Goal: Information Seeking & Learning: Compare options

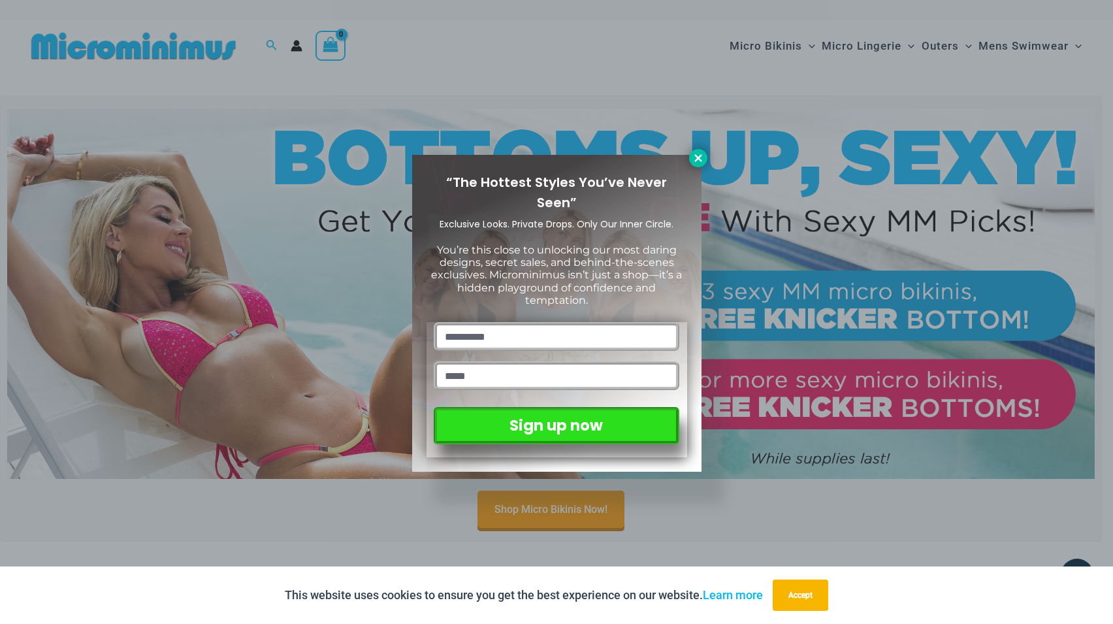
click at [695, 152] on icon at bounding box center [699, 158] width 12 height 12
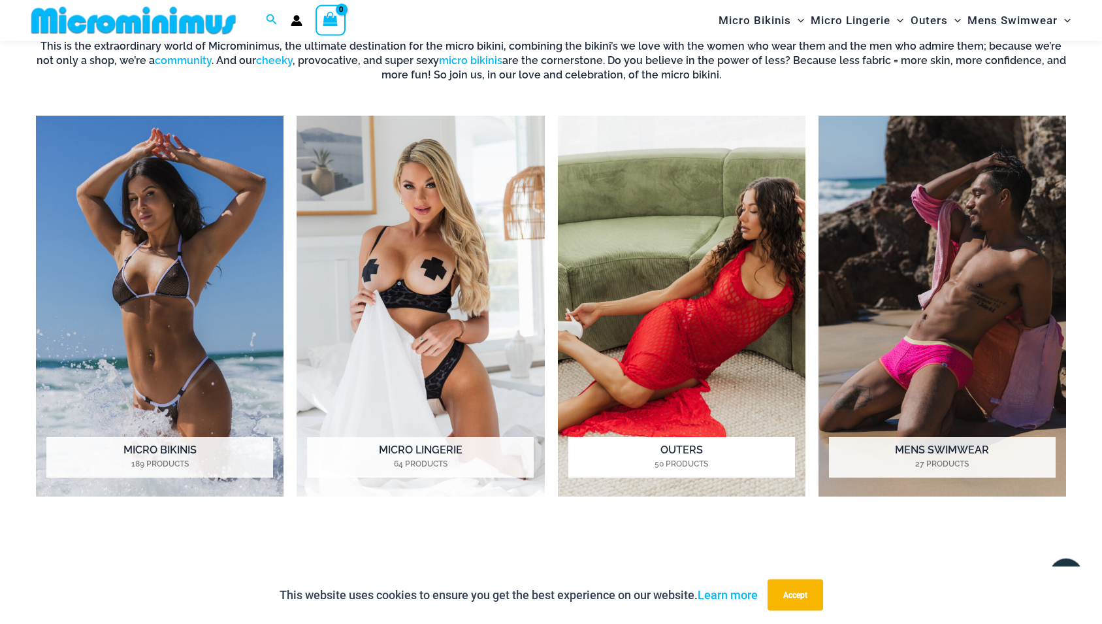
scroll to position [662, 0]
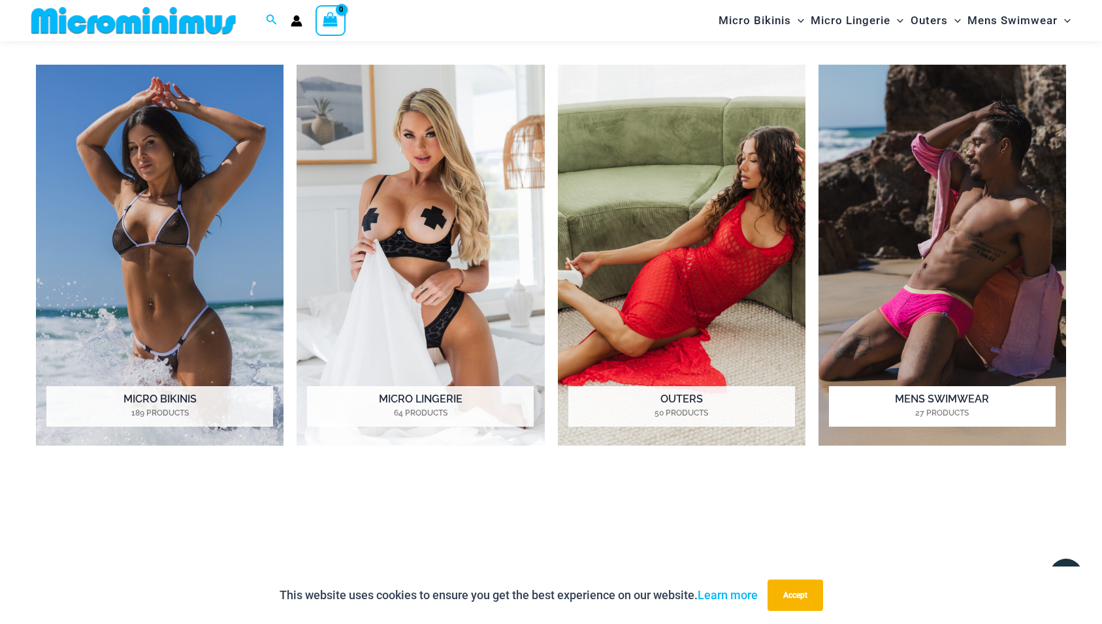
click at [954, 393] on h2 "Mens Swimwear 27 Products" at bounding box center [942, 406] width 227 height 41
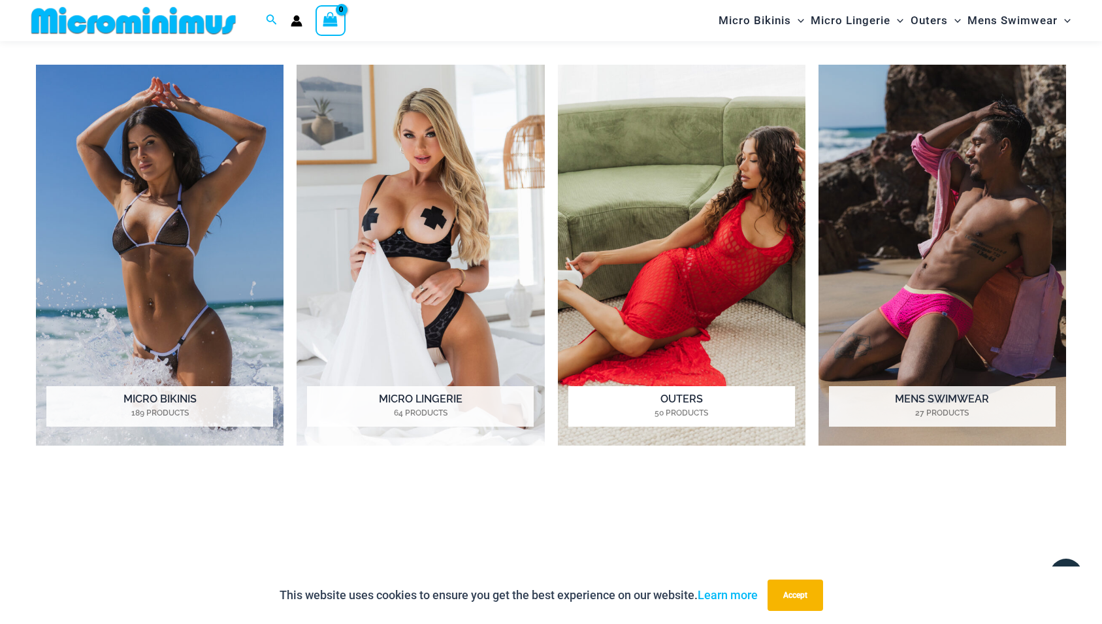
click at [689, 393] on h2 "Outers 50 Products" at bounding box center [681, 406] width 227 height 41
click at [510, 331] on img "Visit product category Micro Lingerie" at bounding box center [421, 255] width 248 height 381
click at [216, 248] on img "Visit product category Micro Bikinis" at bounding box center [160, 255] width 248 height 381
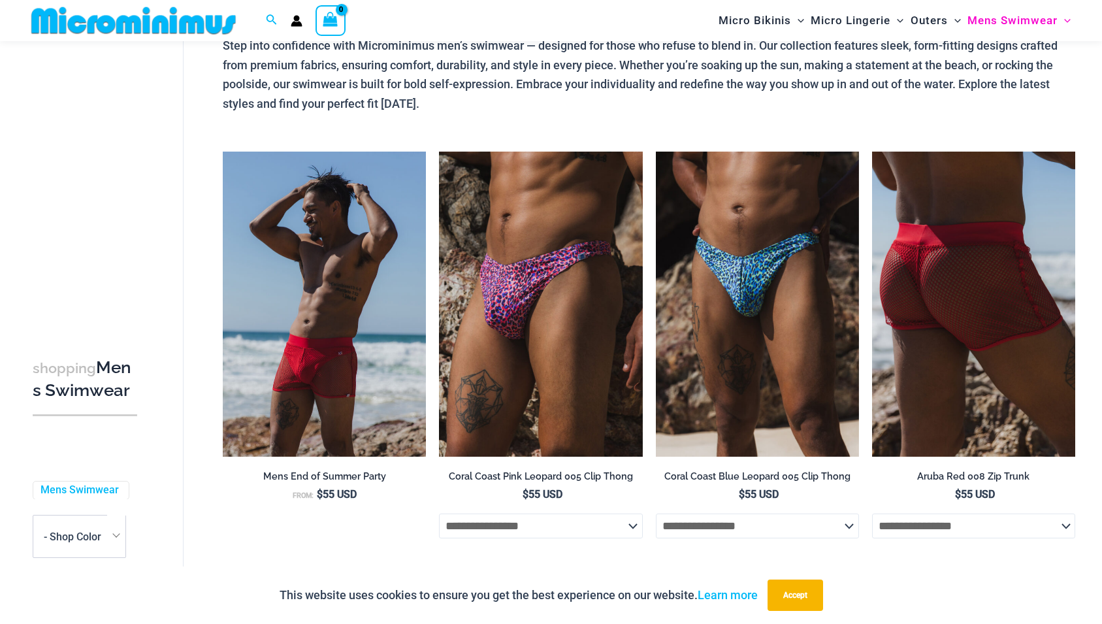
scroll to position [125, 0]
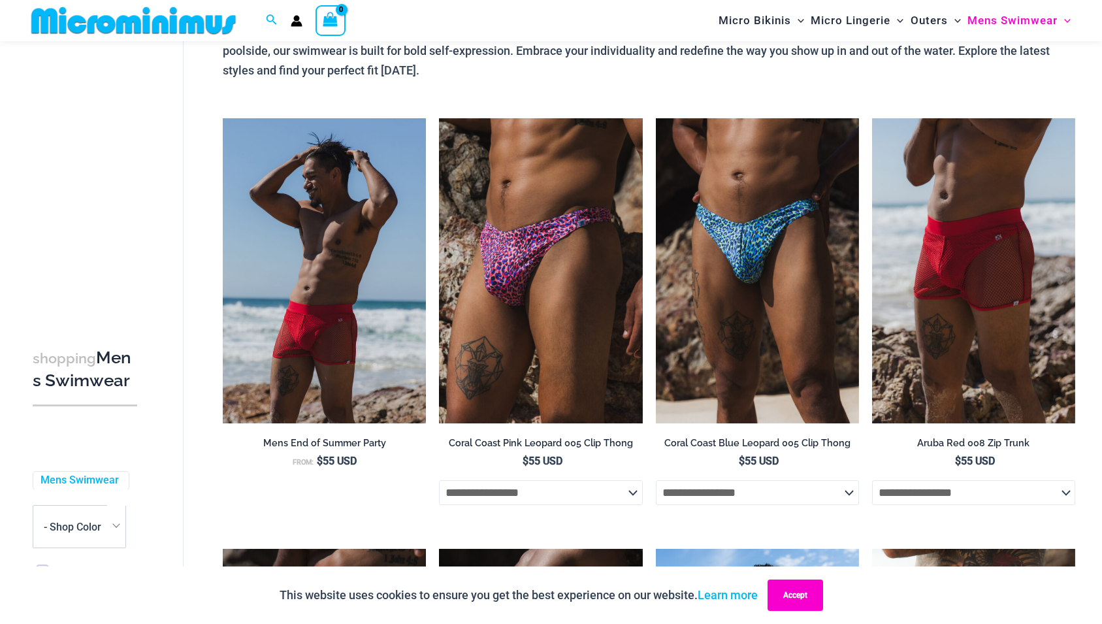
click at [810, 605] on button "Accept" at bounding box center [796, 595] width 56 height 31
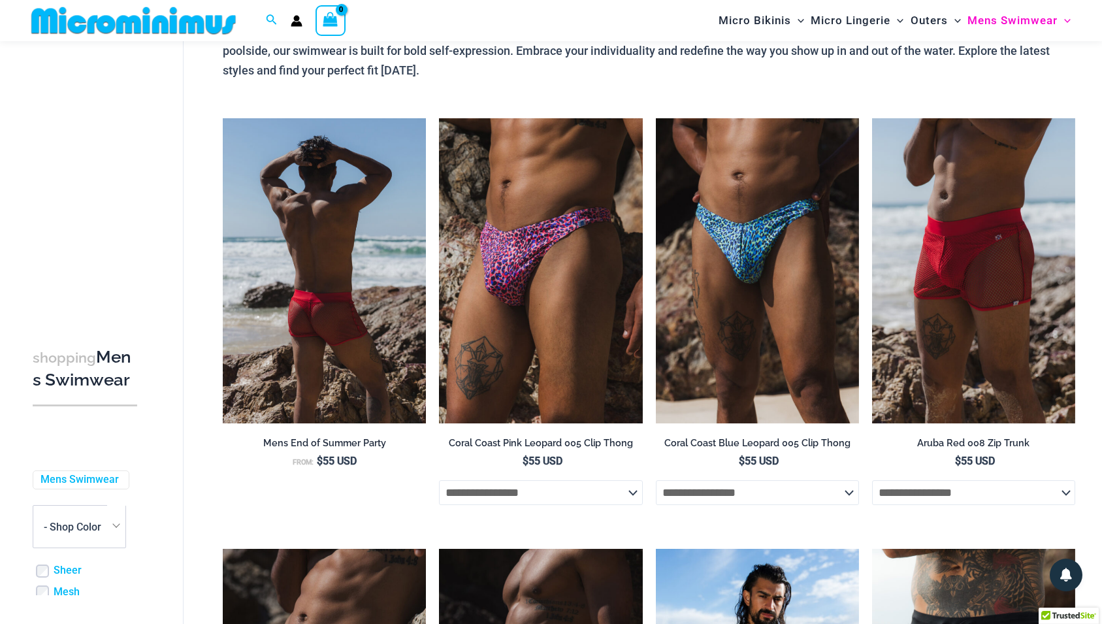
click at [415, 280] on img at bounding box center [324, 270] width 203 height 305
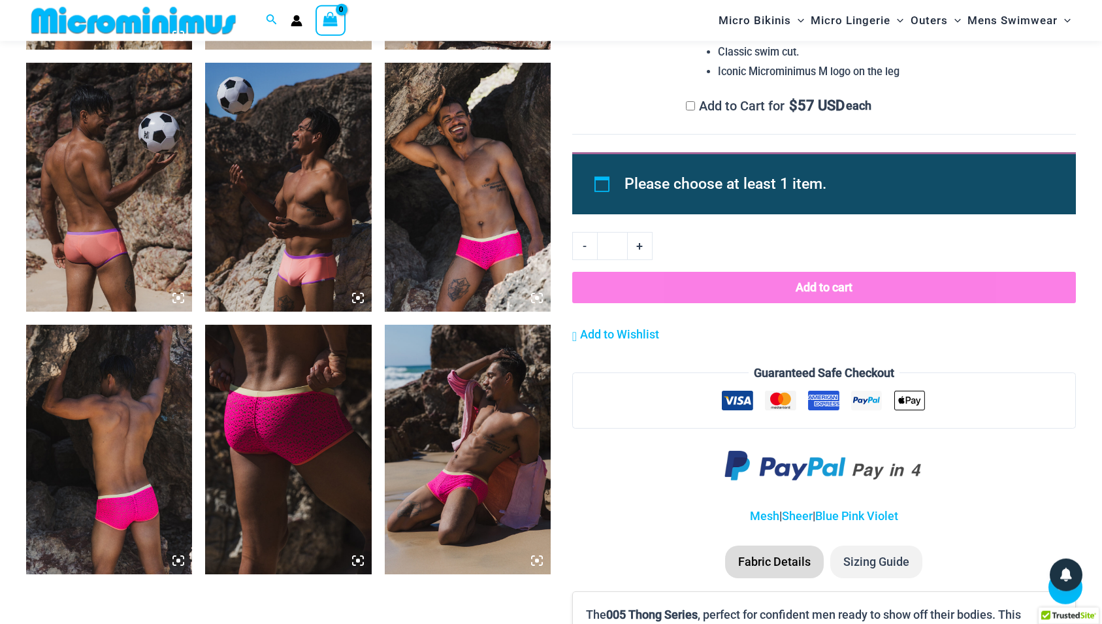
scroll to position [1860, 0]
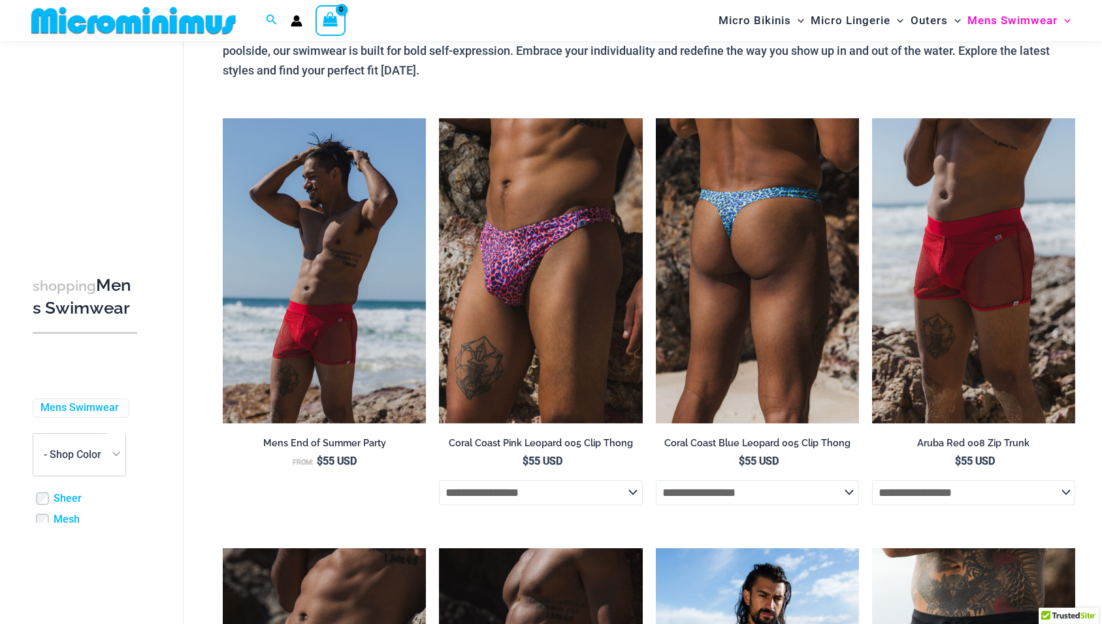
scroll to position [125, 0]
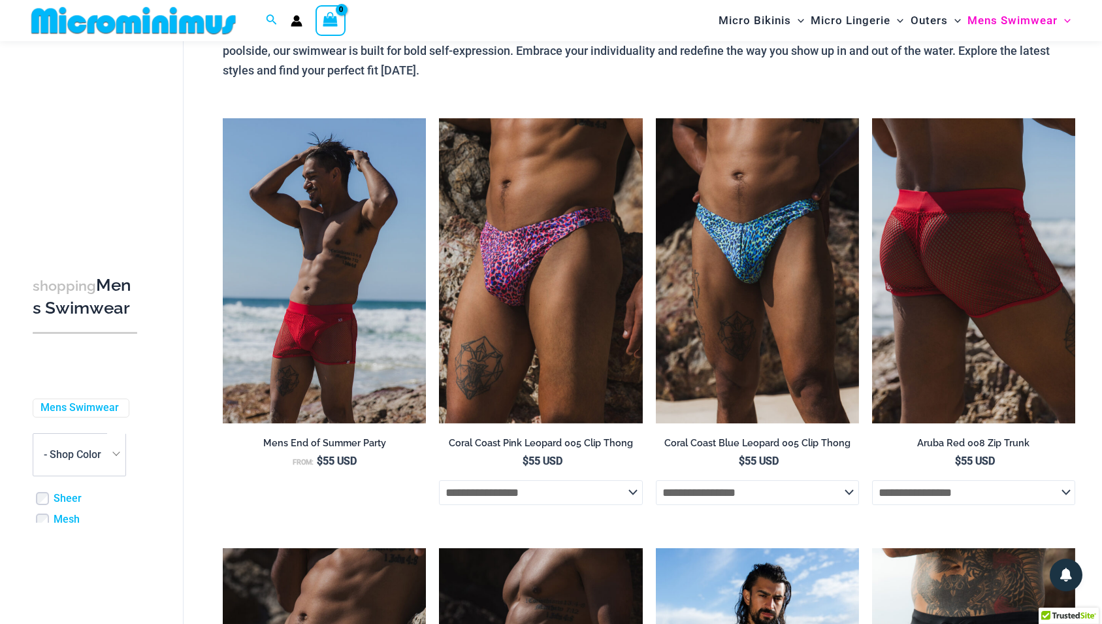
click at [950, 278] on img at bounding box center [973, 270] width 203 height 305
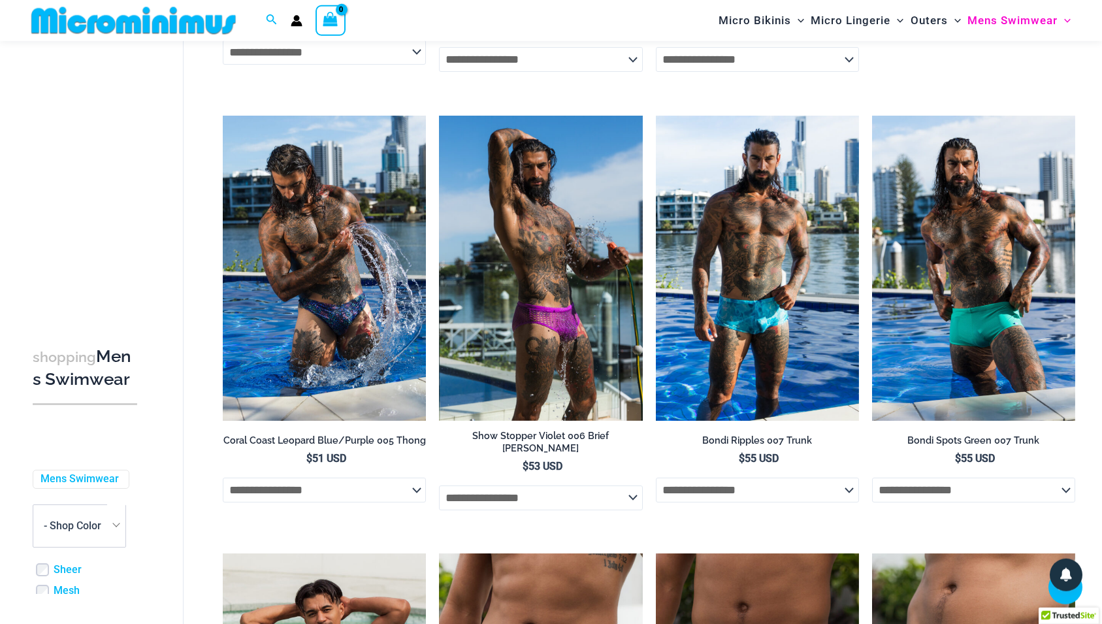
scroll to position [1858, 0]
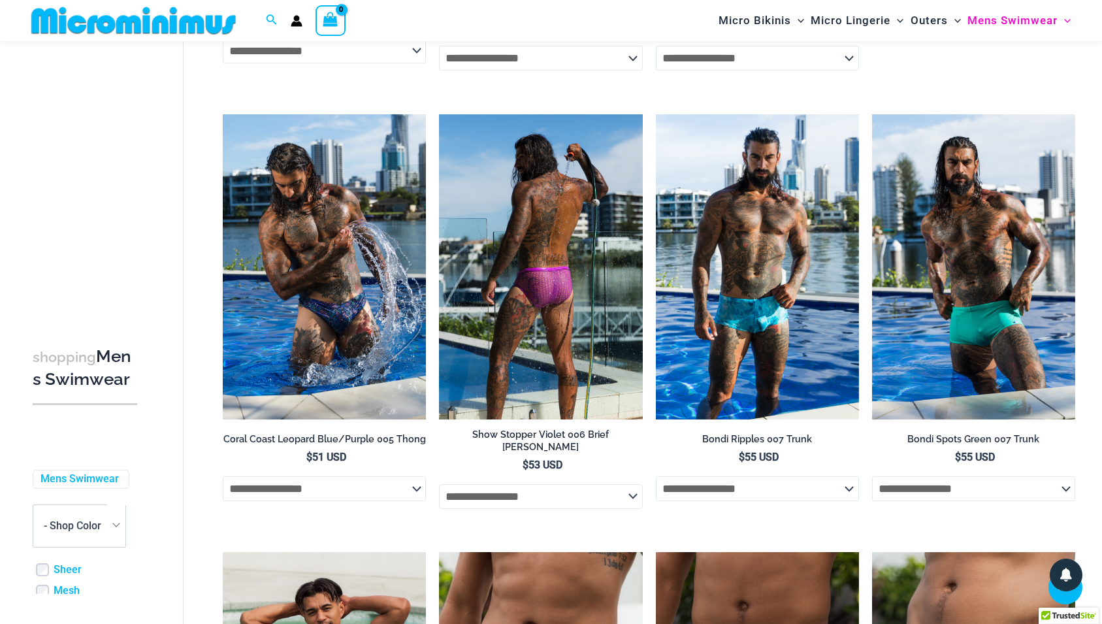
click at [548, 306] on img at bounding box center [540, 266] width 203 height 305
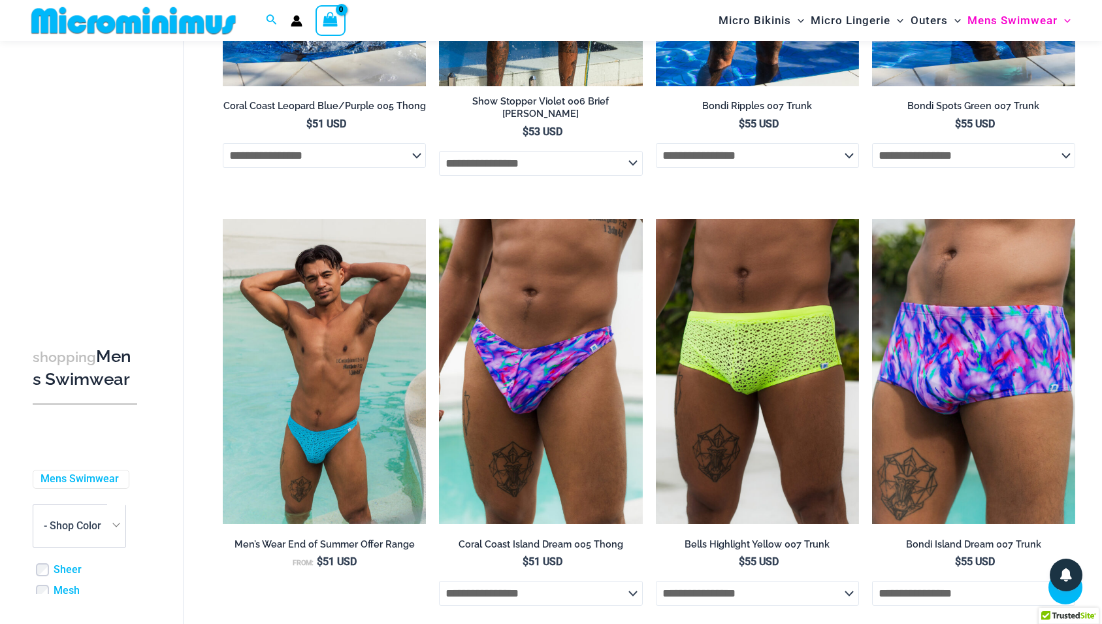
scroll to position [1924, 0]
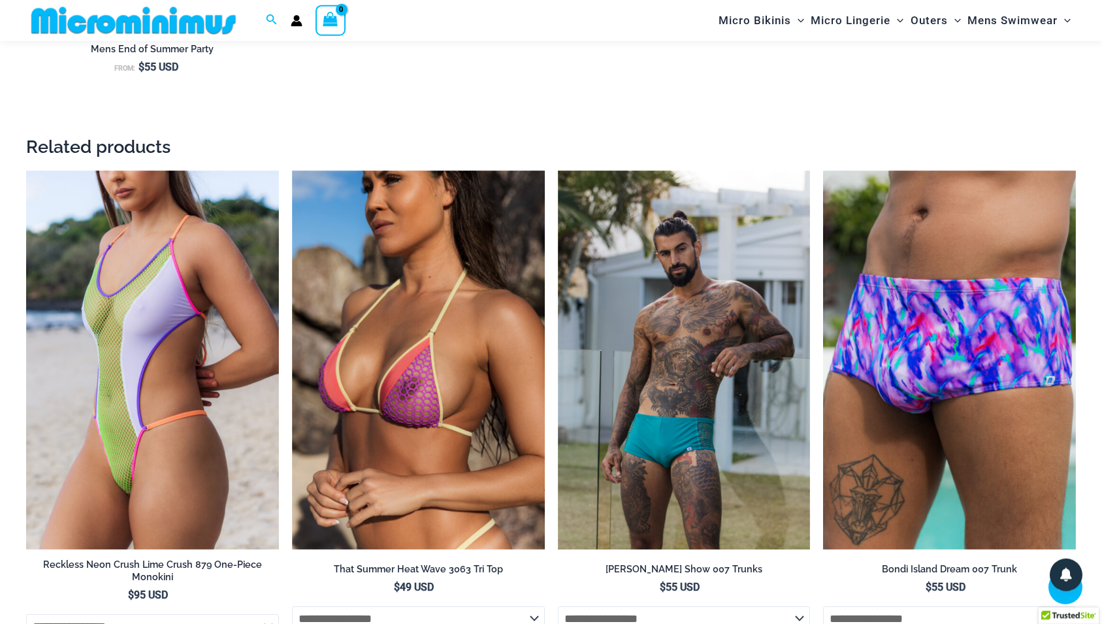
scroll to position [1994, 0]
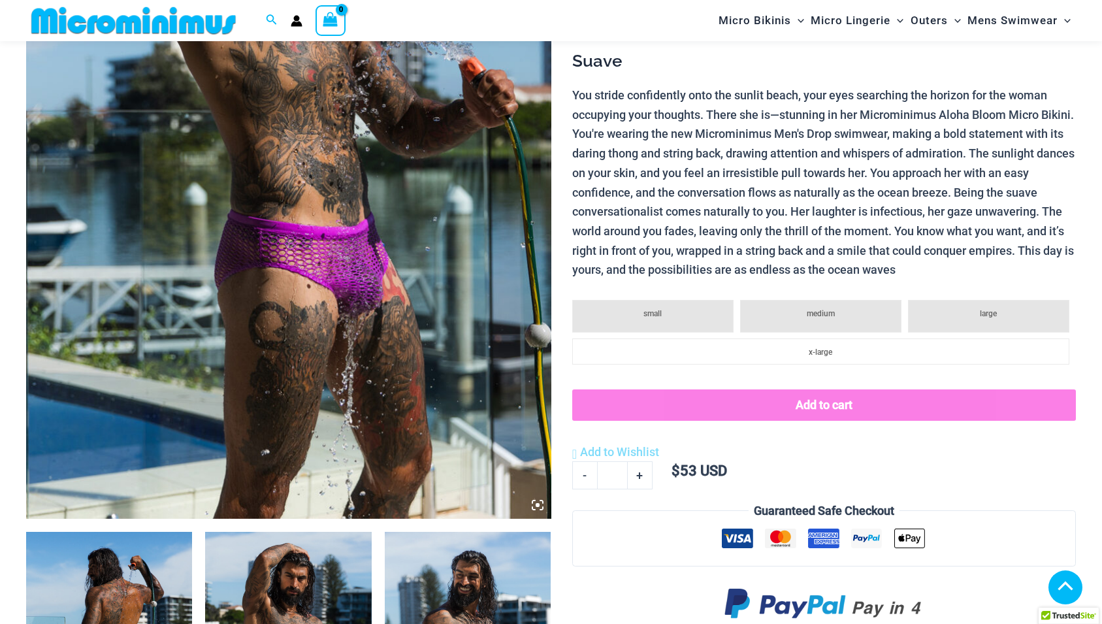
scroll to position [321, 0]
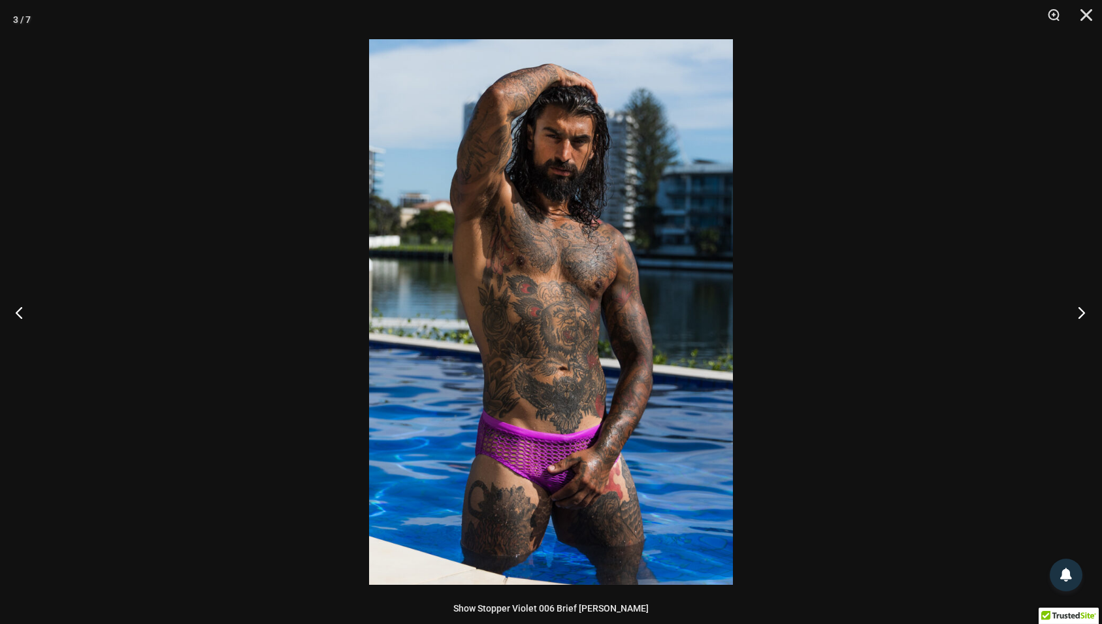
click at [1077, 309] on button "Next" at bounding box center [1077, 312] width 49 height 65
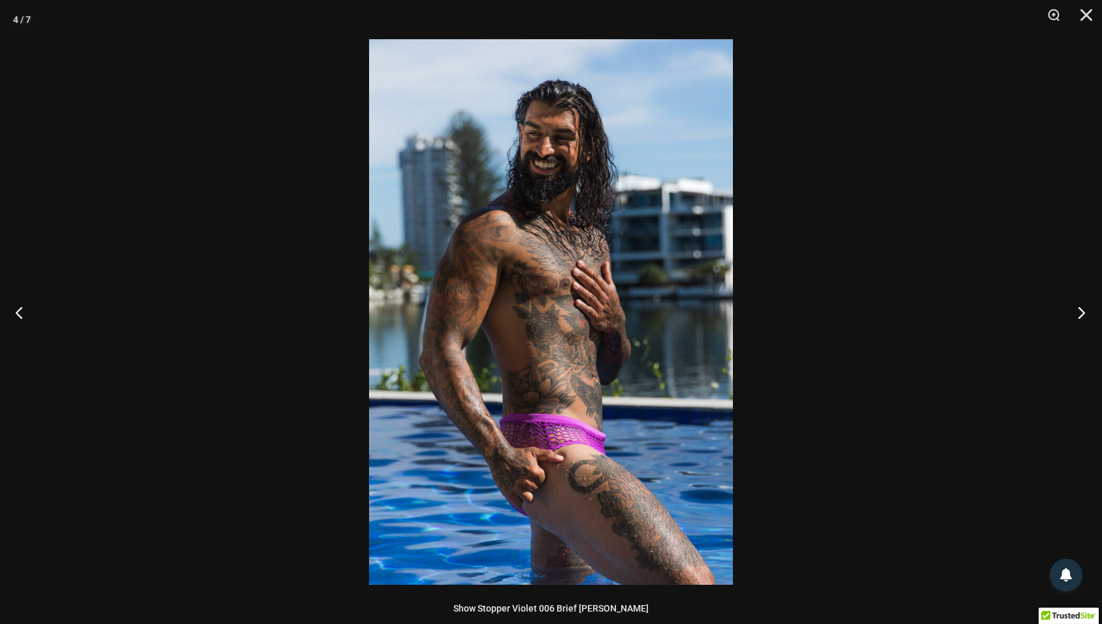
click at [1077, 309] on button "Next" at bounding box center [1077, 312] width 49 height 65
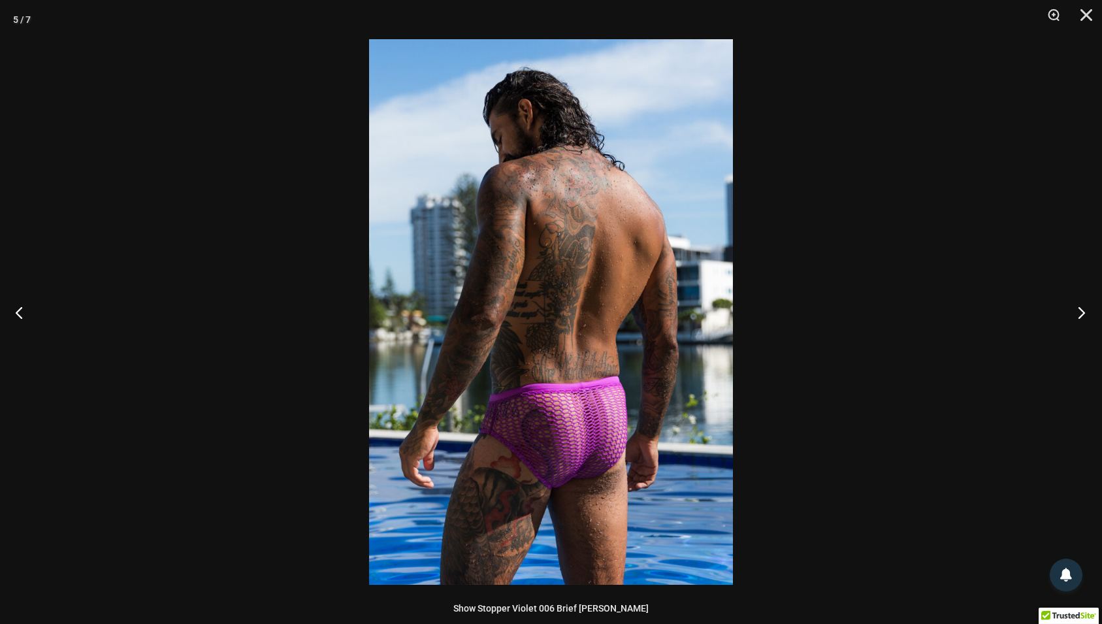
click at [1077, 309] on button "Next" at bounding box center [1077, 312] width 49 height 65
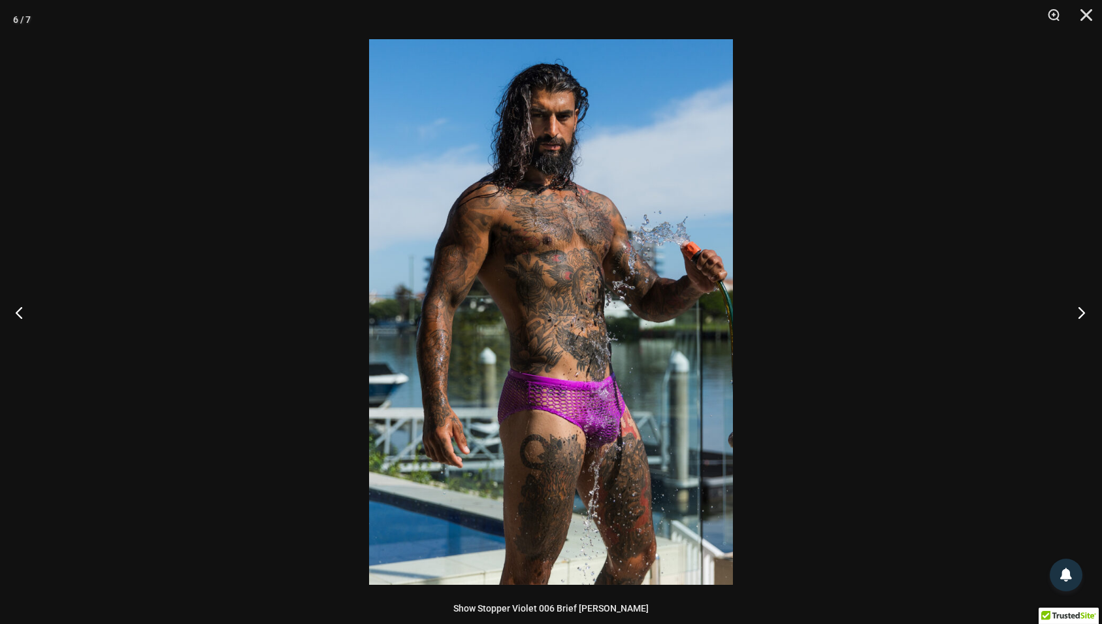
click at [1077, 309] on button "Next" at bounding box center [1077, 312] width 49 height 65
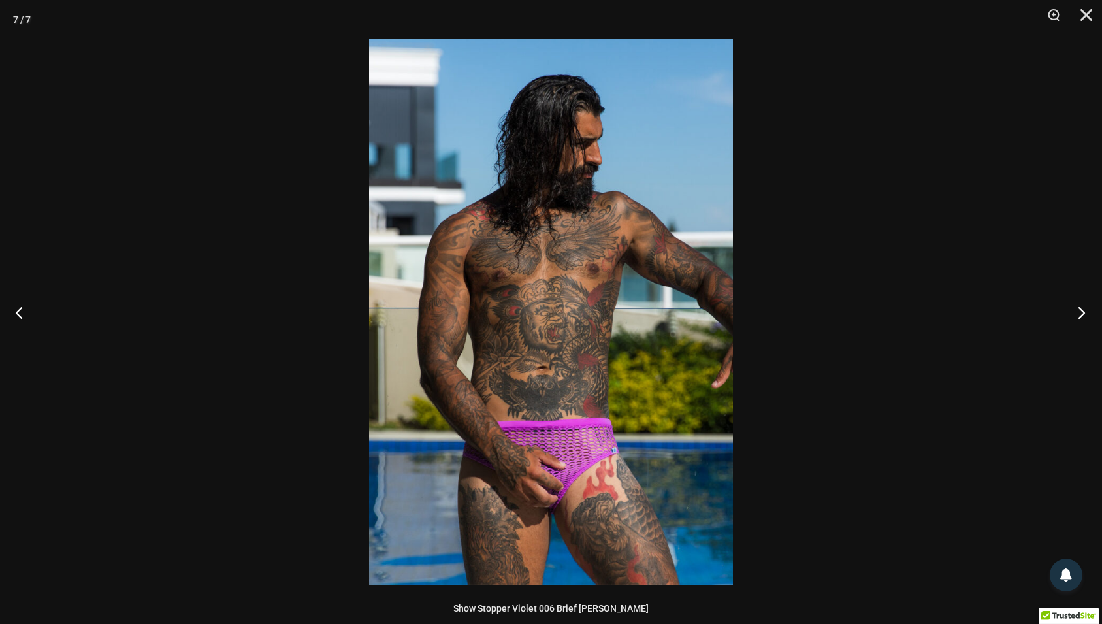
click at [1077, 309] on button "Next" at bounding box center [1077, 312] width 49 height 65
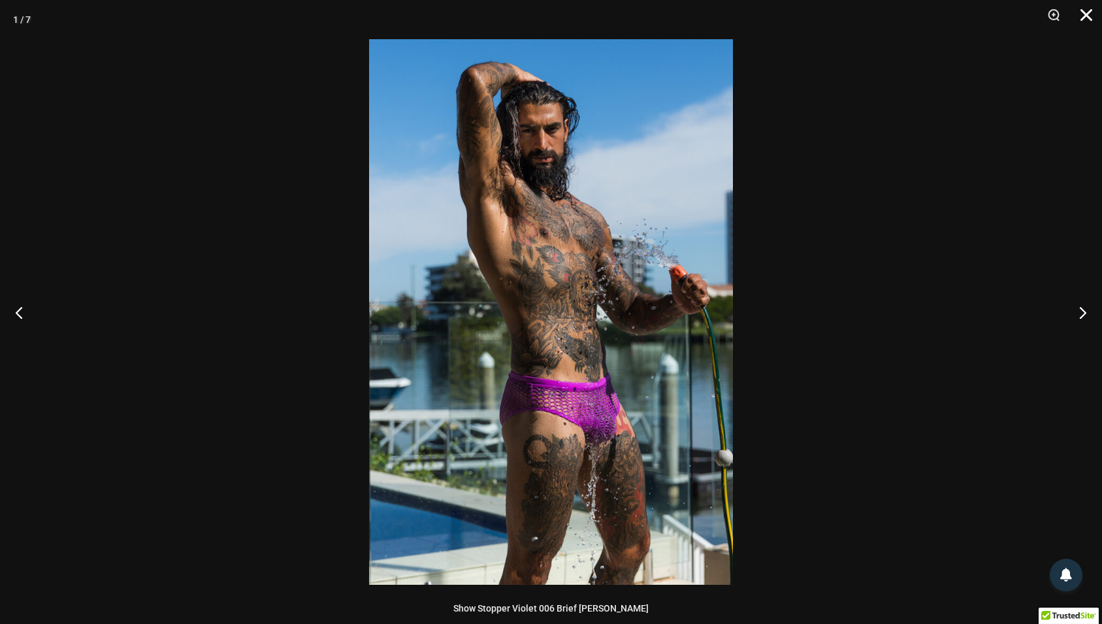
click at [1083, 14] on button "Close" at bounding box center [1082, 19] width 33 height 39
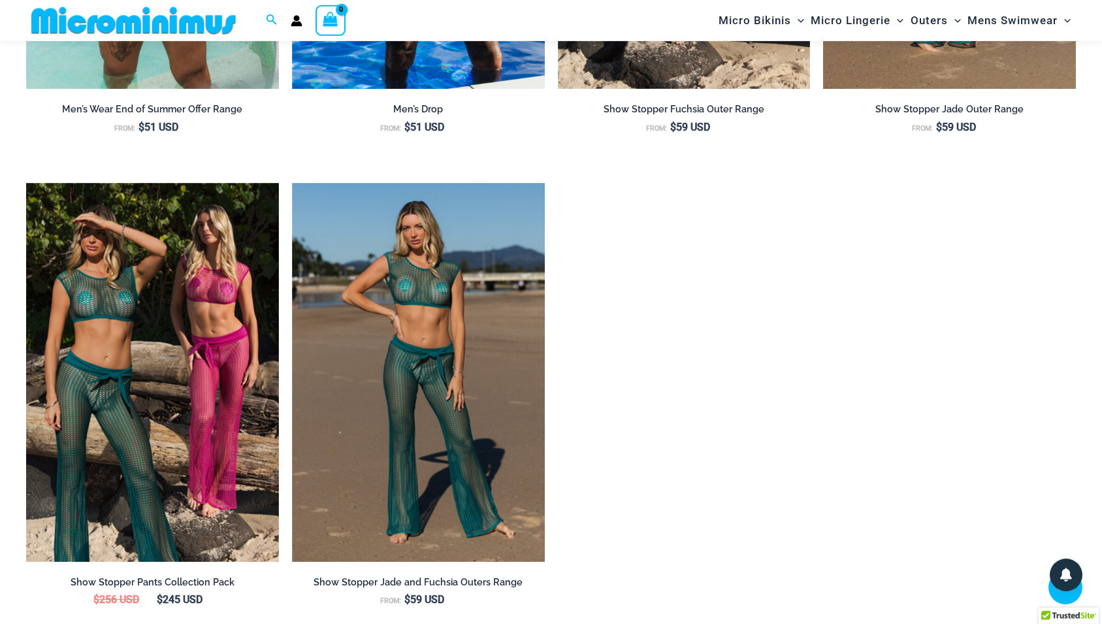
scroll to position [1788, 0]
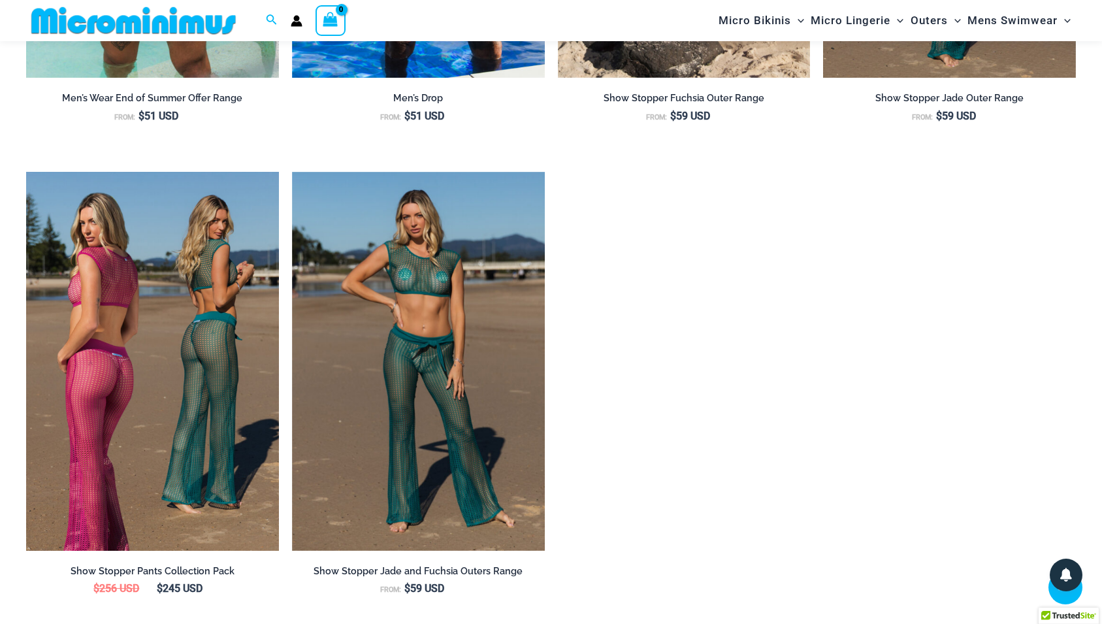
click at [265, 441] on img at bounding box center [152, 361] width 253 height 379
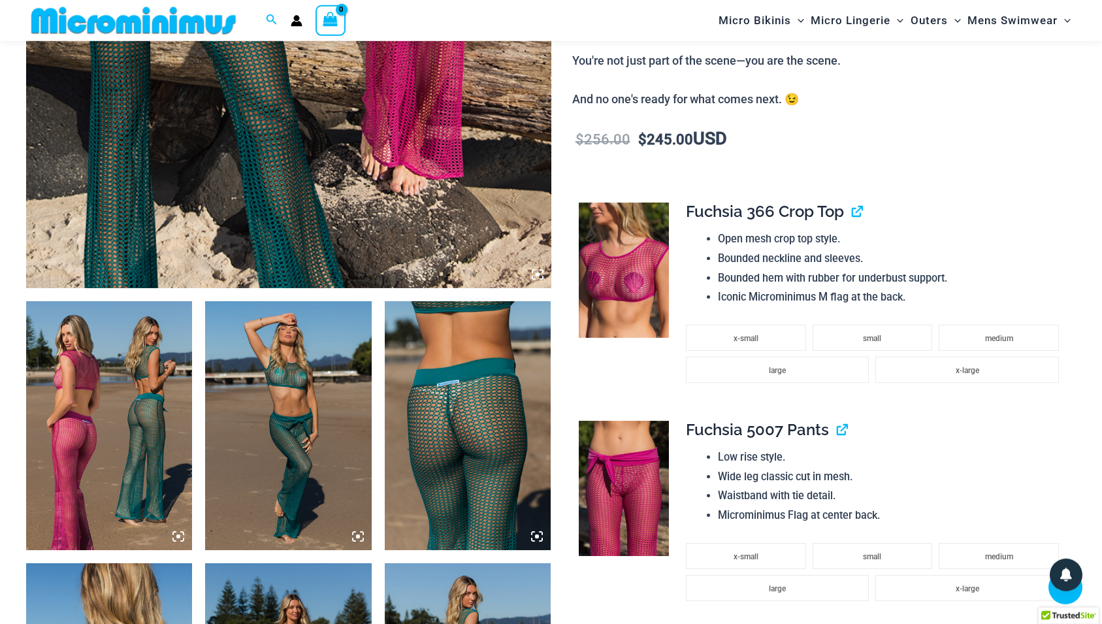
scroll to position [594, 0]
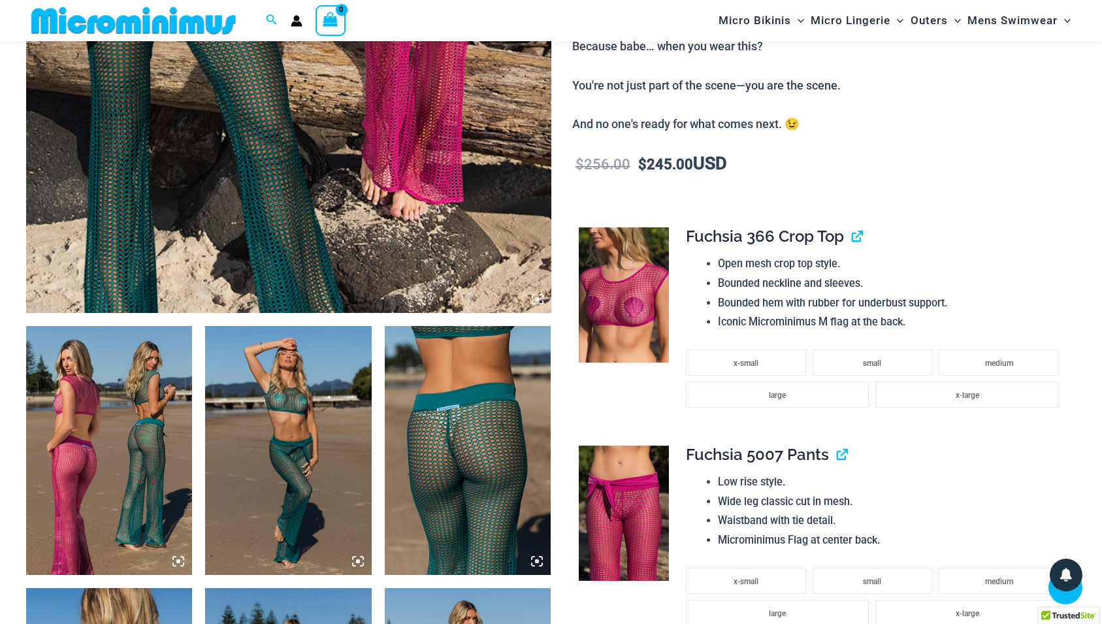
click at [147, 447] on img at bounding box center [109, 451] width 166 height 250
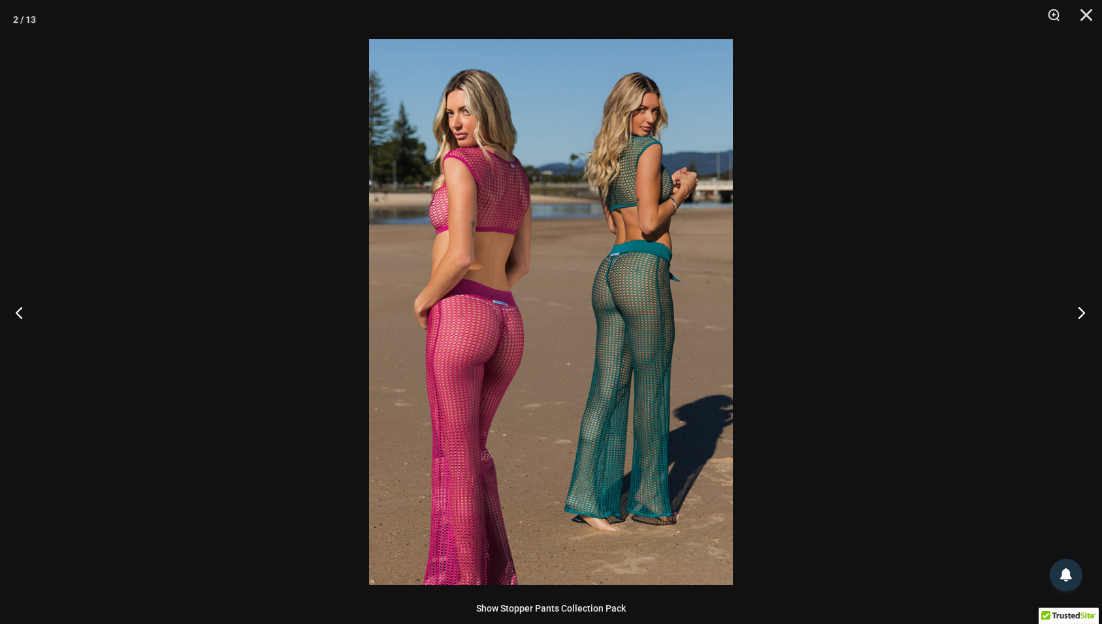
click at [1084, 312] on button "Next" at bounding box center [1077, 312] width 49 height 65
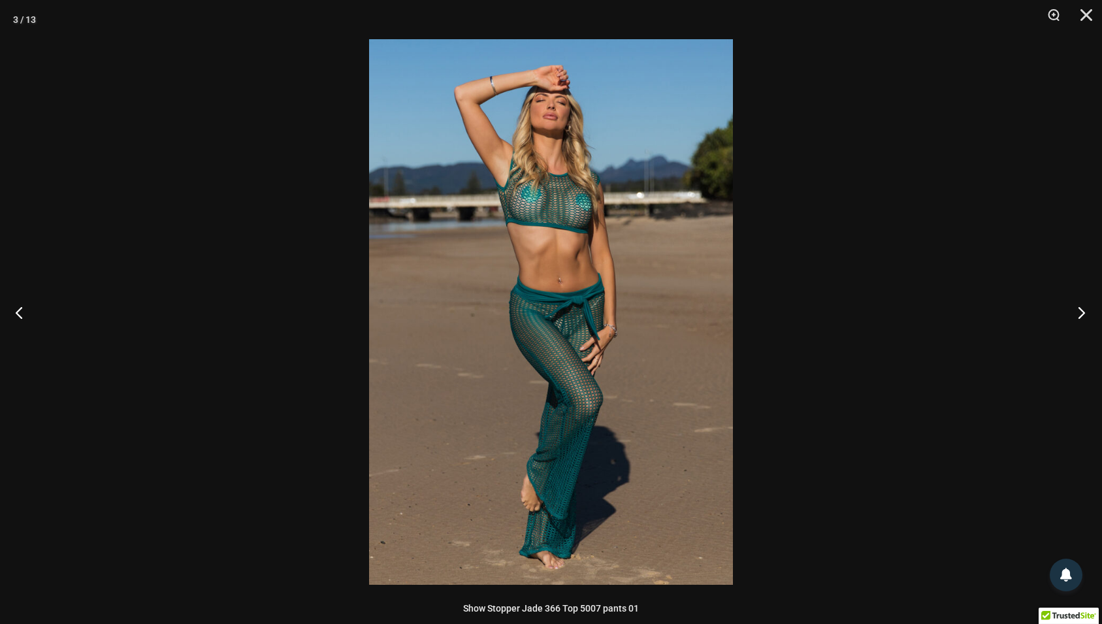
click at [1084, 312] on button "Next" at bounding box center [1077, 312] width 49 height 65
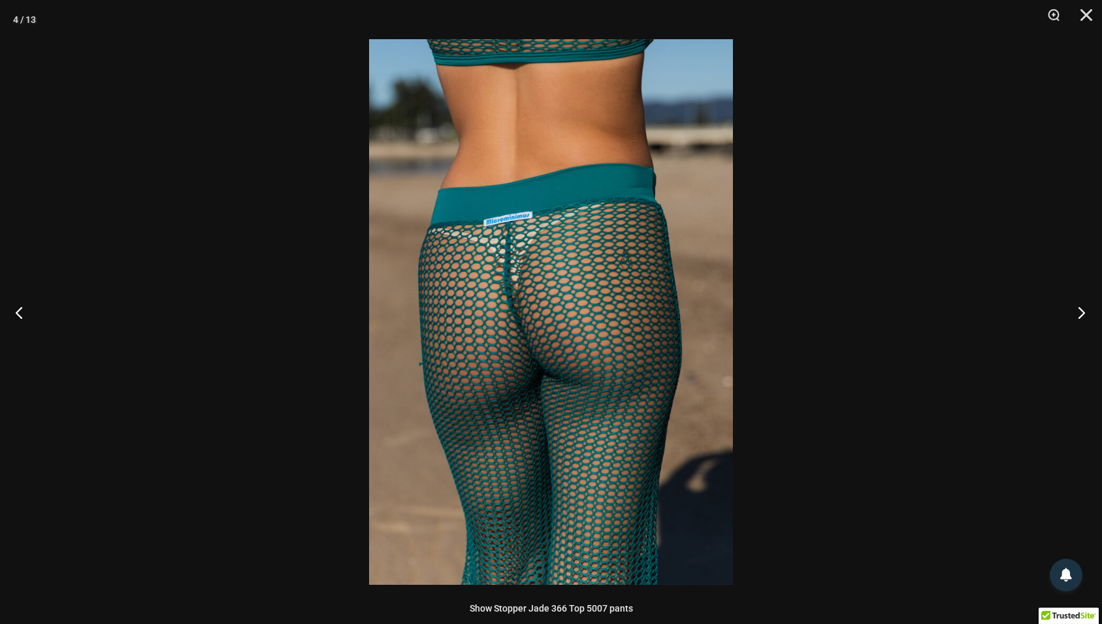
click at [1084, 312] on button "Next" at bounding box center [1077, 312] width 49 height 65
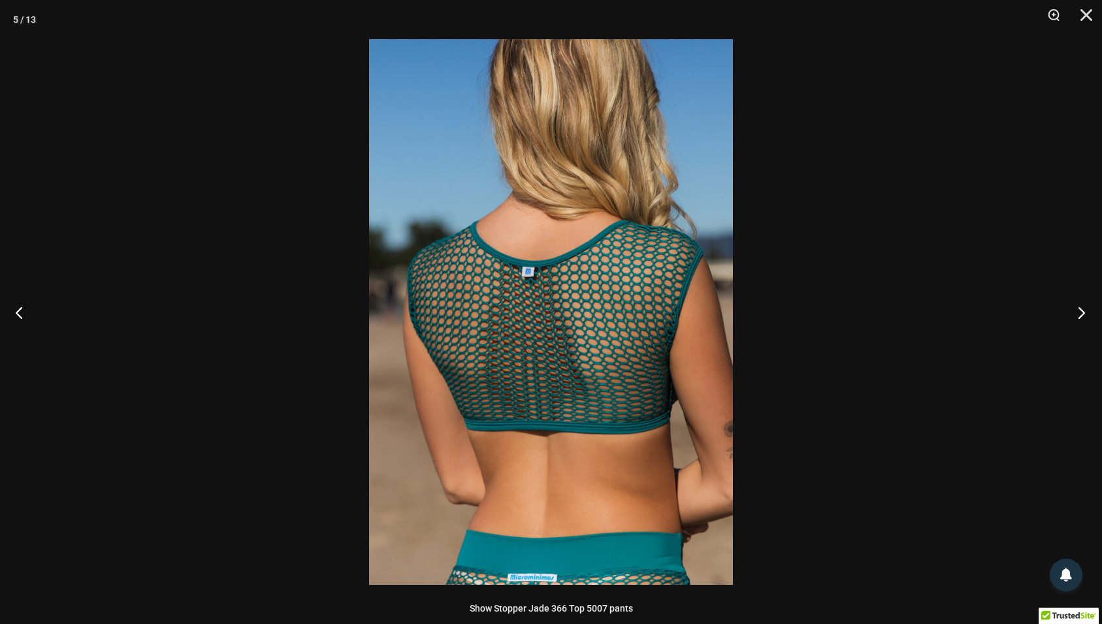
click at [1084, 312] on button "Next" at bounding box center [1077, 312] width 49 height 65
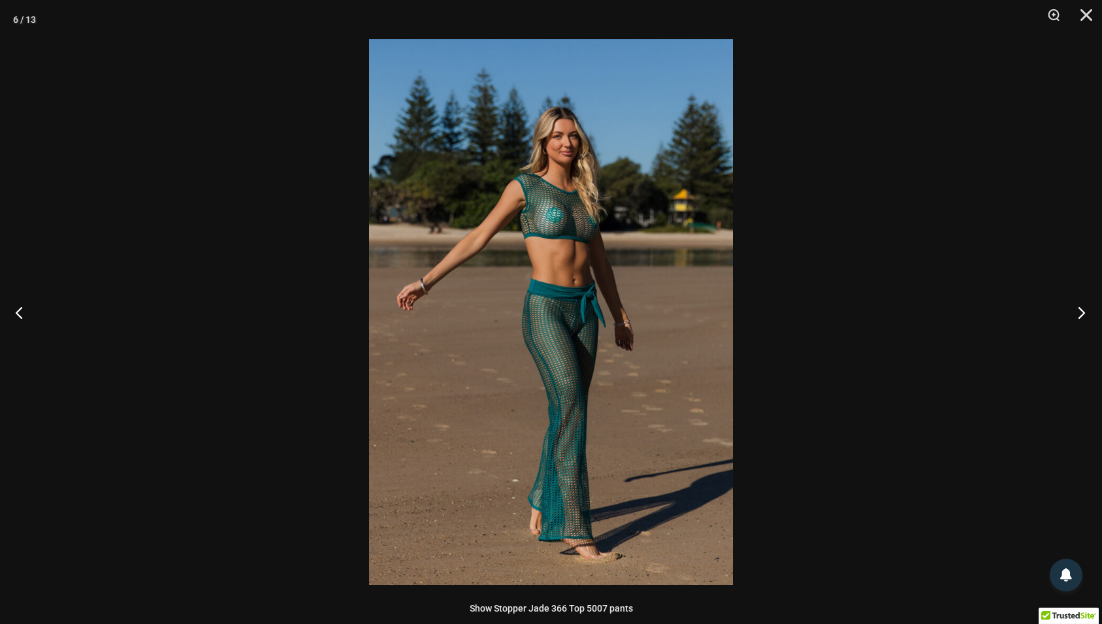
click at [1084, 312] on button "Next" at bounding box center [1077, 312] width 49 height 65
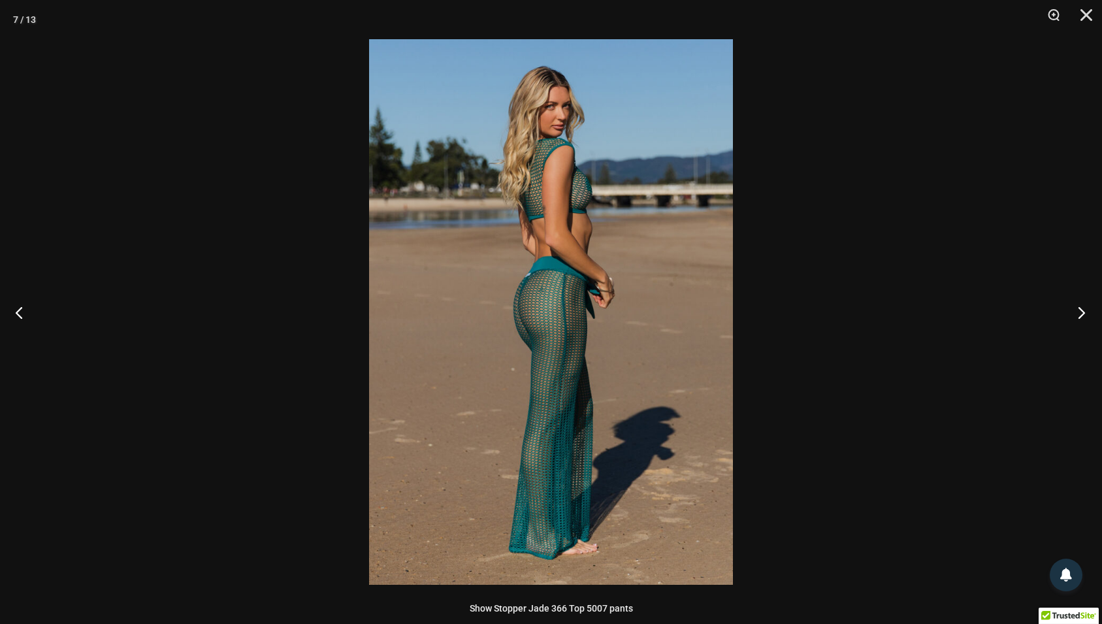
click at [1083, 312] on button "Next" at bounding box center [1077, 312] width 49 height 65
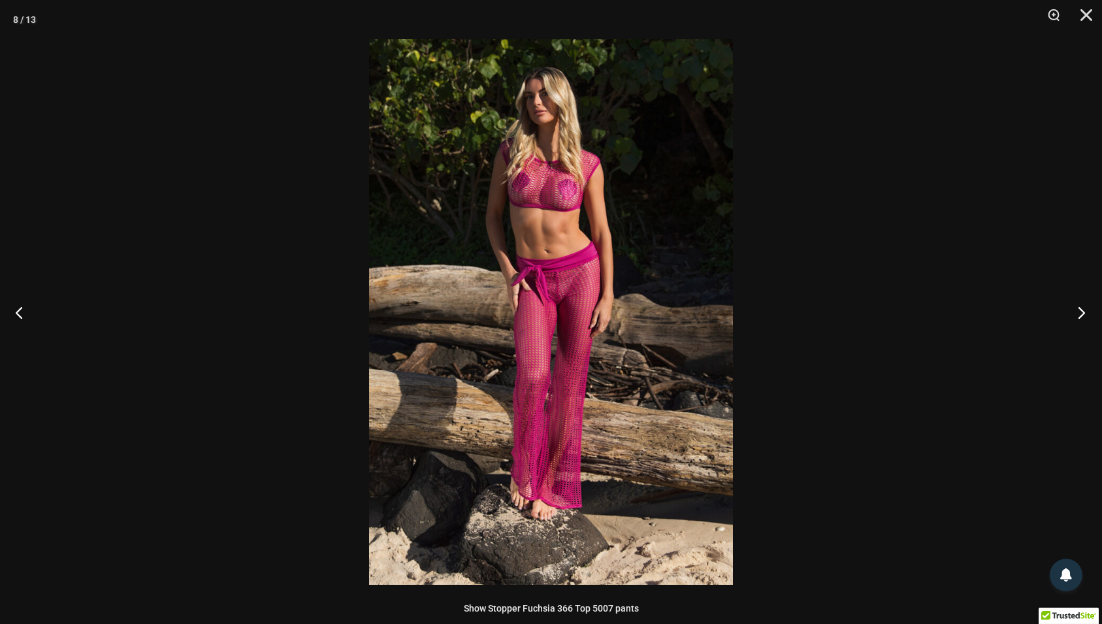
click at [1083, 312] on button "Next" at bounding box center [1077, 312] width 49 height 65
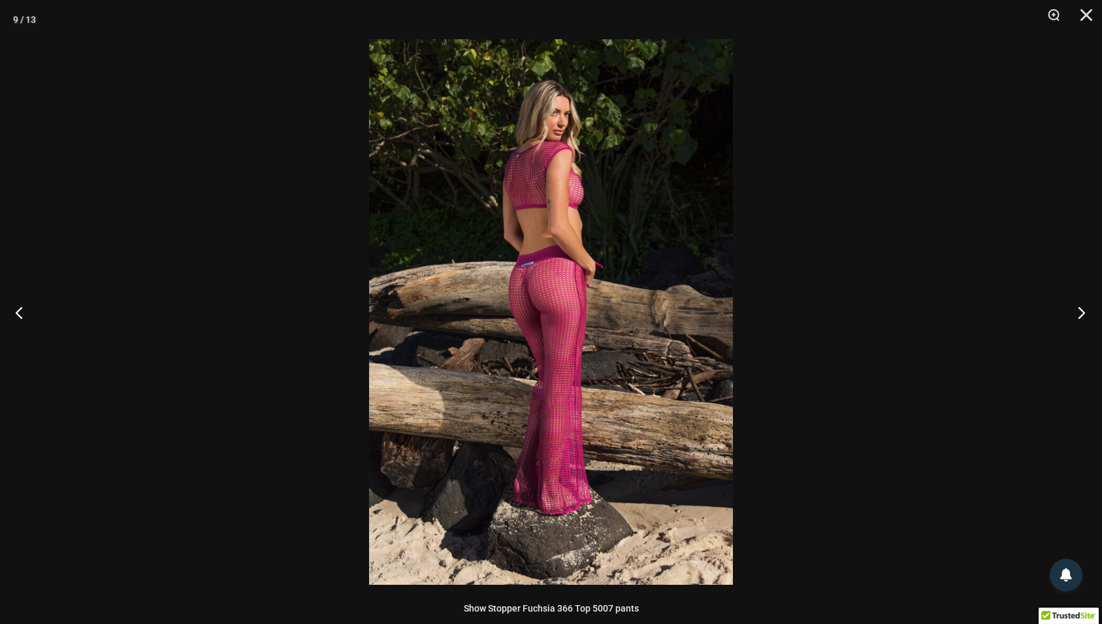
click at [1083, 312] on button "Next" at bounding box center [1077, 312] width 49 height 65
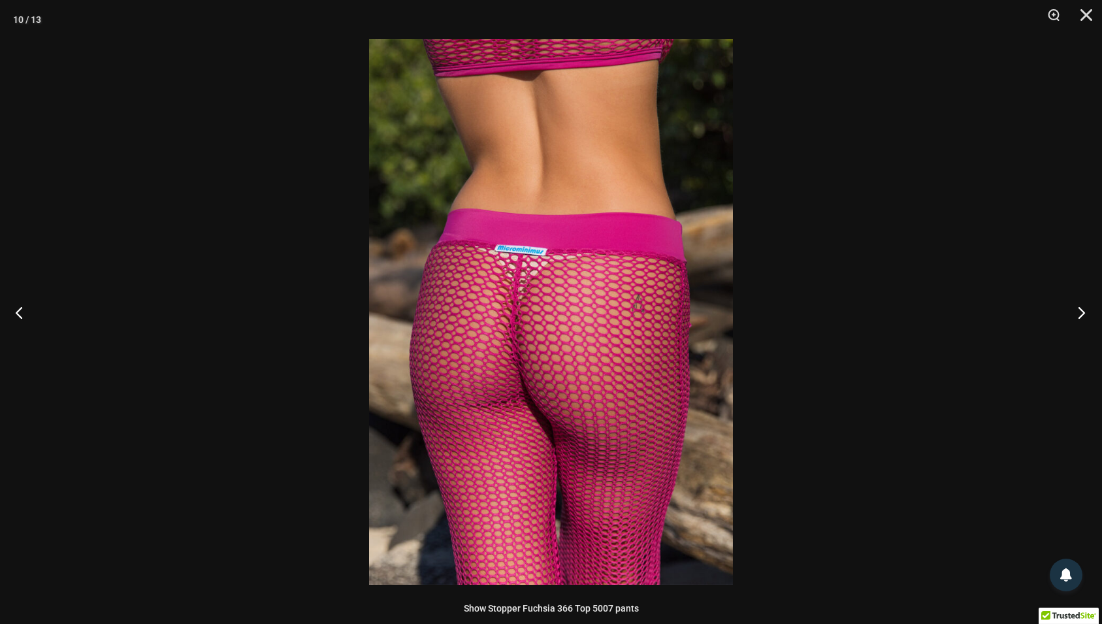
click at [1083, 312] on button "Next" at bounding box center [1077, 312] width 49 height 65
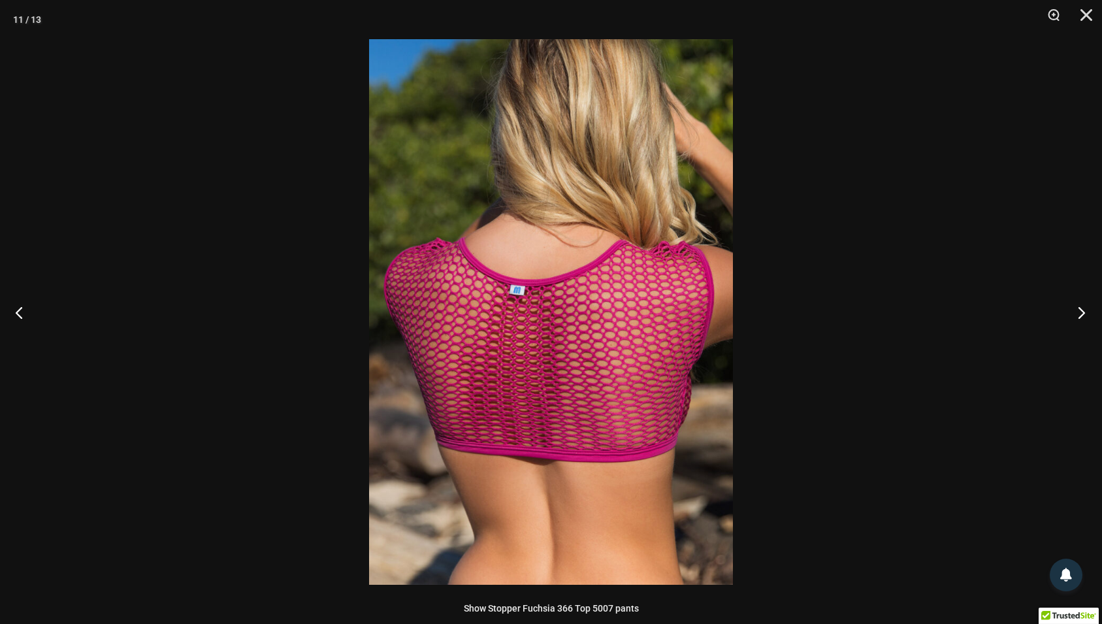
click at [1083, 312] on button "Next" at bounding box center [1077, 312] width 49 height 65
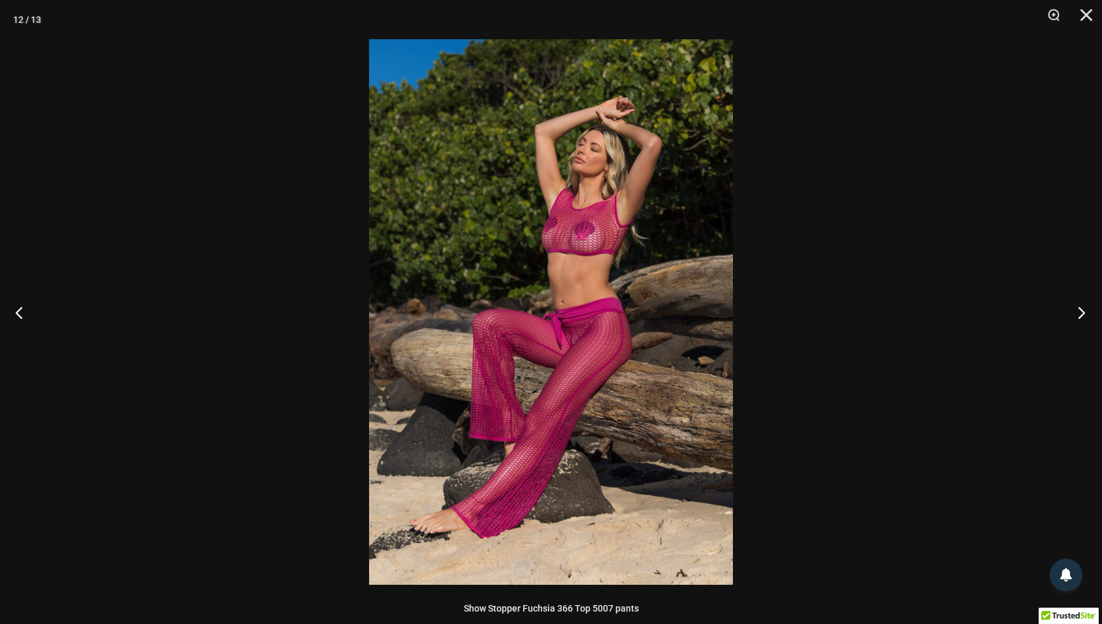
click at [1083, 312] on button "Next" at bounding box center [1077, 312] width 49 height 65
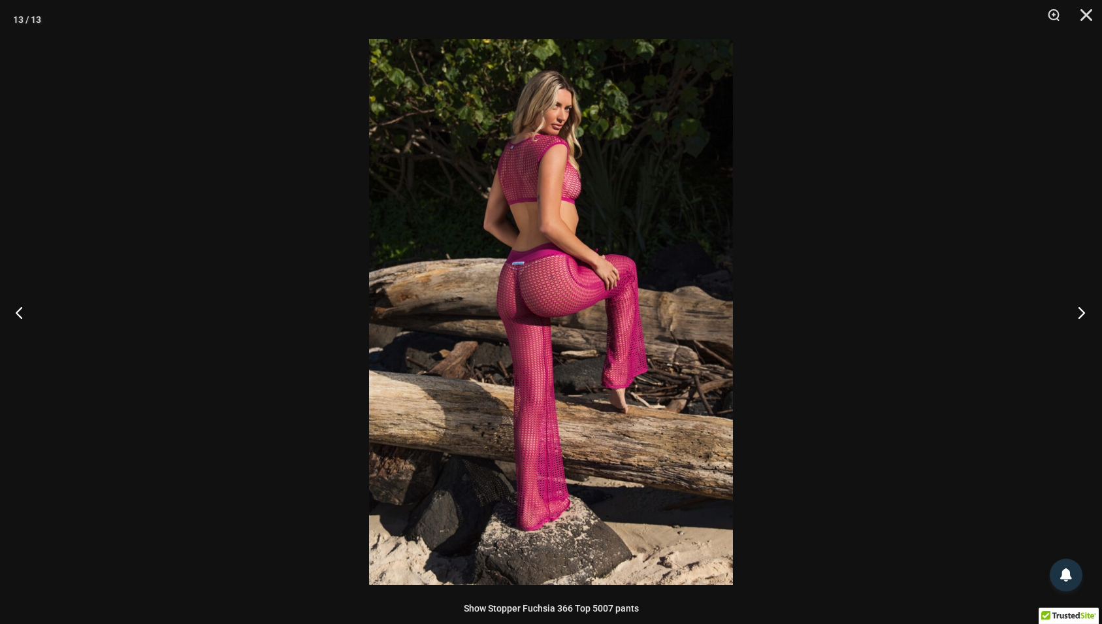
click at [1083, 312] on button "Next" at bounding box center [1077, 312] width 49 height 65
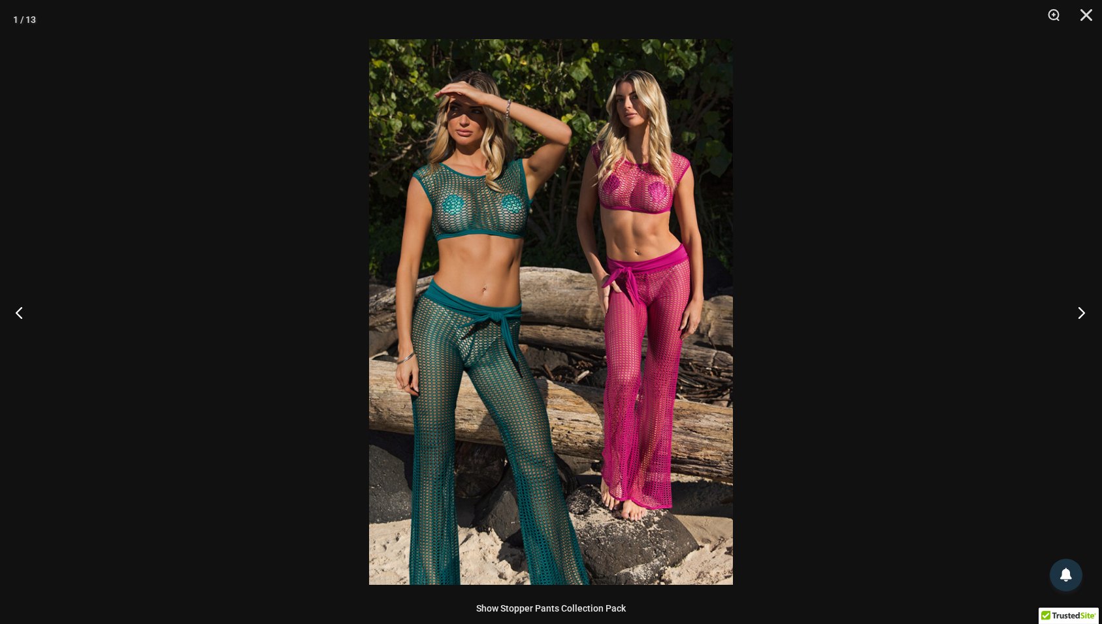
click at [1083, 312] on button "Next" at bounding box center [1077, 312] width 49 height 65
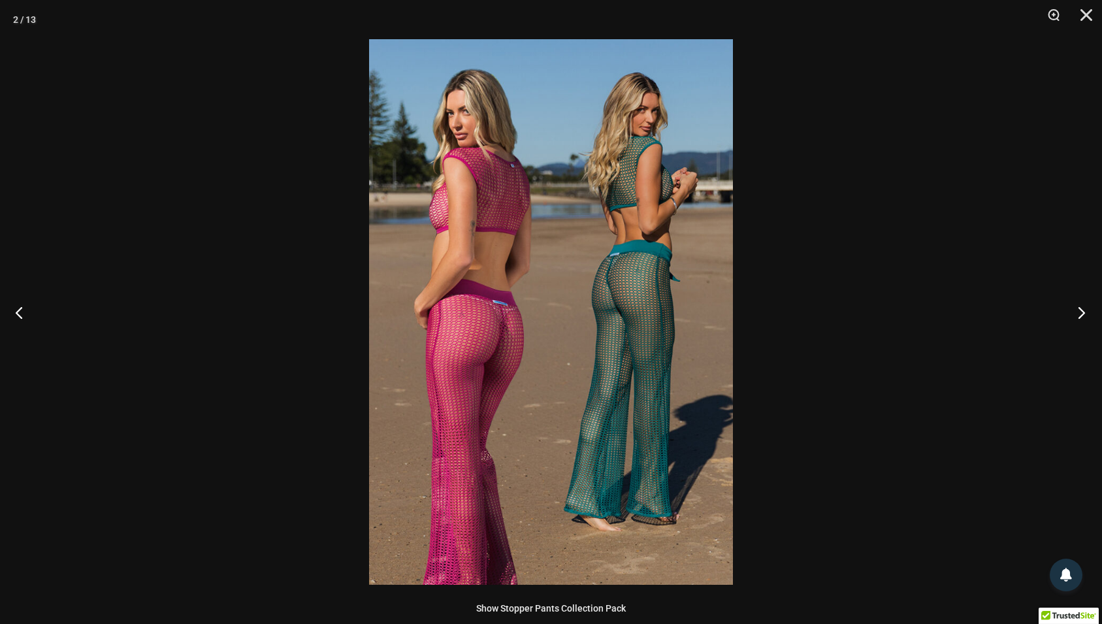
click at [1083, 312] on button "Next" at bounding box center [1077, 312] width 49 height 65
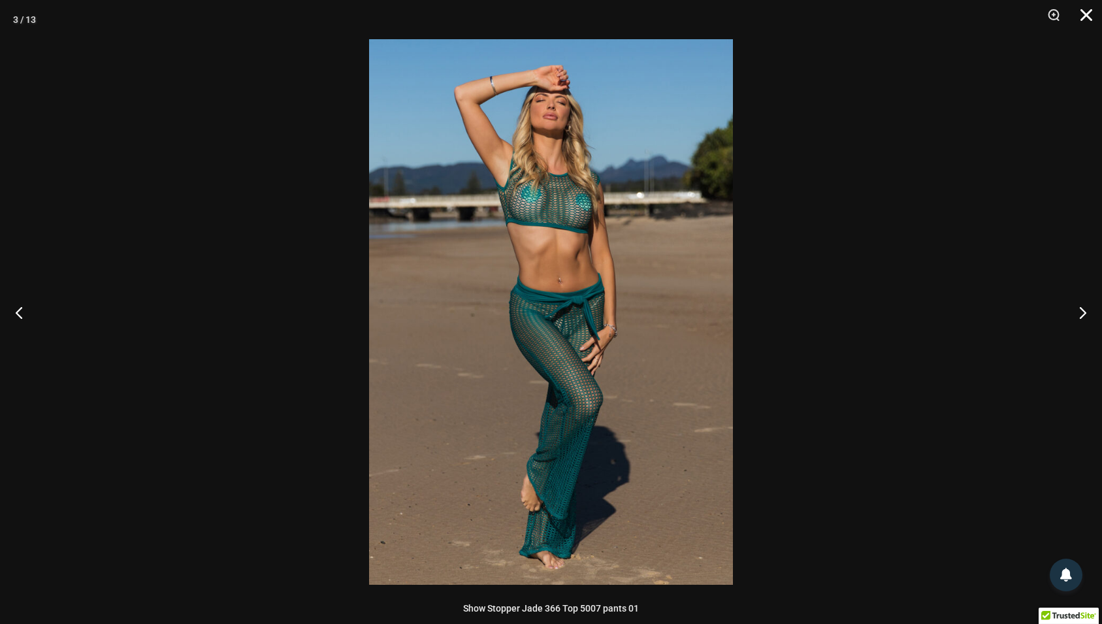
click at [1087, 20] on button "Close" at bounding box center [1082, 19] width 33 height 39
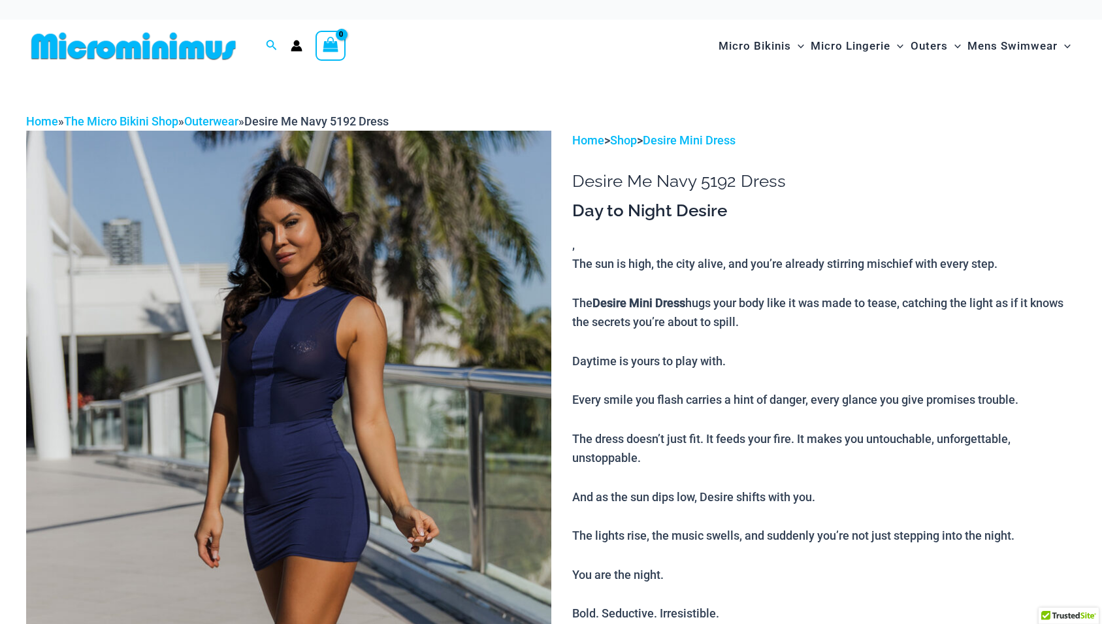
click at [370, 299] on img at bounding box center [288, 524] width 525 height 787
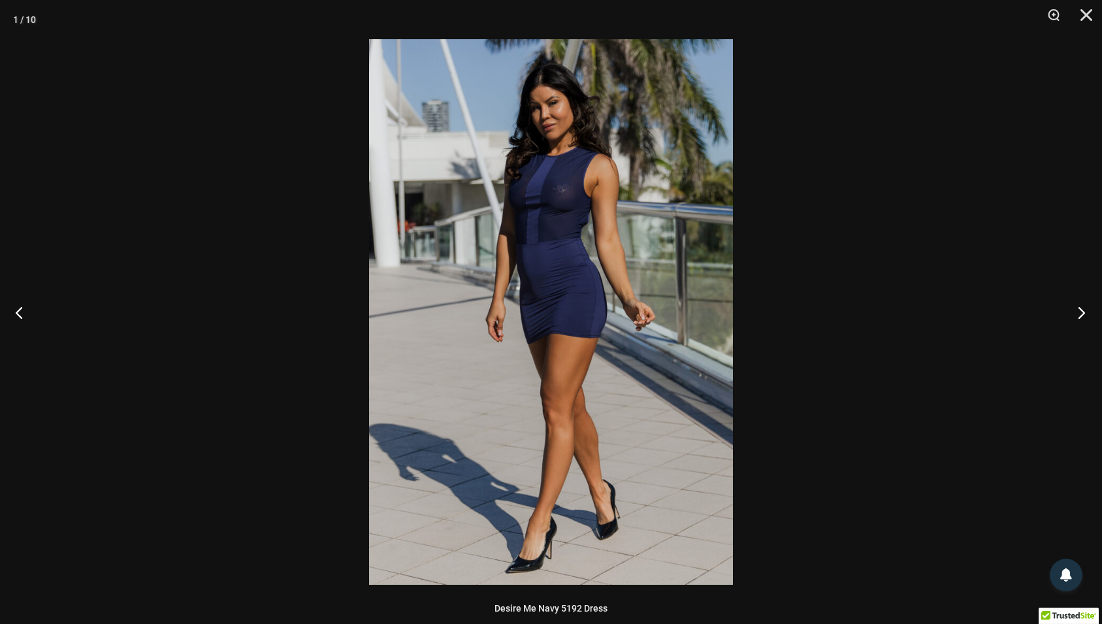
click at [1083, 315] on button "Next" at bounding box center [1077, 312] width 49 height 65
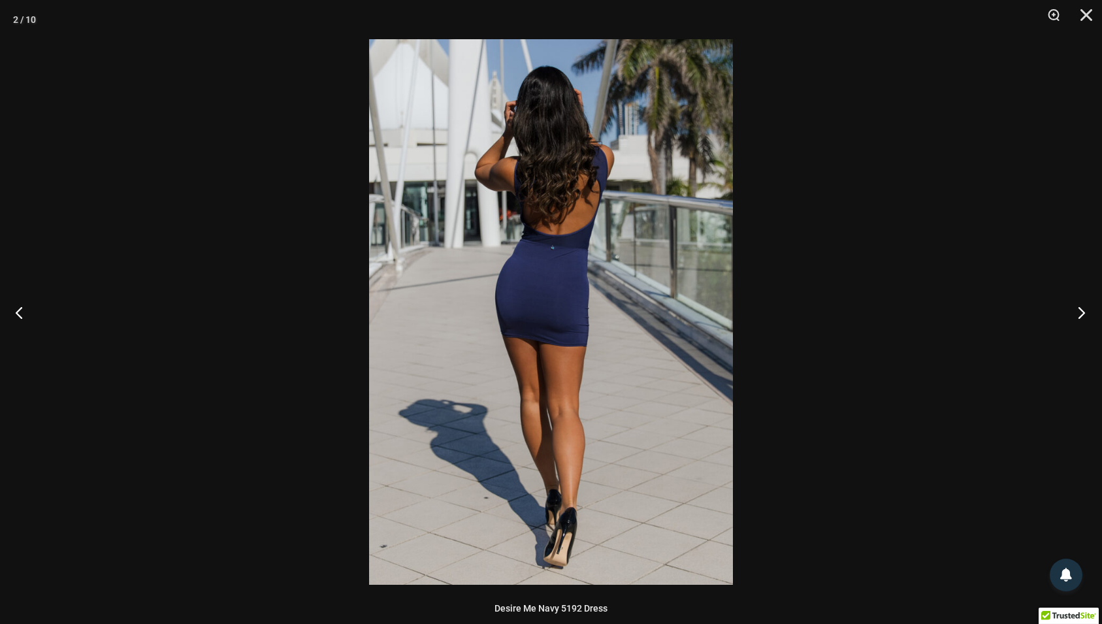
click at [1083, 315] on button "Next" at bounding box center [1077, 312] width 49 height 65
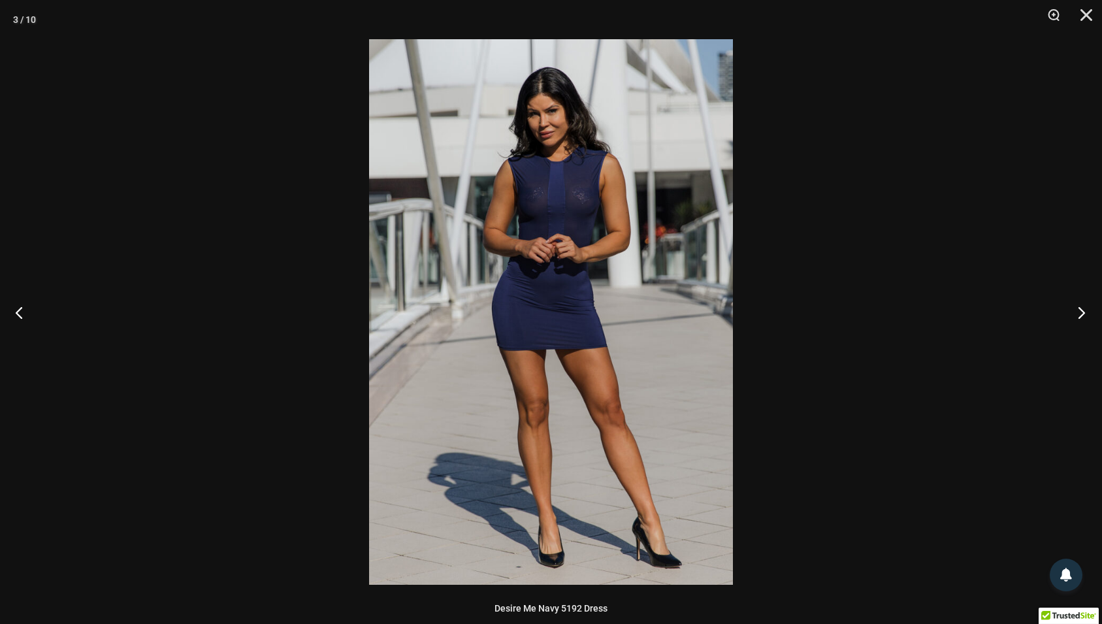
click at [1083, 315] on button "Next" at bounding box center [1077, 312] width 49 height 65
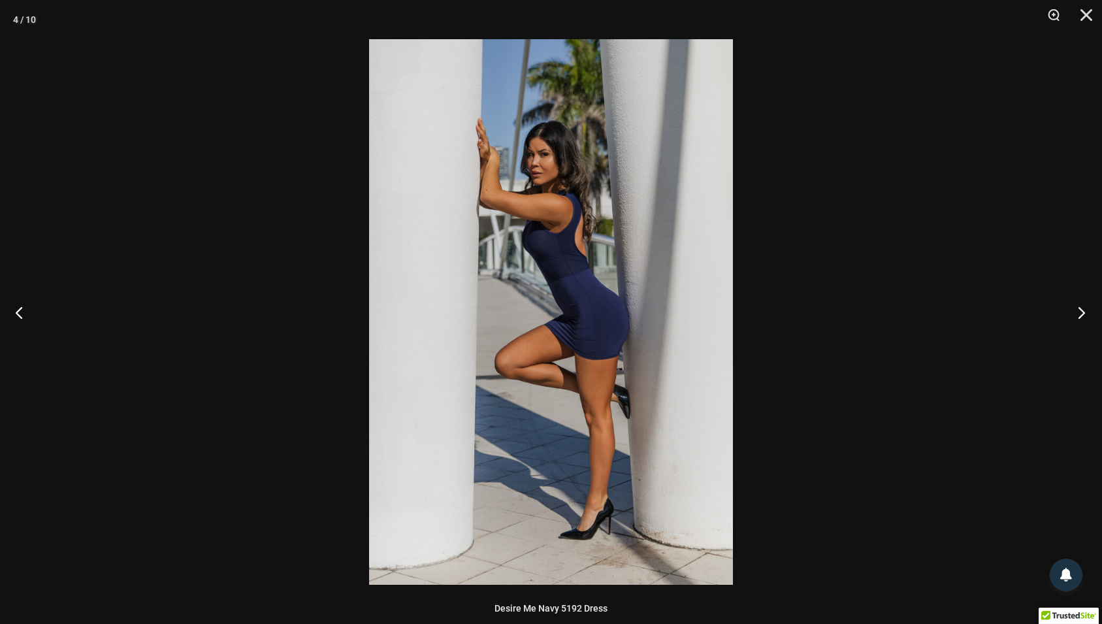
click at [1083, 315] on button "Next" at bounding box center [1077, 312] width 49 height 65
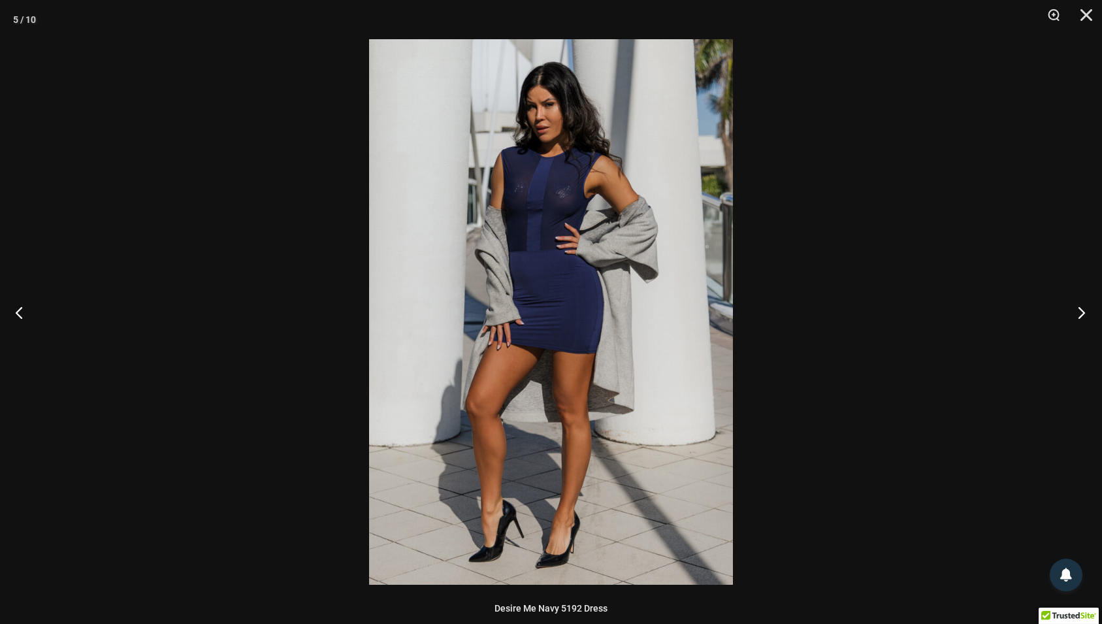
click at [1083, 315] on button "Next" at bounding box center [1077, 312] width 49 height 65
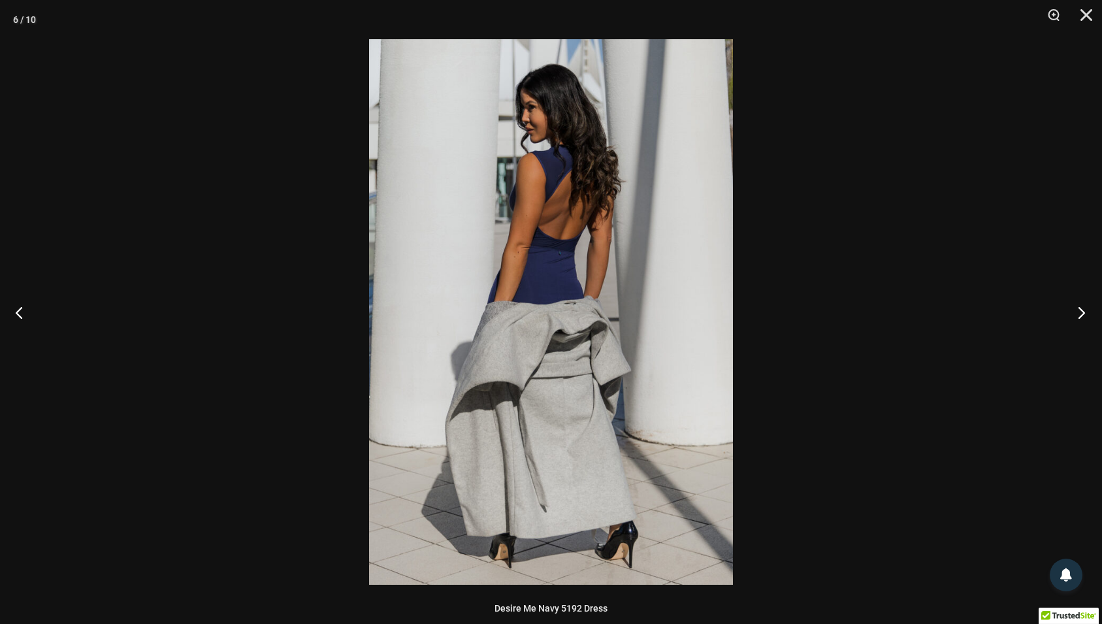
click at [1083, 315] on button "Next" at bounding box center [1077, 312] width 49 height 65
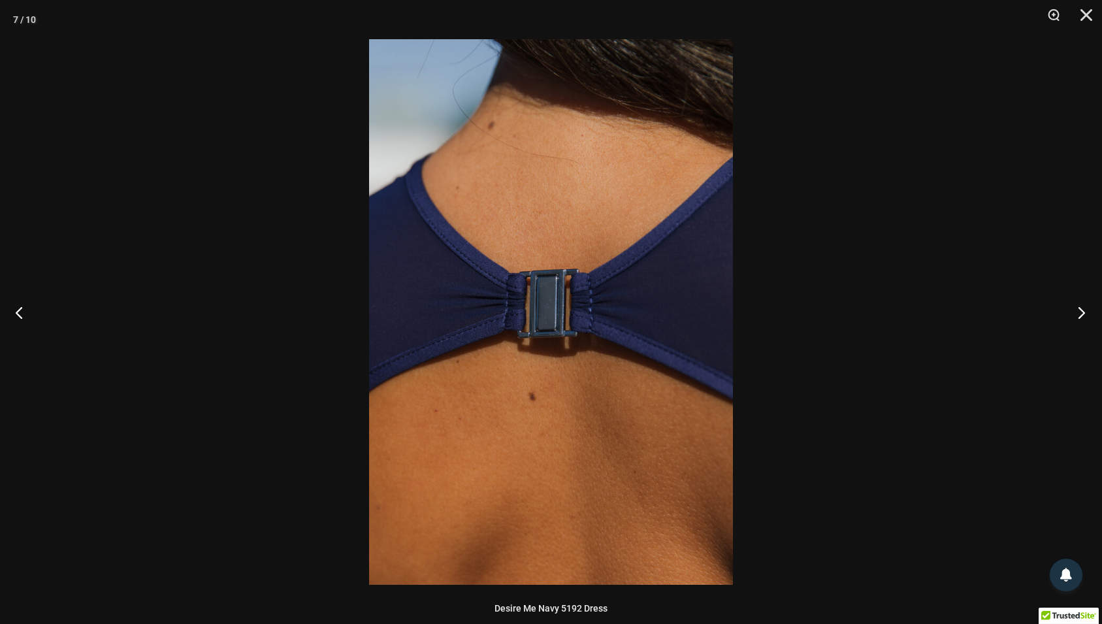
click at [1083, 315] on button "Next" at bounding box center [1077, 312] width 49 height 65
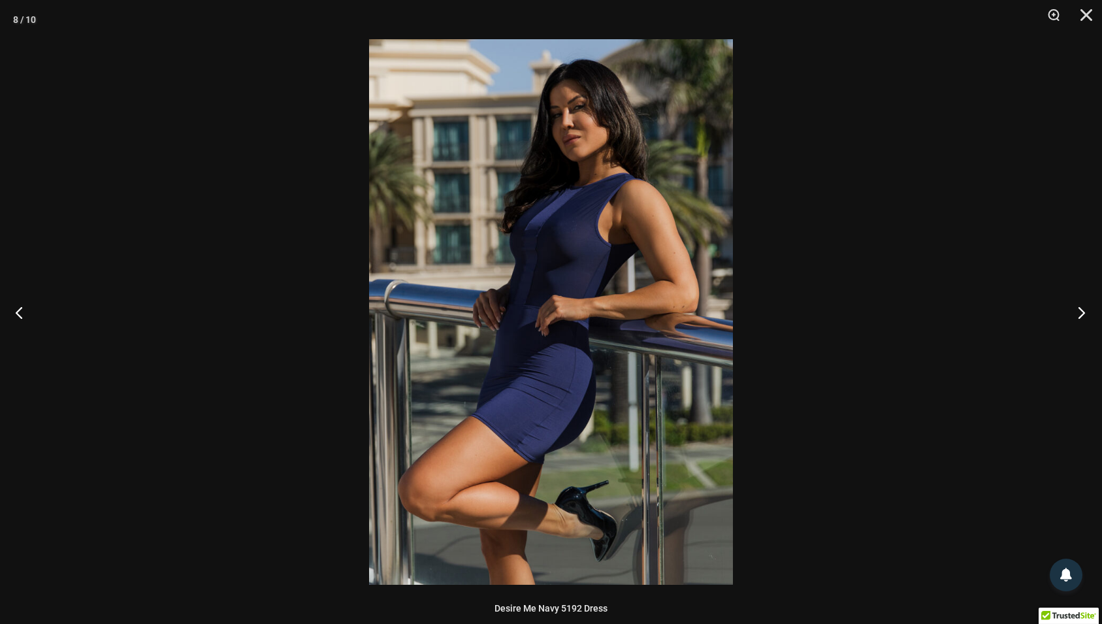
click at [1083, 315] on button "Next" at bounding box center [1077, 312] width 49 height 65
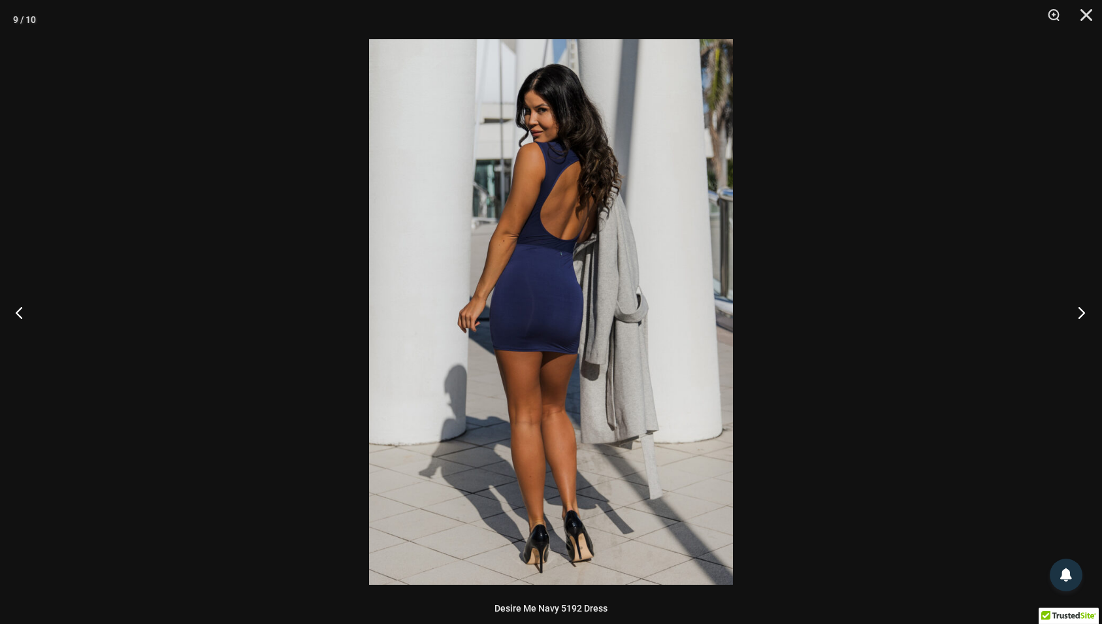
click at [1083, 315] on button "Next" at bounding box center [1077, 312] width 49 height 65
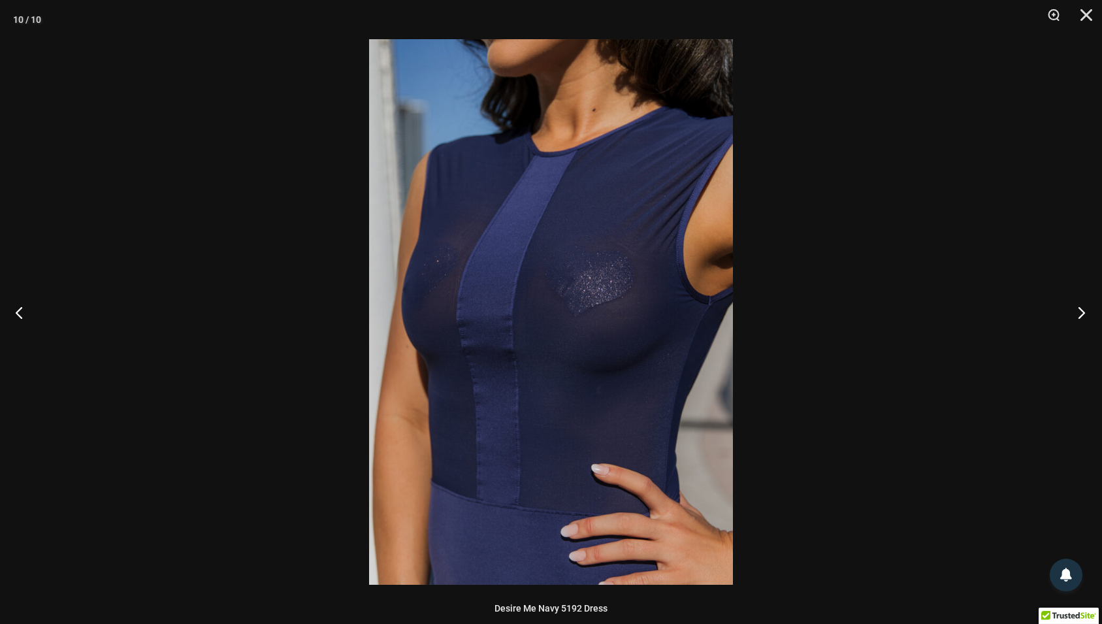
click at [1083, 315] on button "Next" at bounding box center [1077, 312] width 49 height 65
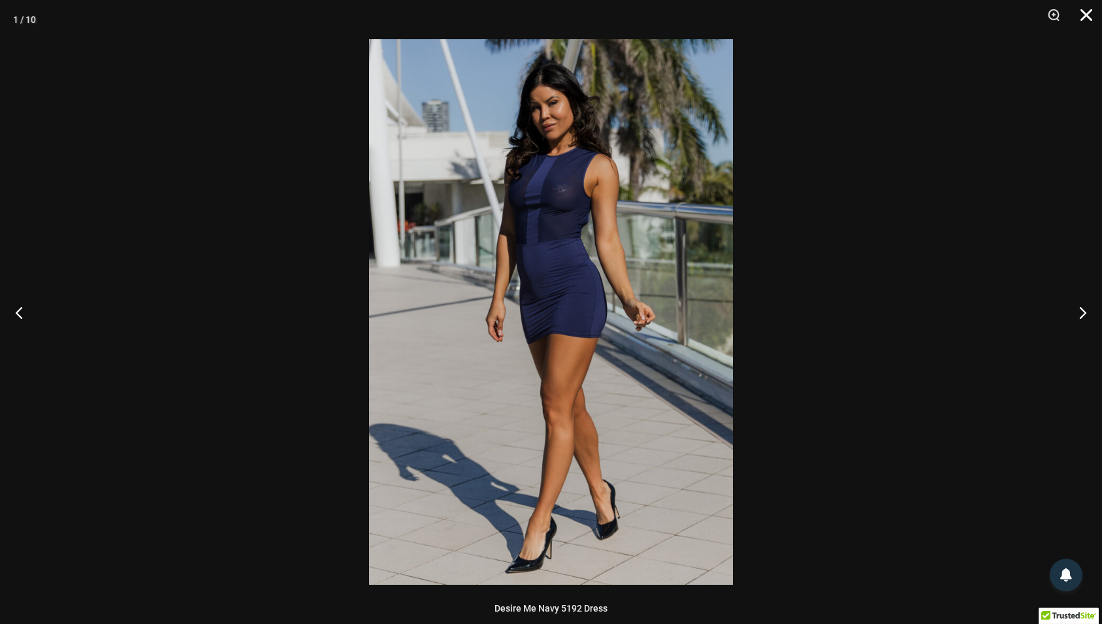
click at [1087, 20] on button "Close" at bounding box center [1082, 19] width 33 height 39
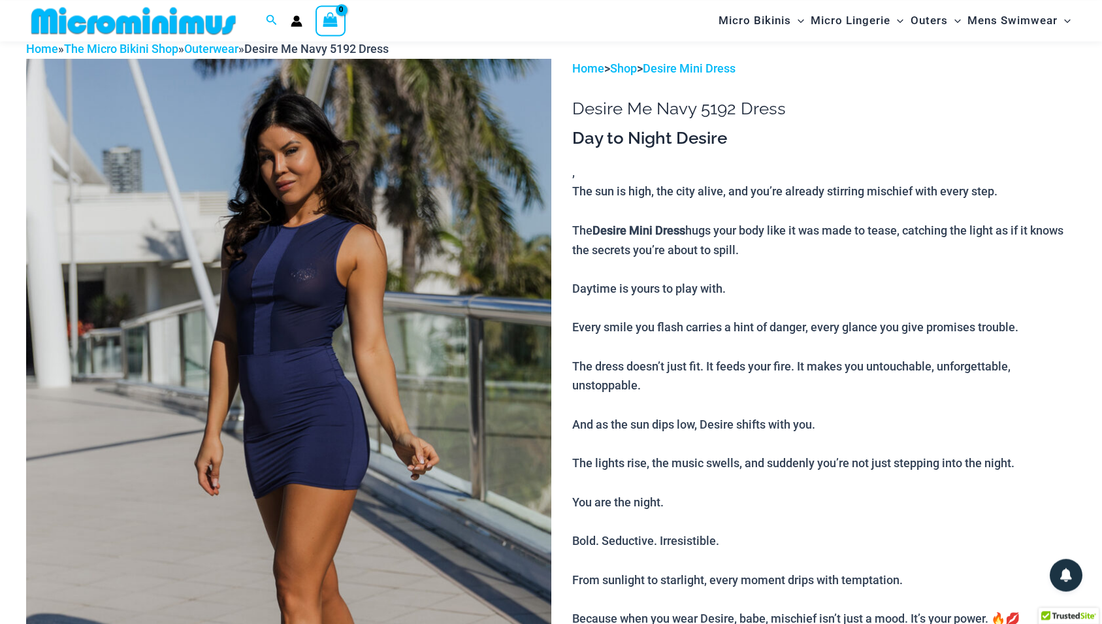
scroll to position [262, 0]
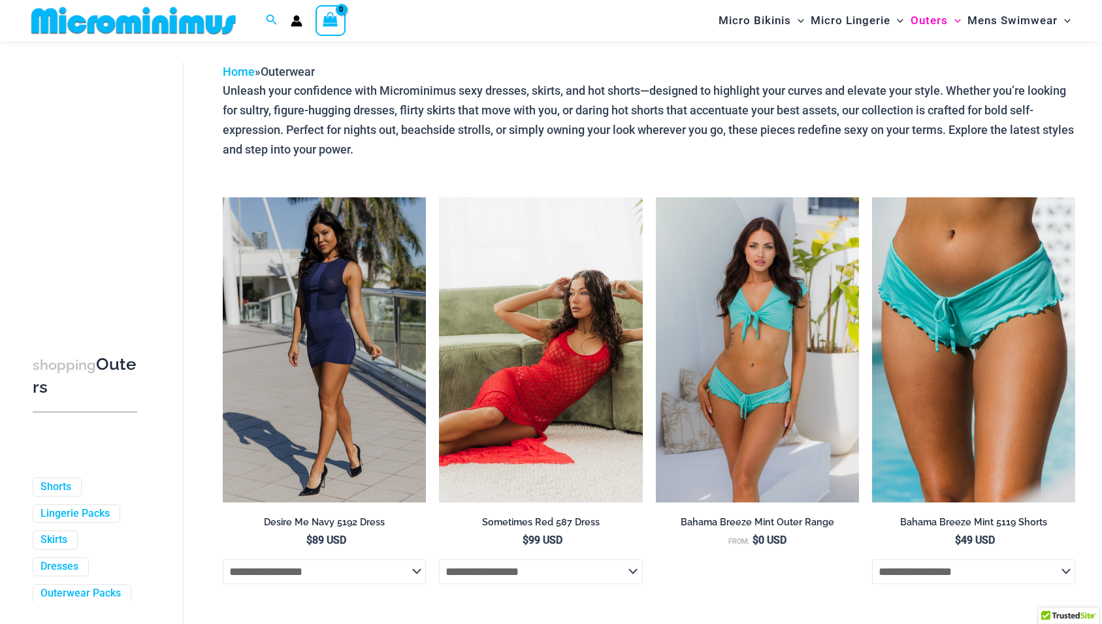
scroll to position [57, 0]
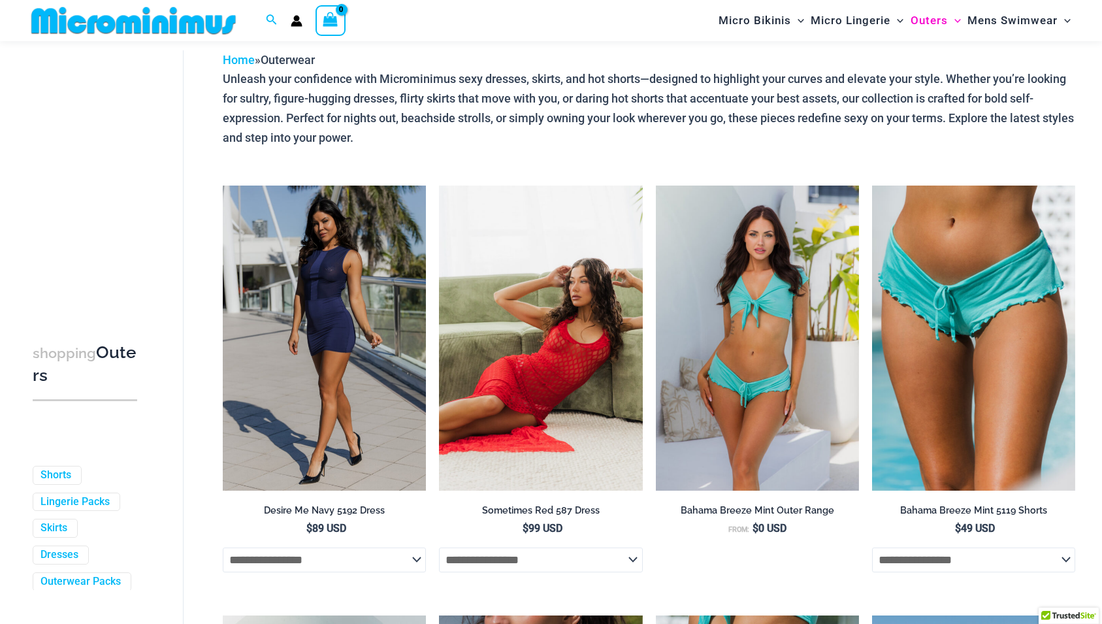
click at [515, 375] on img at bounding box center [540, 338] width 203 height 305
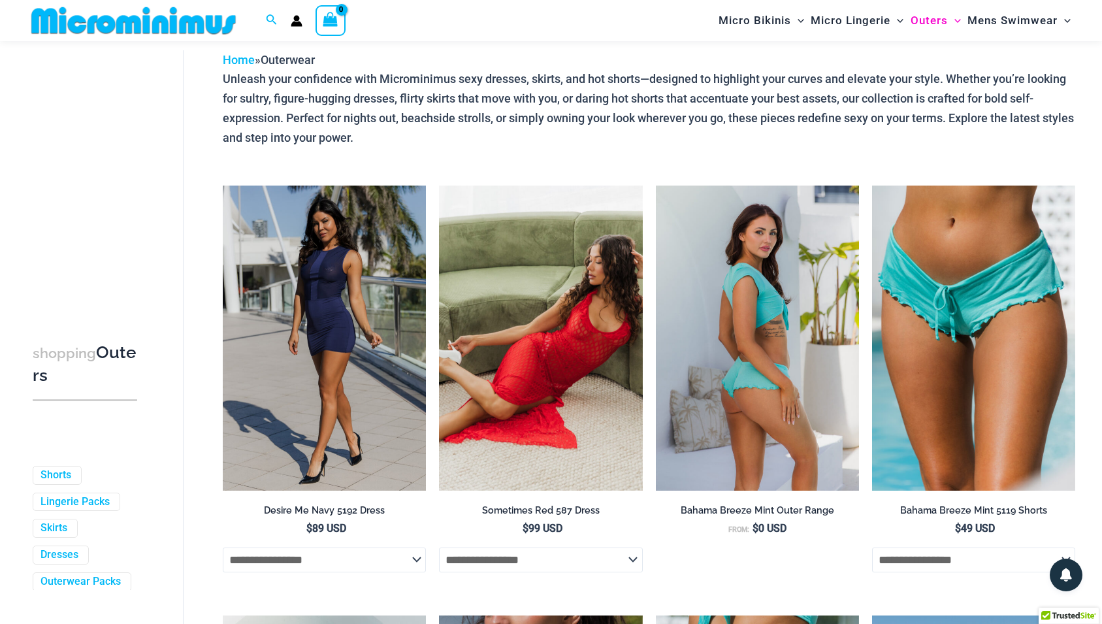
click at [766, 302] on img at bounding box center [757, 338] width 203 height 305
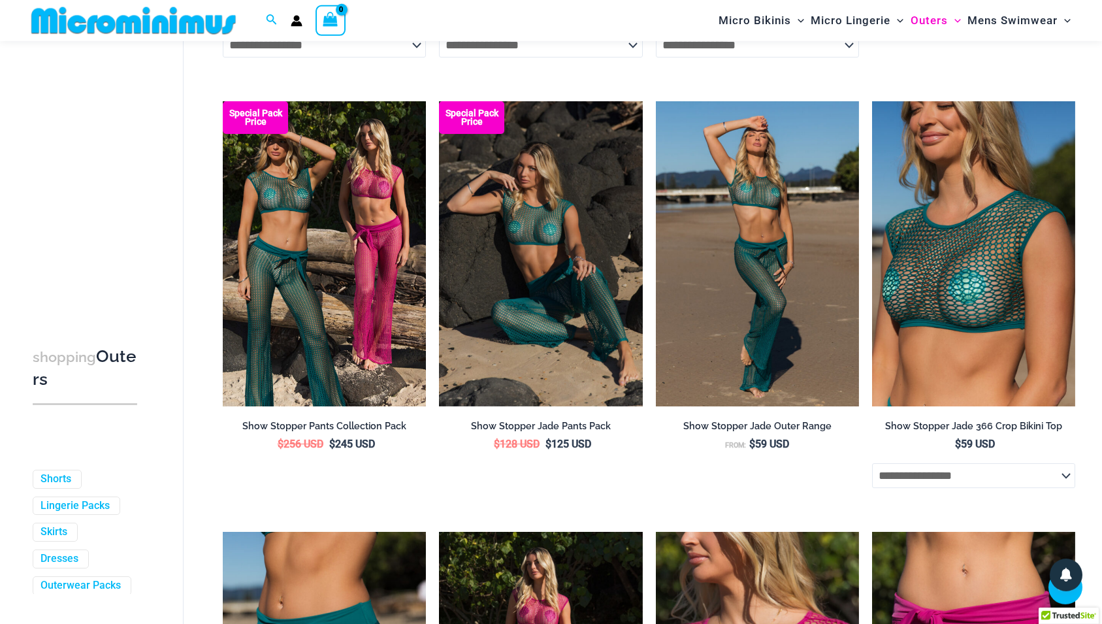
scroll to position [1057, 0]
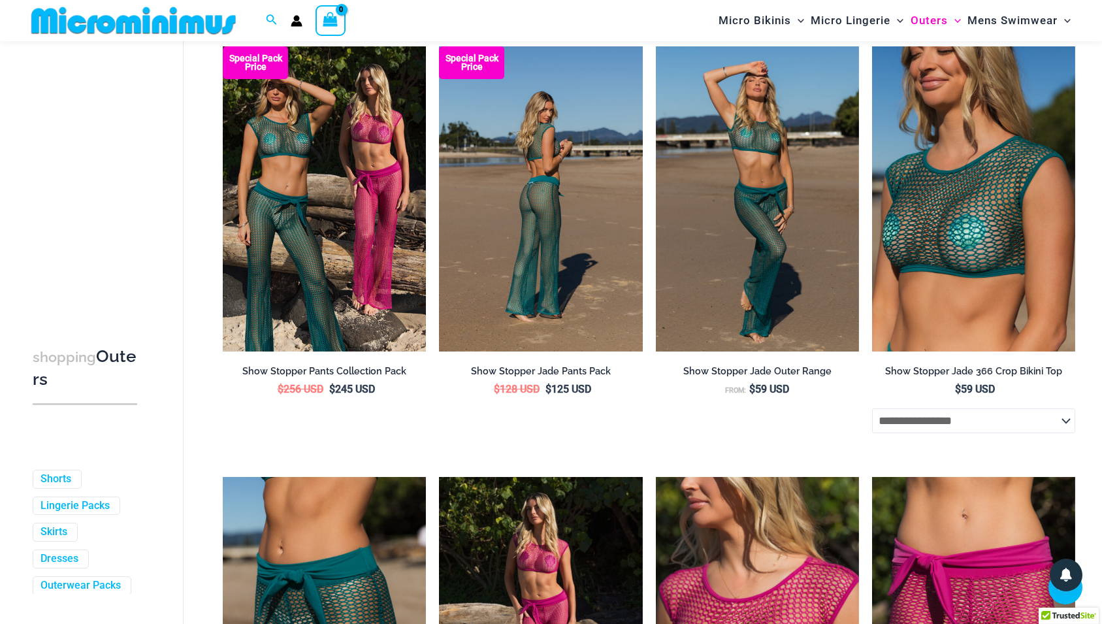
click at [553, 288] on img at bounding box center [540, 198] width 203 height 305
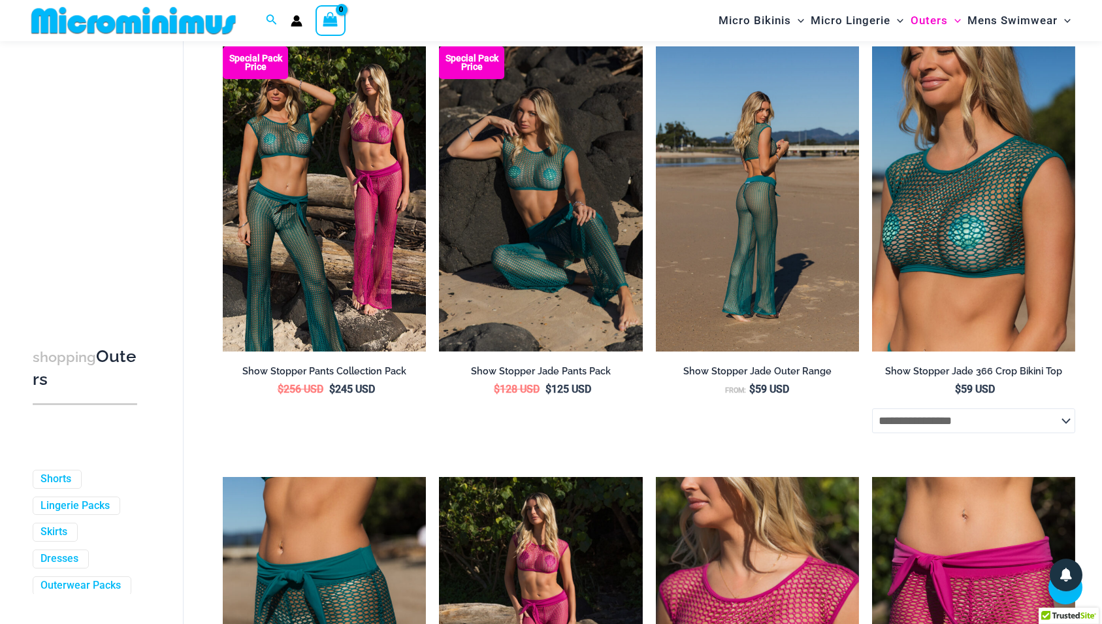
click at [721, 261] on img at bounding box center [757, 198] width 203 height 305
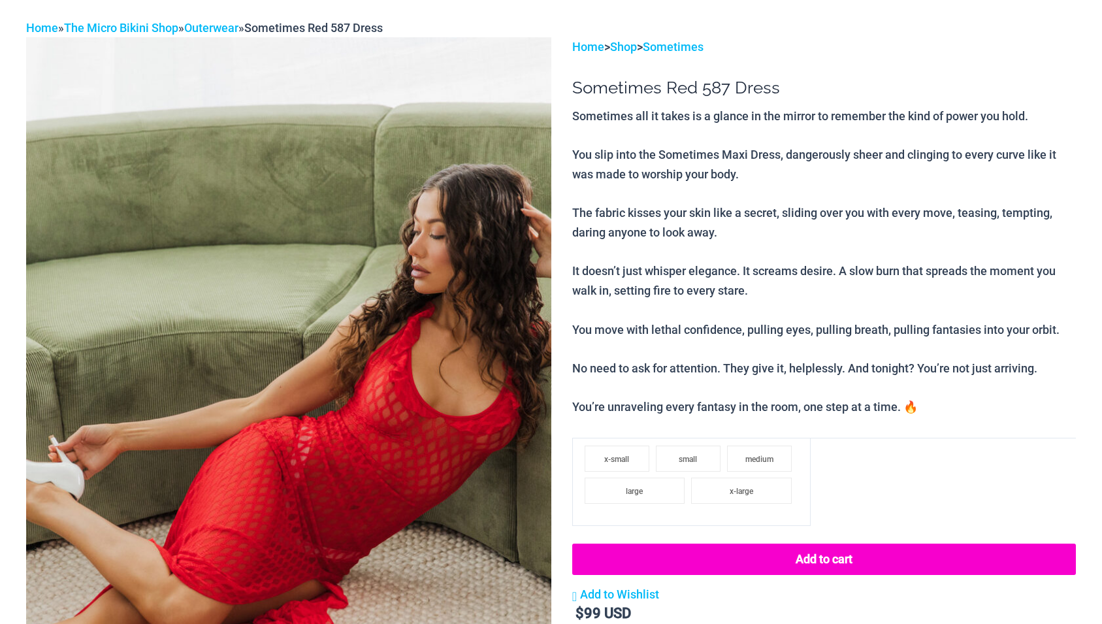
scroll to position [133, 0]
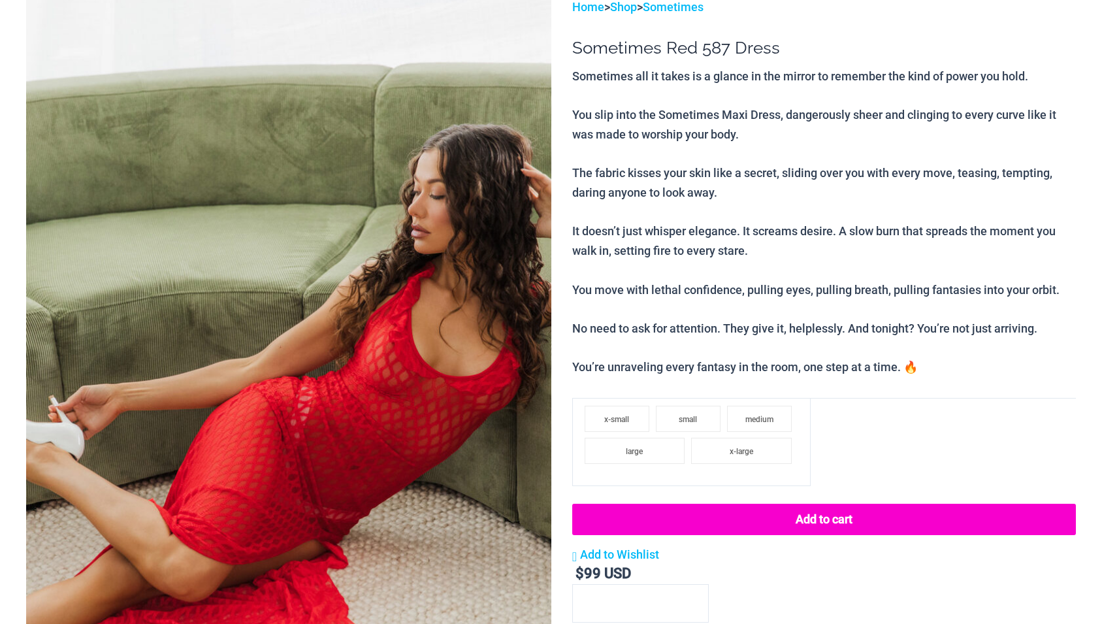
click at [397, 364] on img at bounding box center [288, 390] width 525 height 787
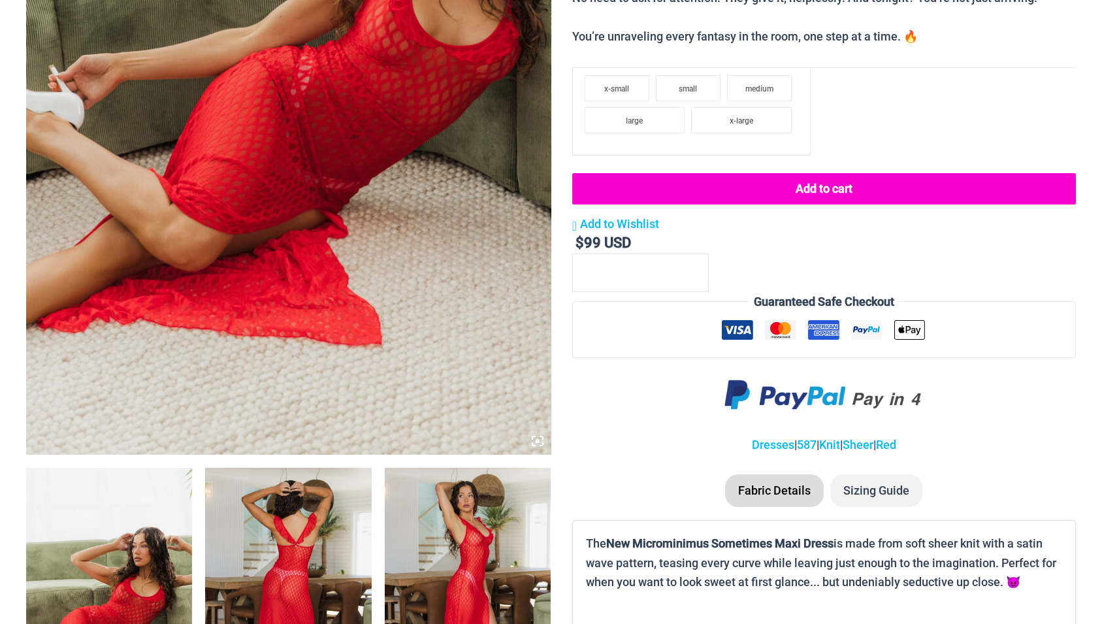
scroll to position [467, 0]
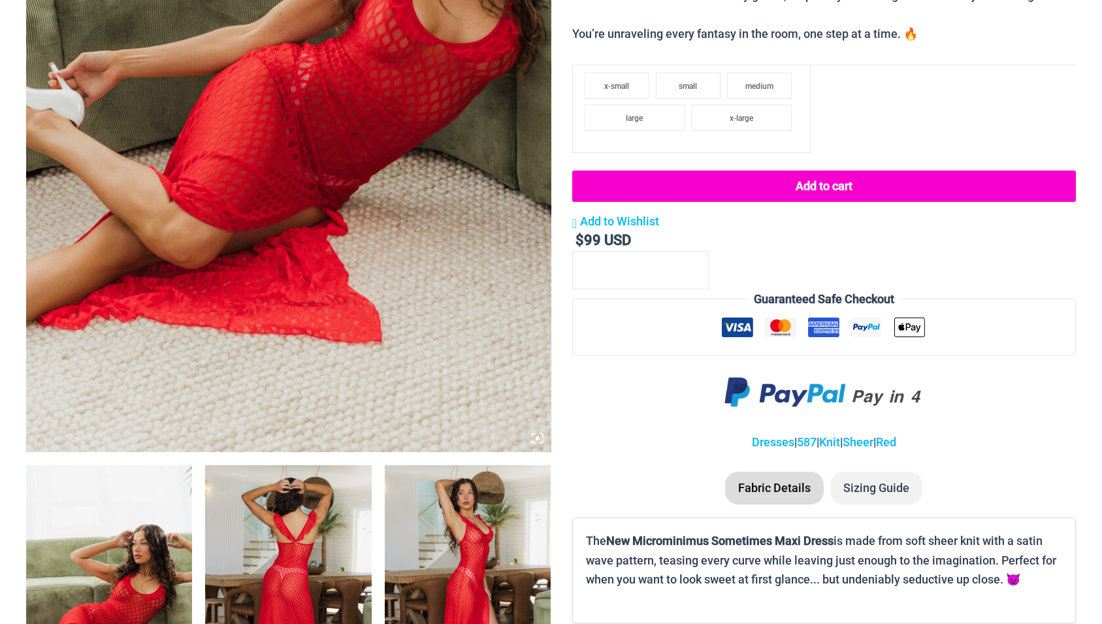
click at [250, 525] on img at bounding box center [288, 590] width 166 height 250
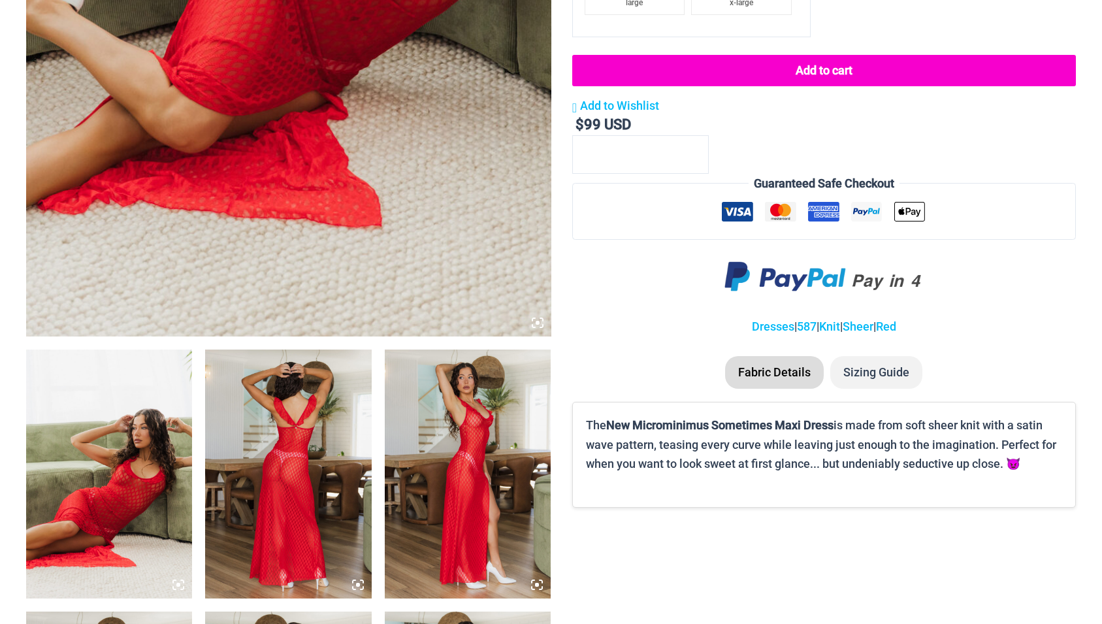
scroll to position [600, 0]
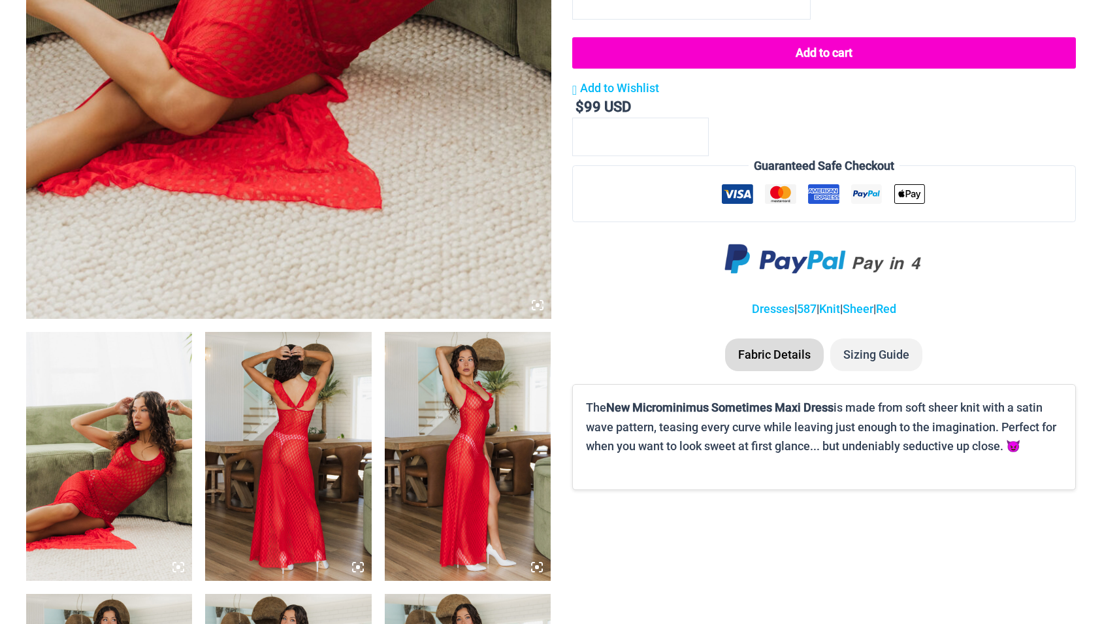
click at [360, 568] on icon at bounding box center [358, 567] width 12 height 12
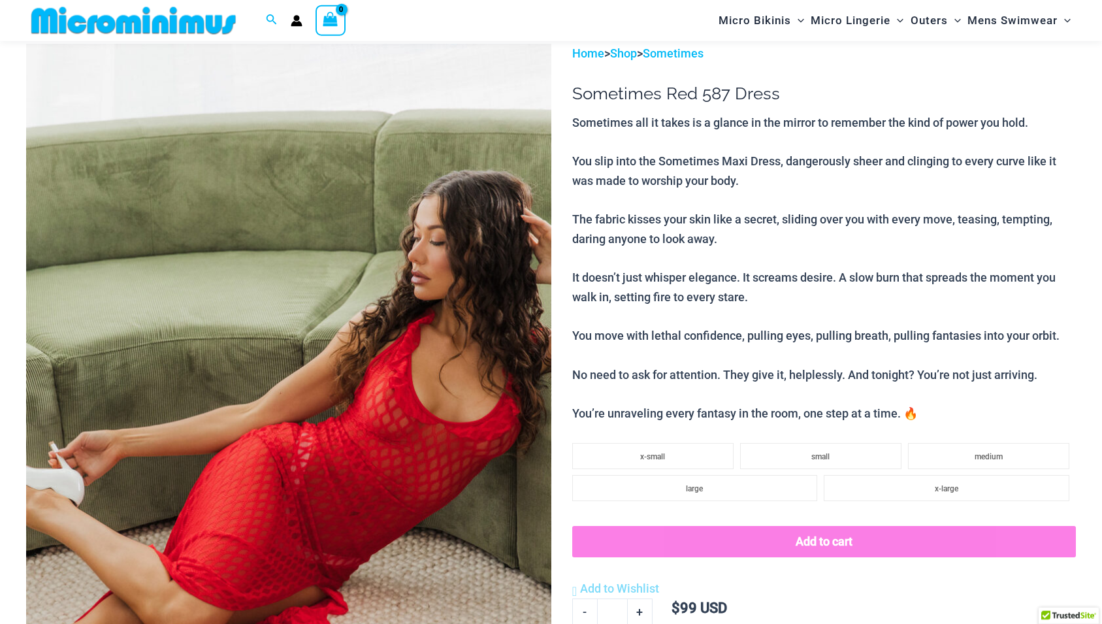
scroll to position [129, 0]
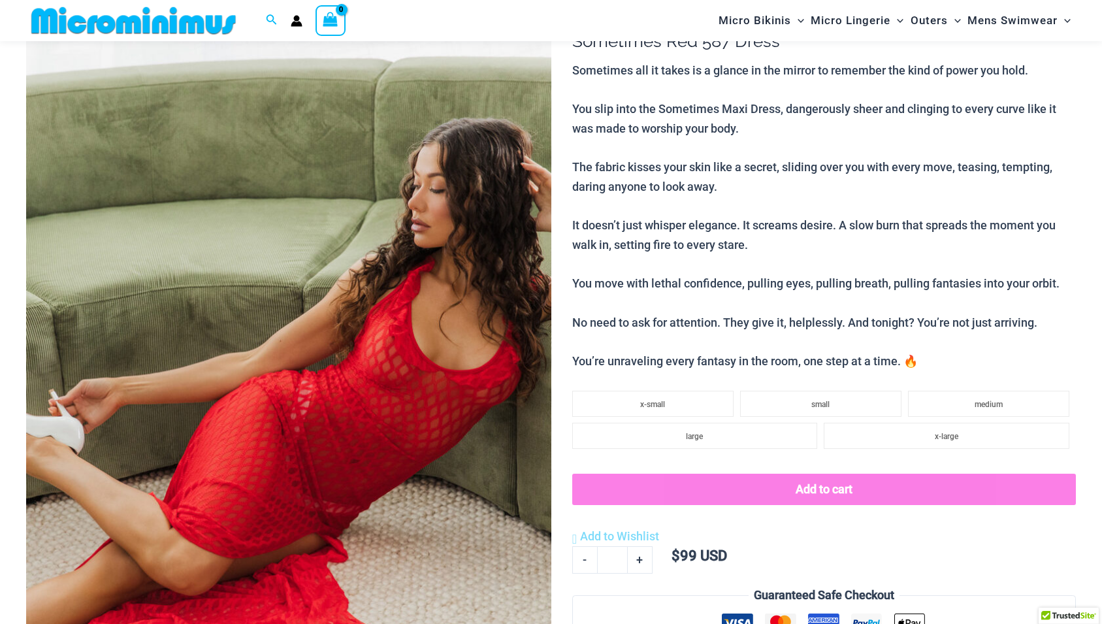
click at [318, 419] on img at bounding box center [288, 385] width 525 height 787
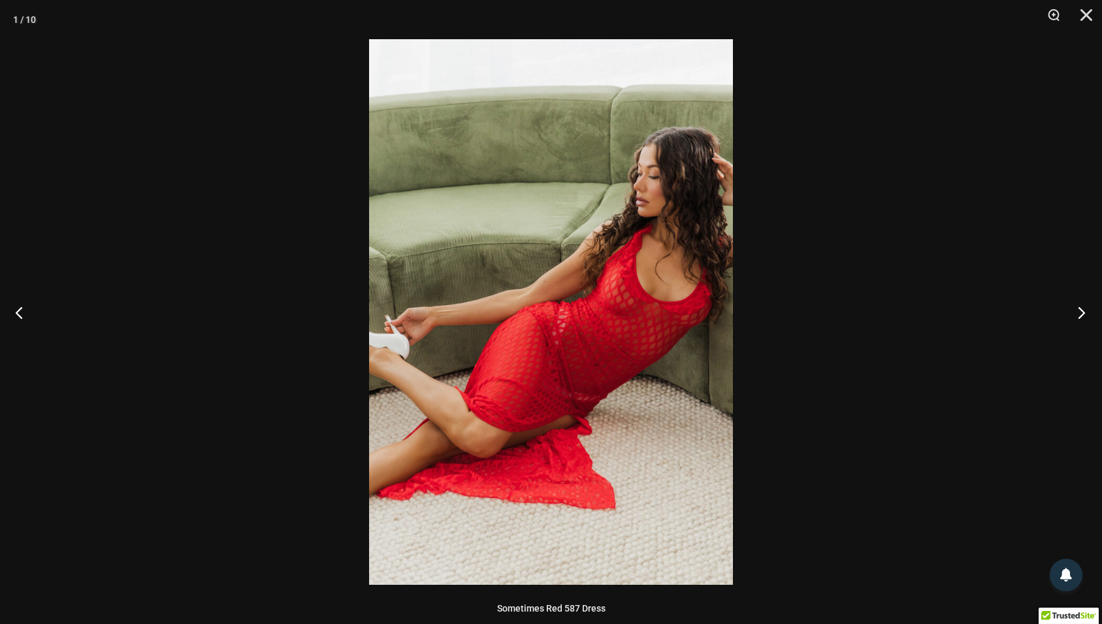
click at [1077, 309] on button "Next" at bounding box center [1077, 312] width 49 height 65
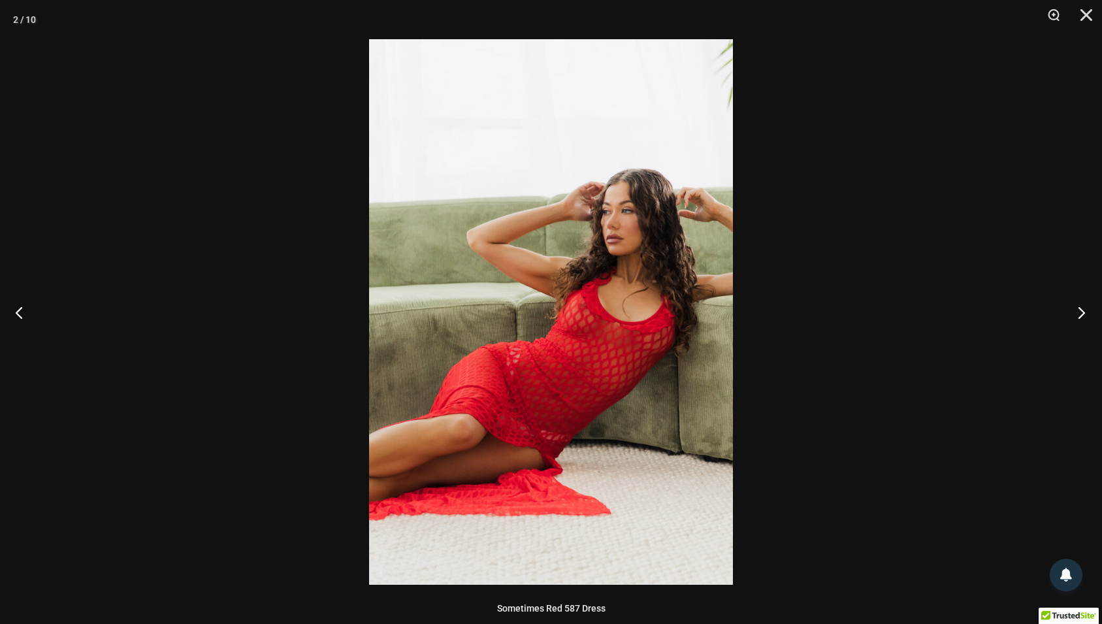
click at [1077, 309] on button "Next" at bounding box center [1077, 312] width 49 height 65
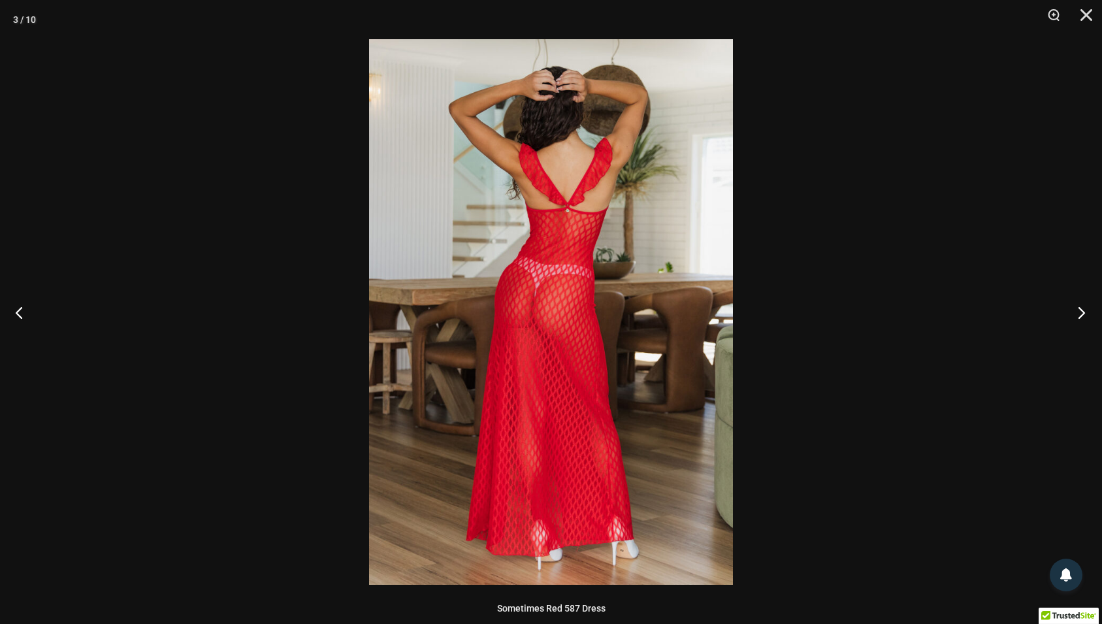
click at [1077, 309] on button "Next" at bounding box center [1077, 312] width 49 height 65
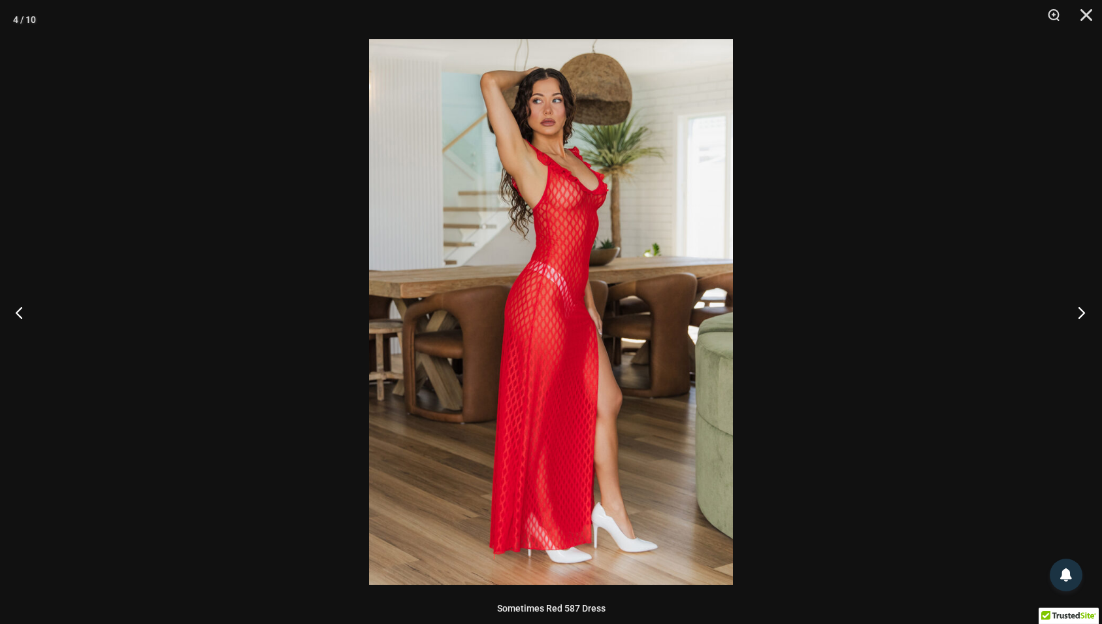
click at [1077, 309] on button "Next" at bounding box center [1077, 312] width 49 height 65
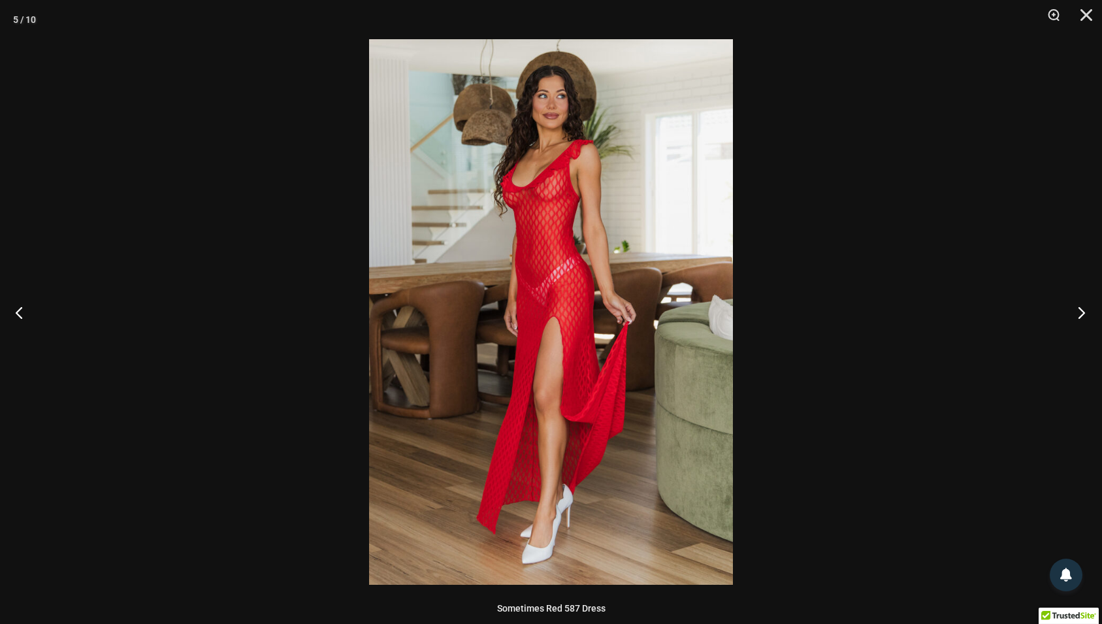
click at [1077, 309] on button "Next" at bounding box center [1077, 312] width 49 height 65
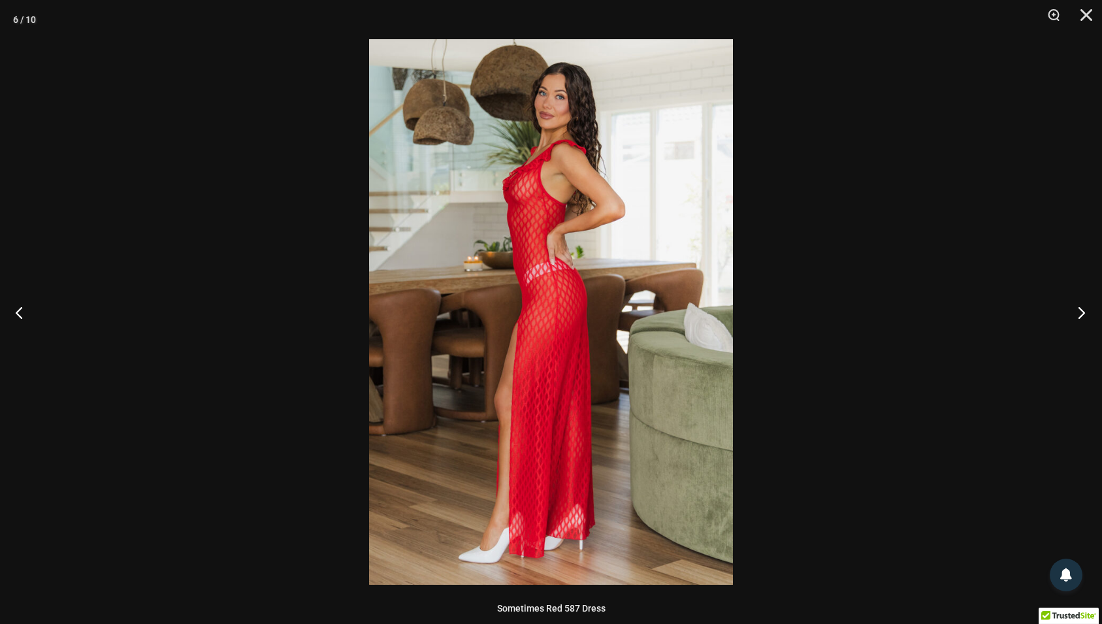
click at [1077, 309] on button "Next" at bounding box center [1077, 312] width 49 height 65
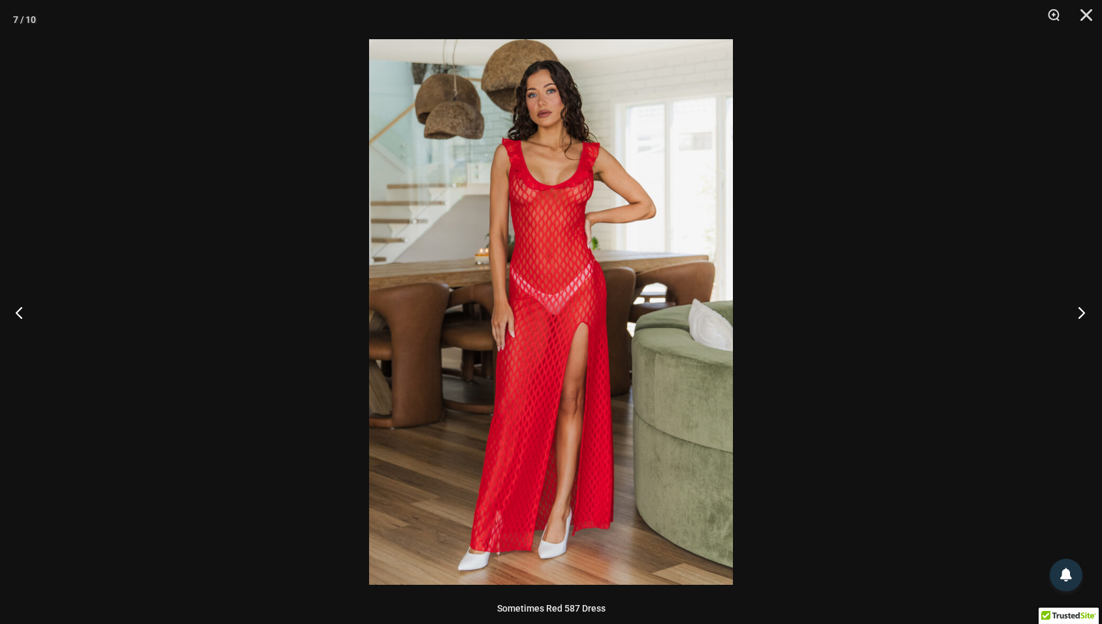
click at [1077, 309] on button "Next" at bounding box center [1077, 312] width 49 height 65
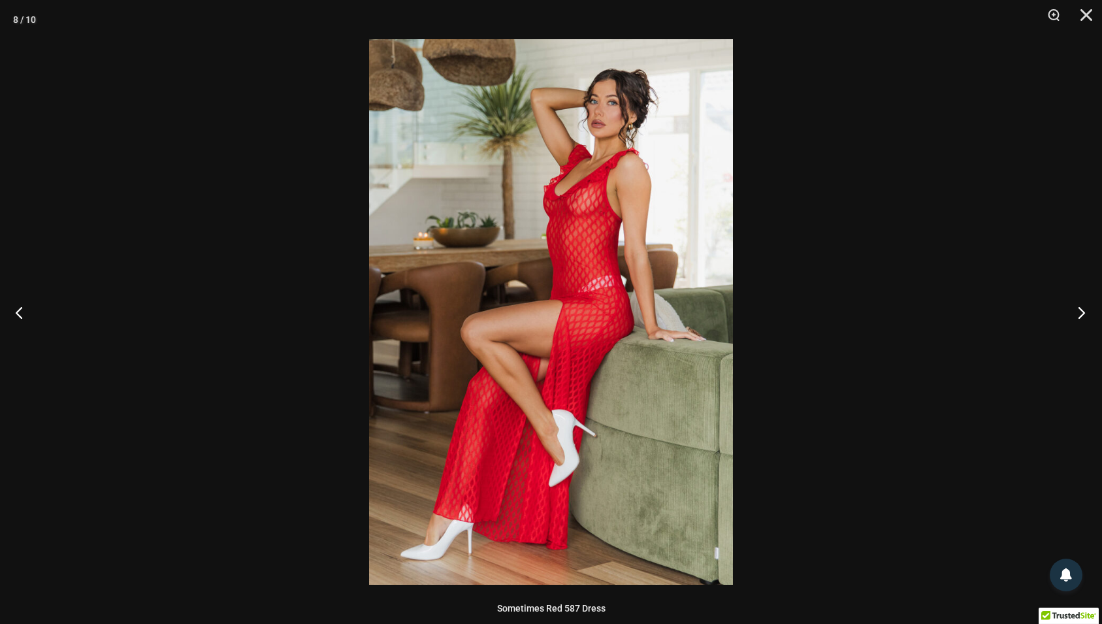
click at [1077, 309] on button "Next" at bounding box center [1077, 312] width 49 height 65
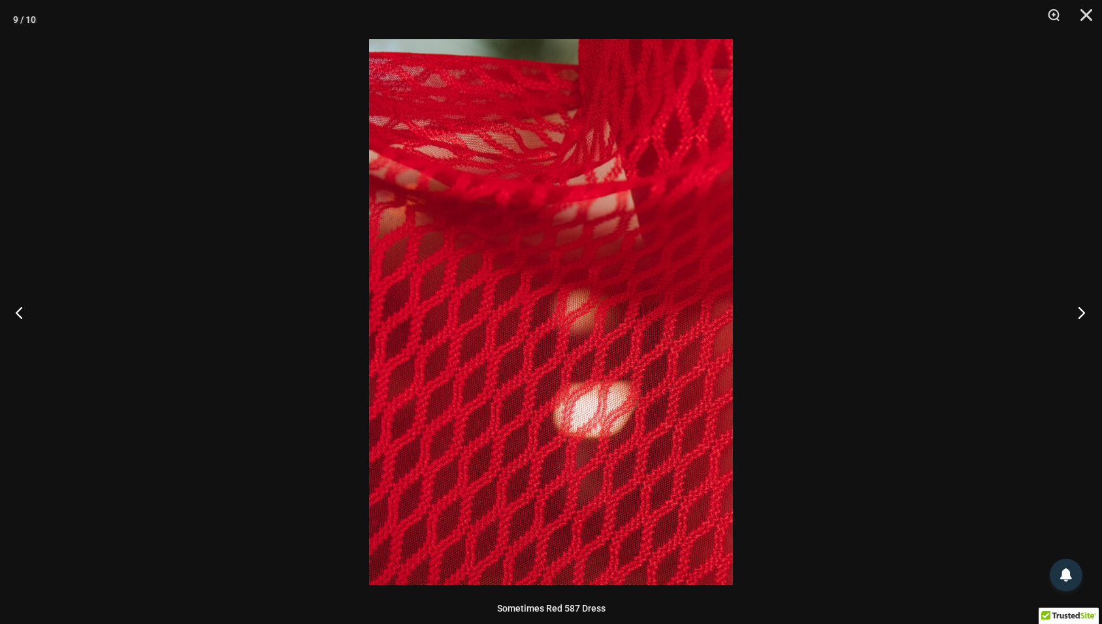
click at [1077, 309] on button "Next" at bounding box center [1077, 312] width 49 height 65
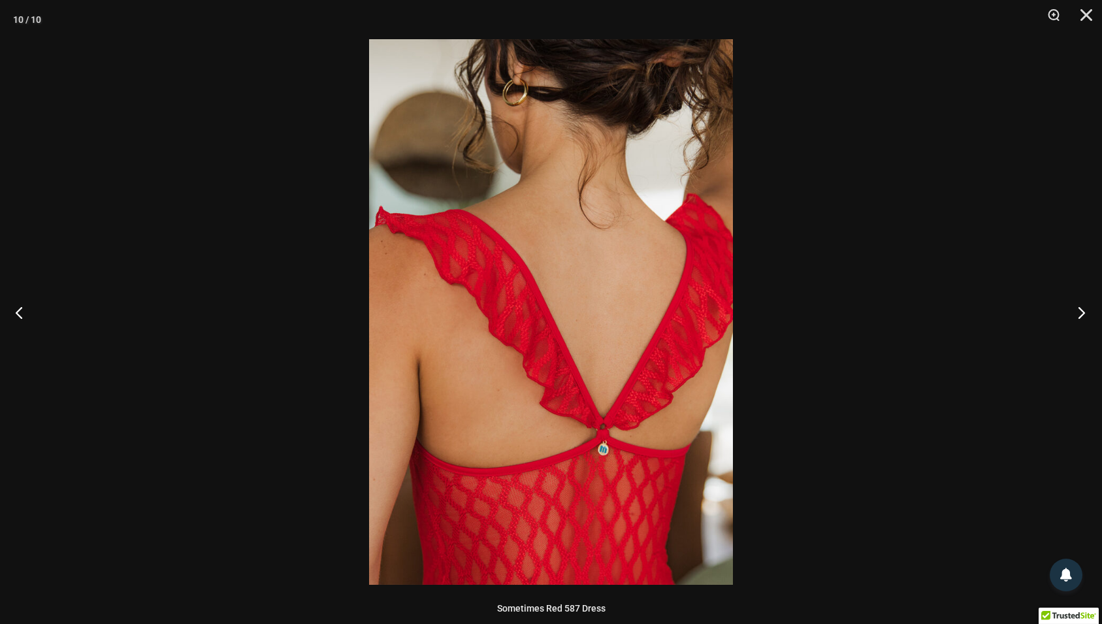
click at [1077, 309] on button "Next" at bounding box center [1077, 312] width 49 height 65
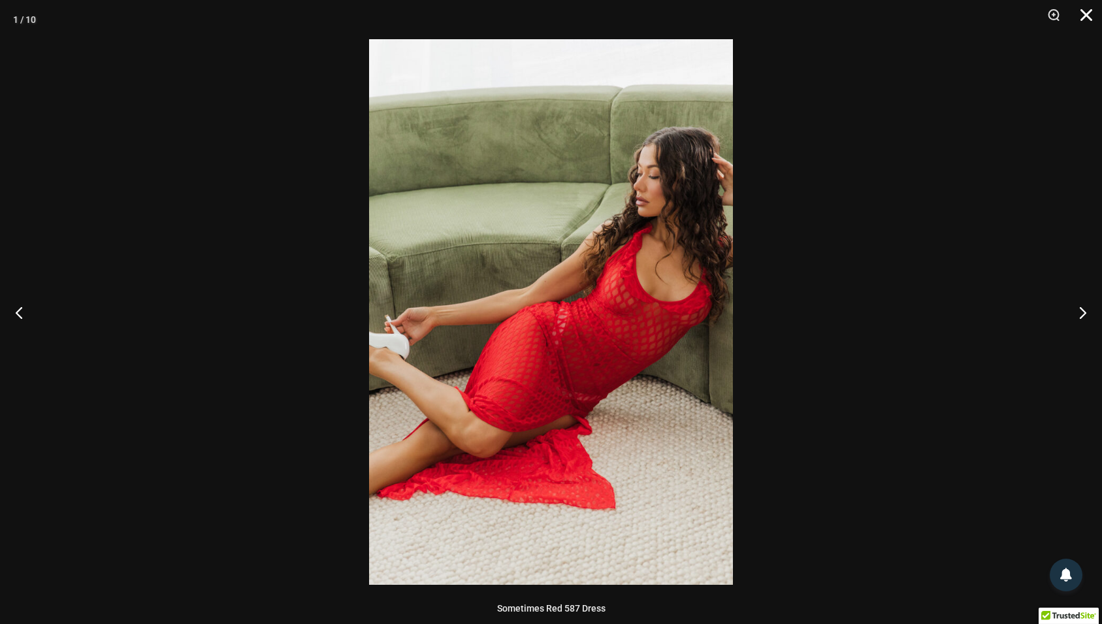
click at [1083, 11] on button "Close" at bounding box center [1082, 19] width 33 height 39
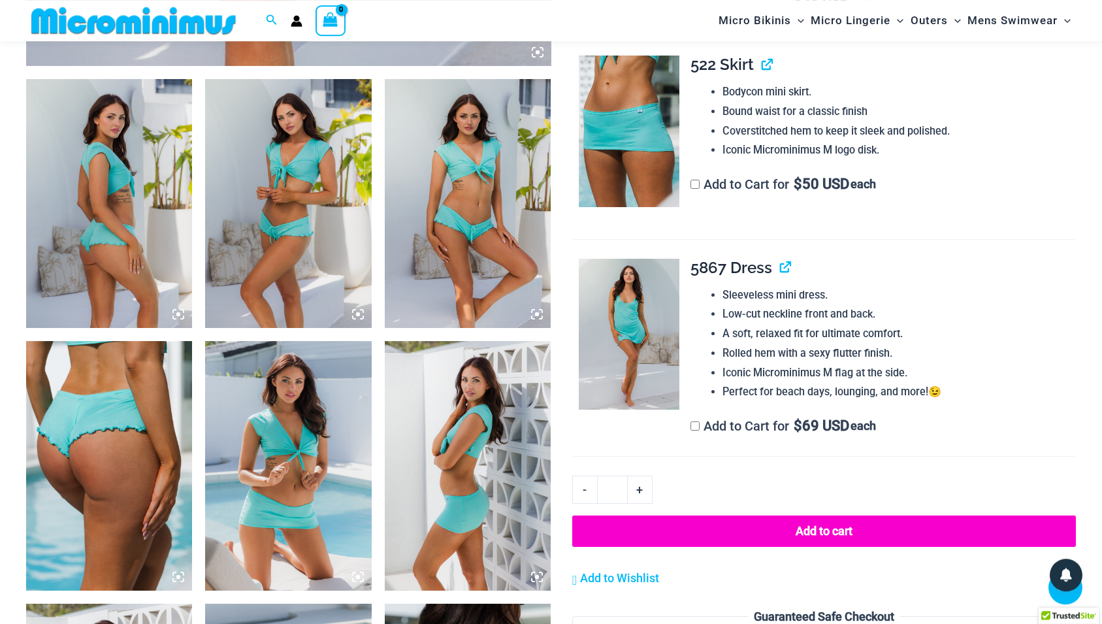
scroll to position [866, 0]
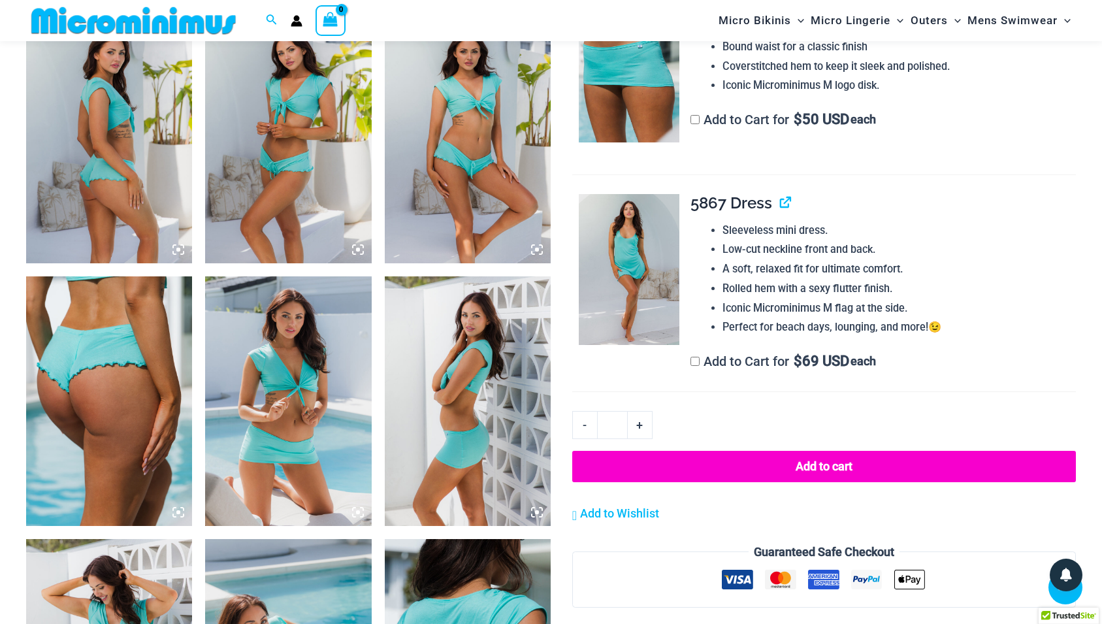
click at [247, 353] on img at bounding box center [288, 401] width 166 height 250
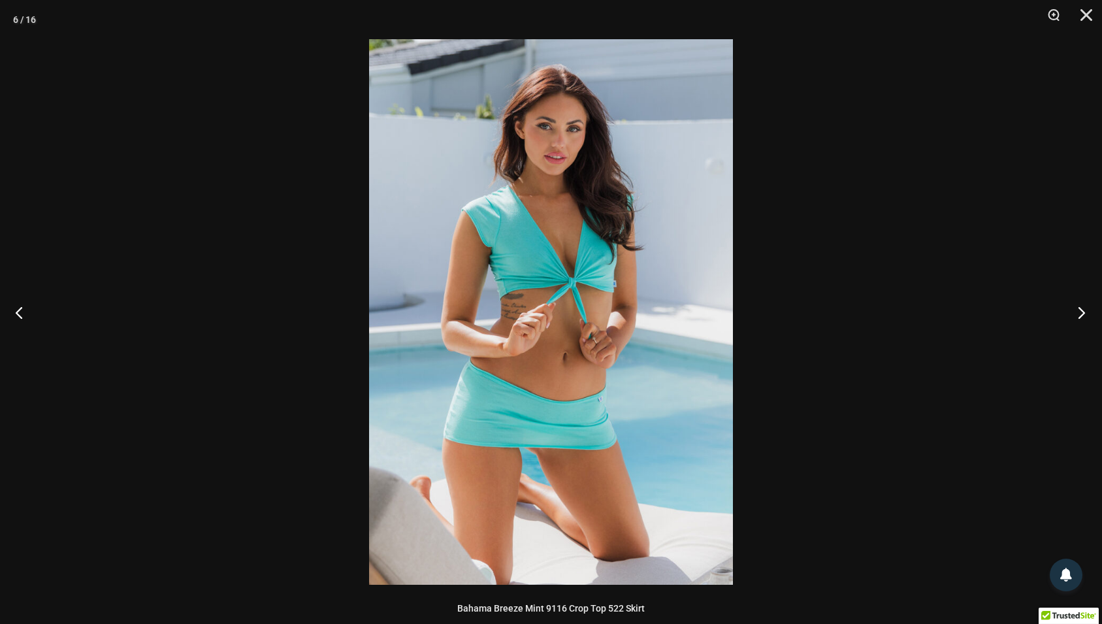
click at [1082, 313] on button "Next" at bounding box center [1077, 312] width 49 height 65
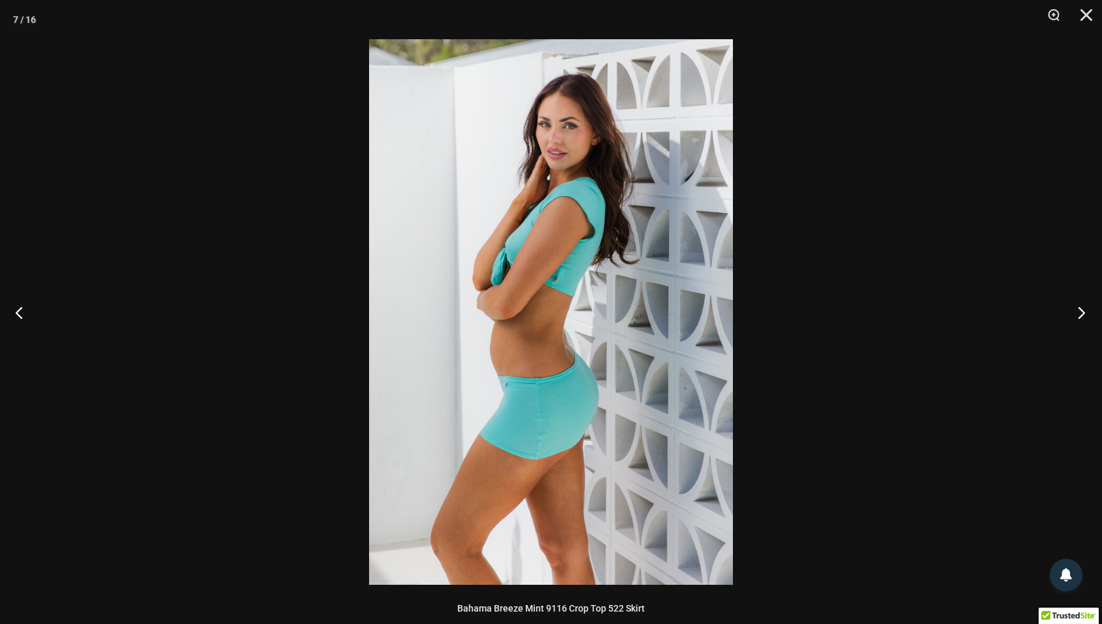
click at [1082, 313] on button "Next" at bounding box center [1077, 312] width 49 height 65
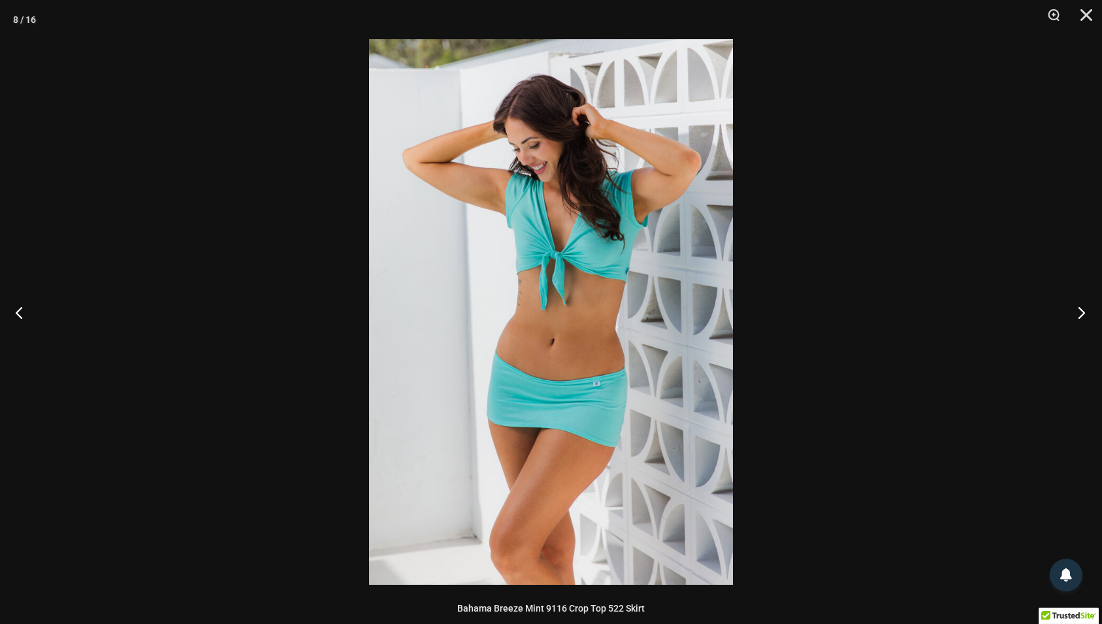
click at [1082, 313] on button "Next" at bounding box center [1077, 312] width 49 height 65
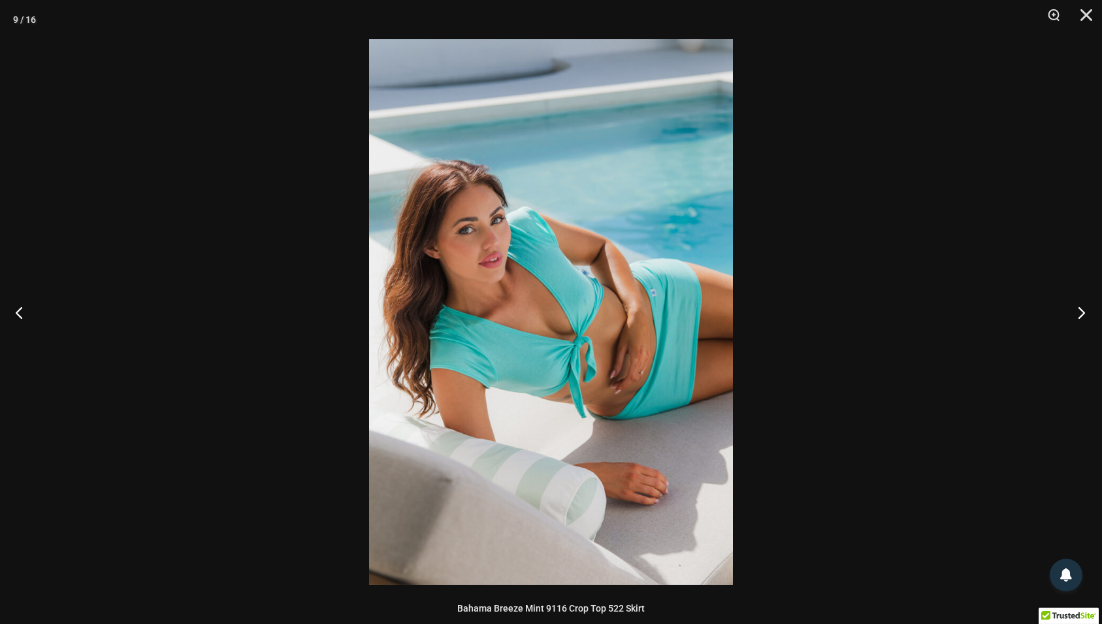
click at [1082, 313] on button "Next" at bounding box center [1077, 312] width 49 height 65
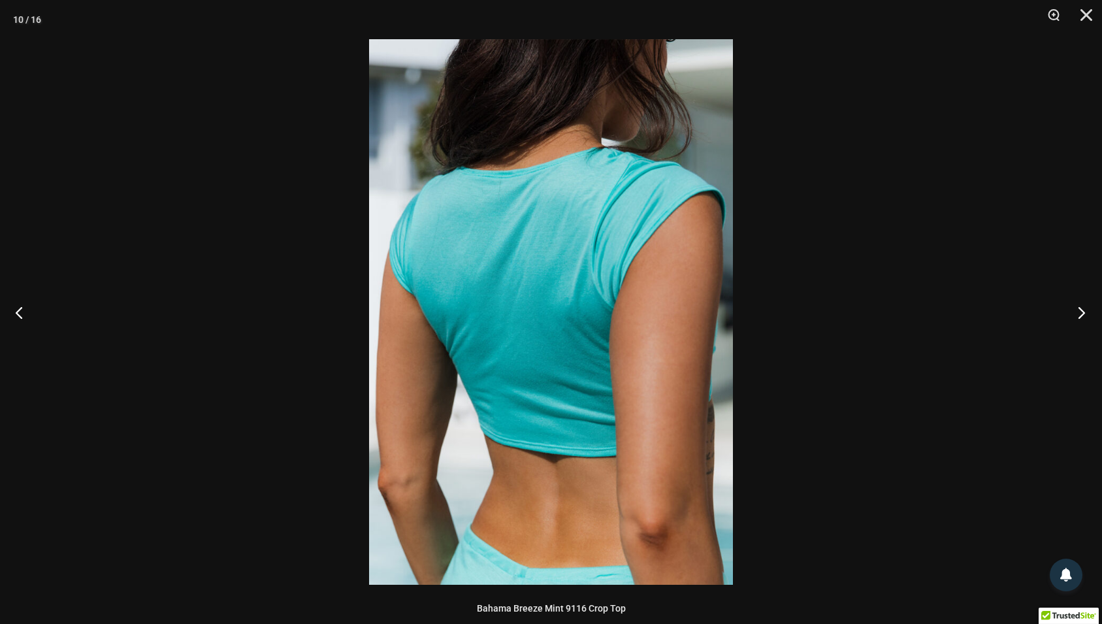
click at [1082, 313] on button "Next" at bounding box center [1077, 312] width 49 height 65
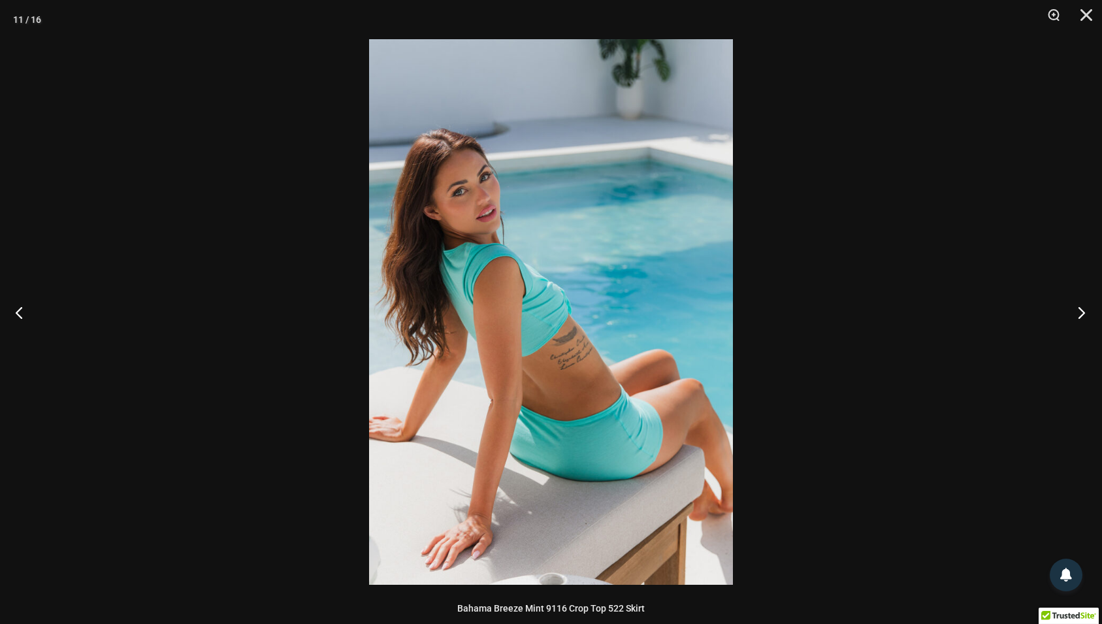
click at [1082, 313] on button "Next" at bounding box center [1077, 312] width 49 height 65
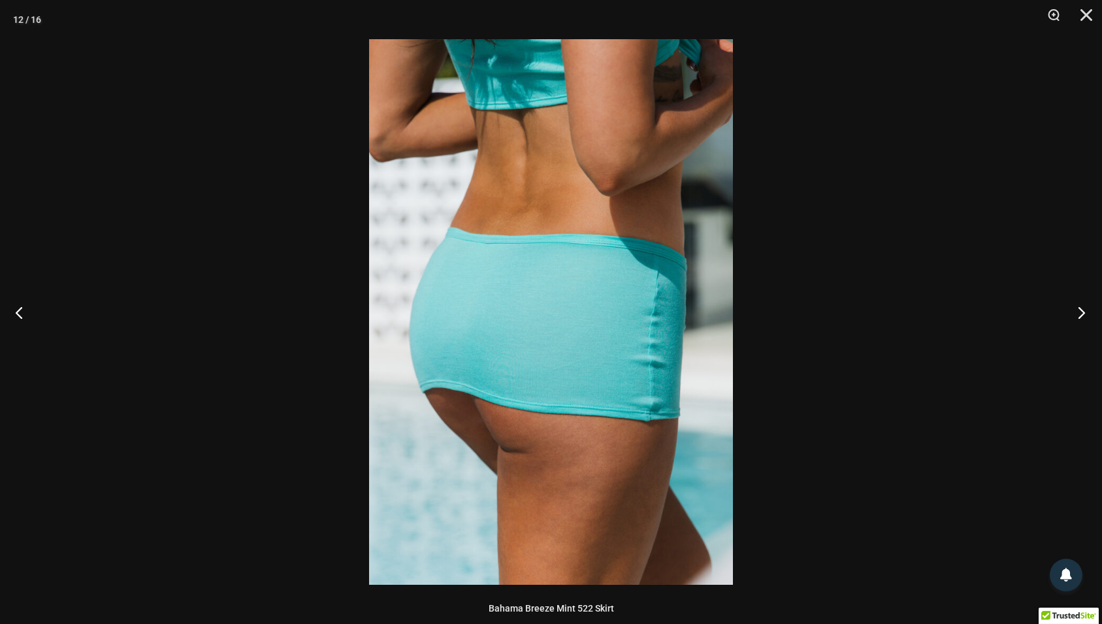
click at [1082, 313] on button "Next" at bounding box center [1077, 312] width 49 height 65
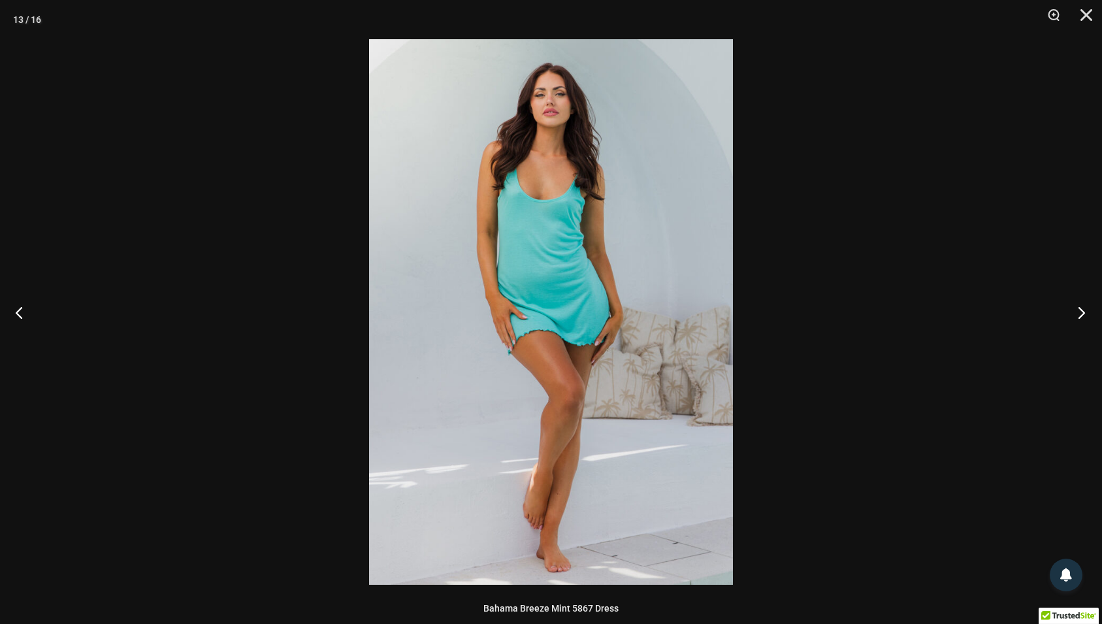
click at [1082, 313] on button "Next" at bounding box center [1077, 312] width 49 height 65
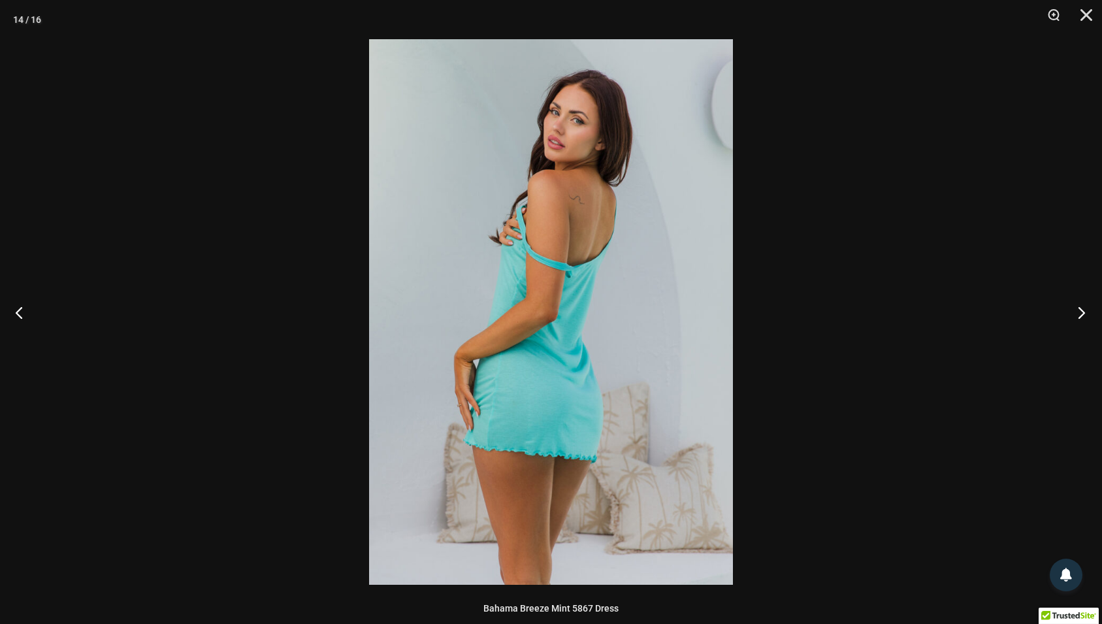
click at [1082, 313] on button "Next" at bounding box center [1077, 312] width 49 height 65
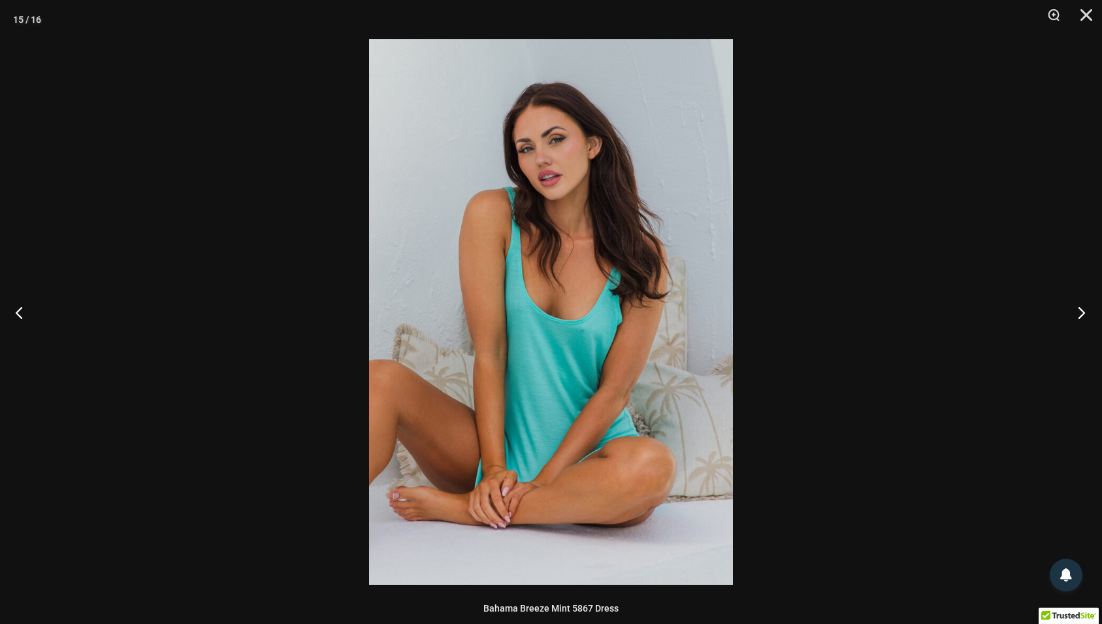
click at [1082, 313] on button "Next" at bounding box center [1077, 312] width 49 height 65
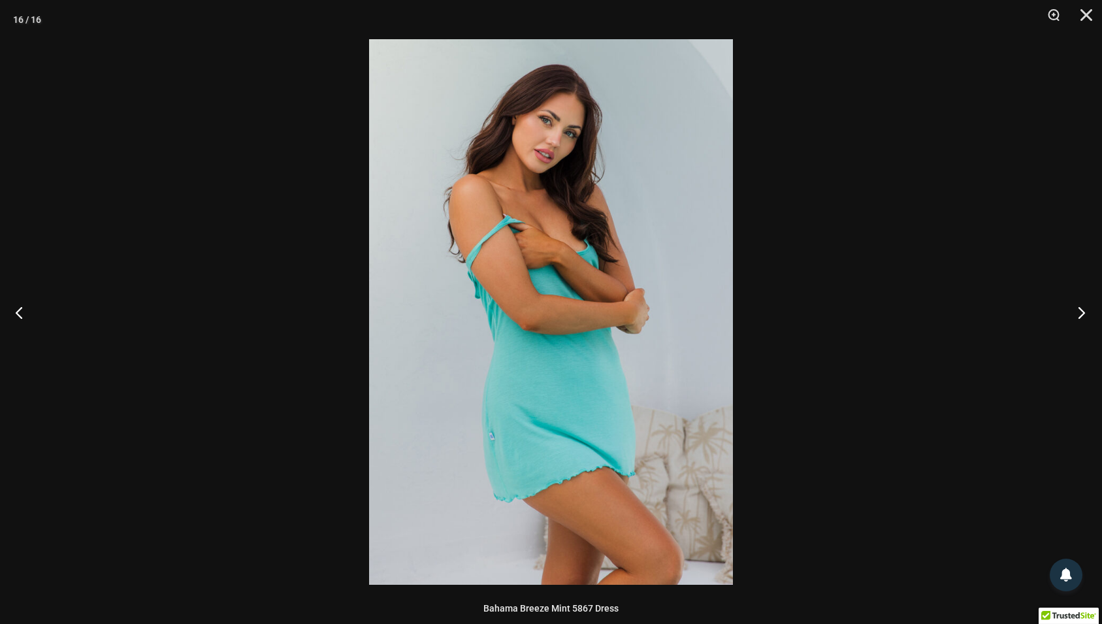
click at [1082, 313] on button "Next" at bounding box center [1077, 312] width 49 height 65
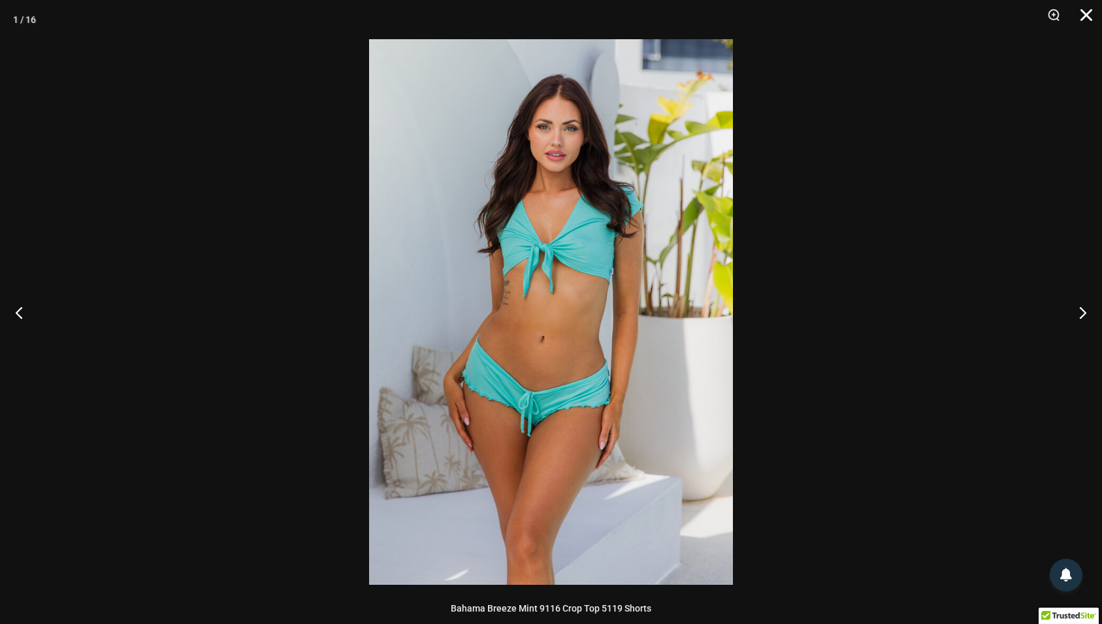
click at [1087, 18] on button "Close" at bounding box center [1082, 19] width 33 height 39
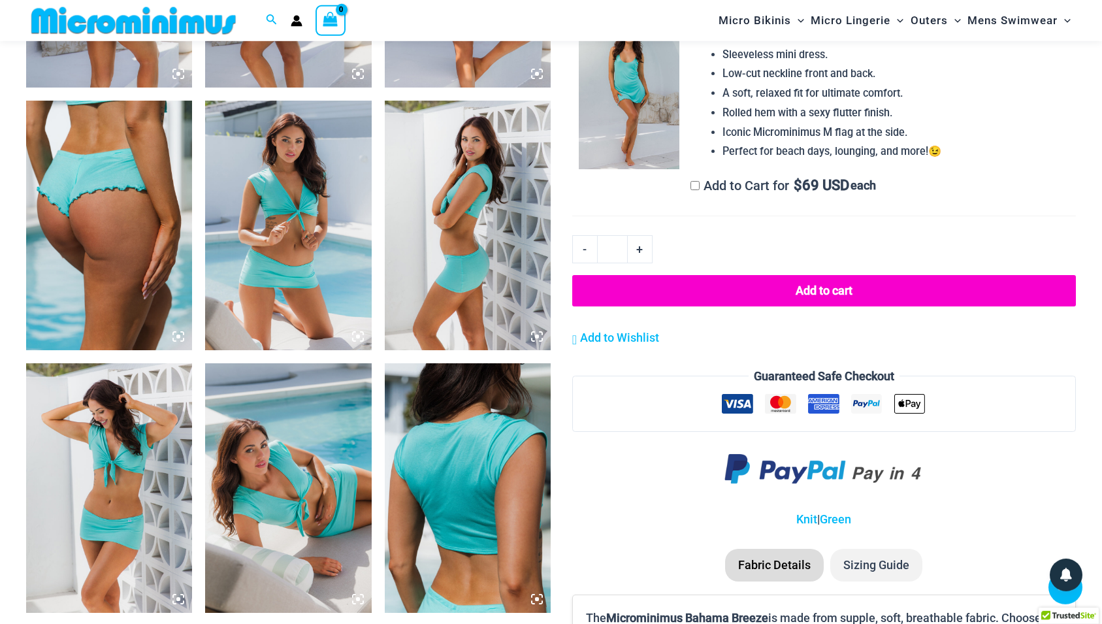
scroll to position [1133, 0]
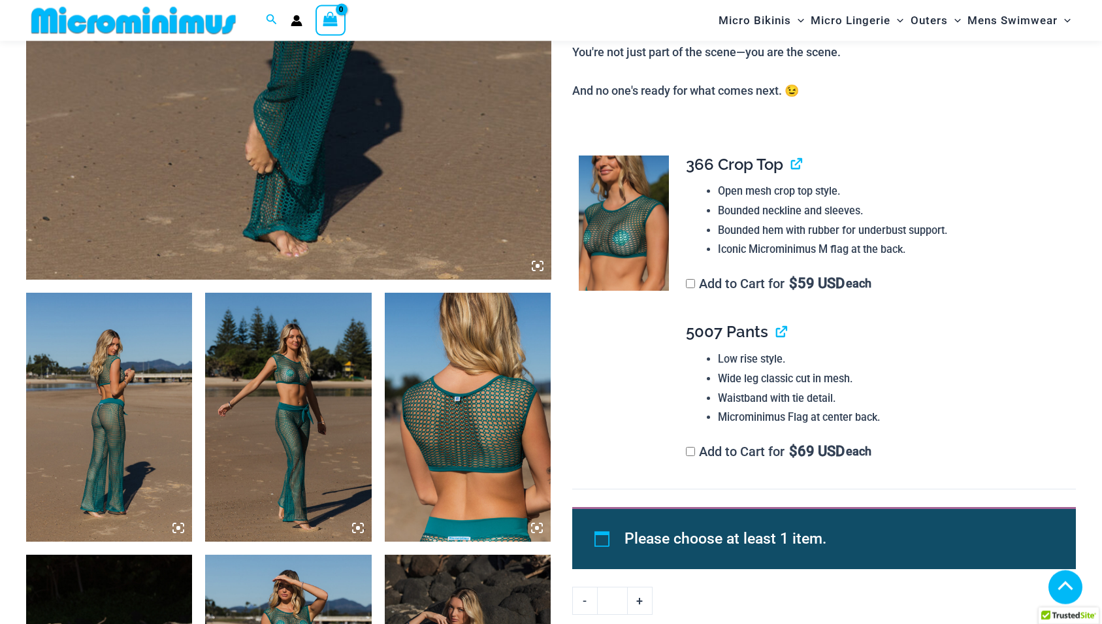
scroll to position [799, 0]
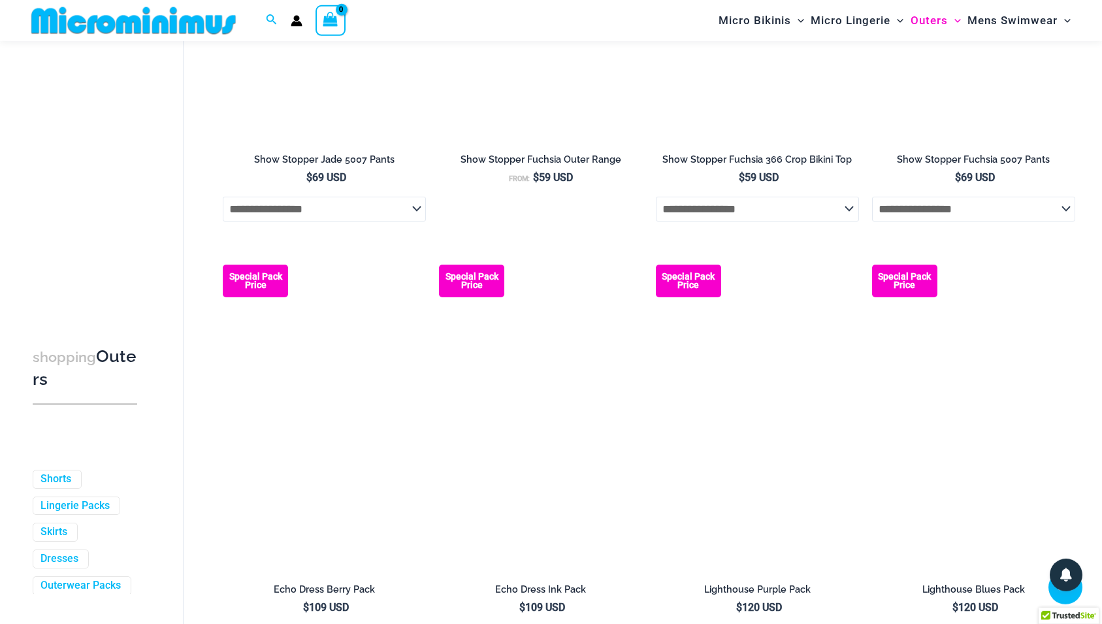
scroll to position [1724, 0]
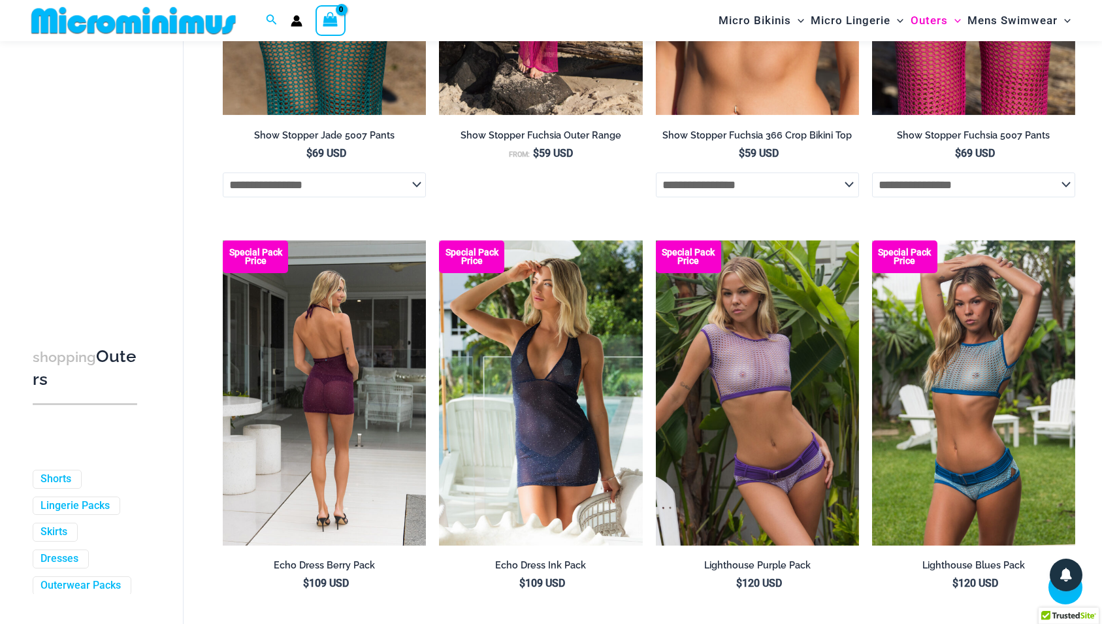
click at [342, 427] on img at bounding box center [324, 392] width 203 height 305
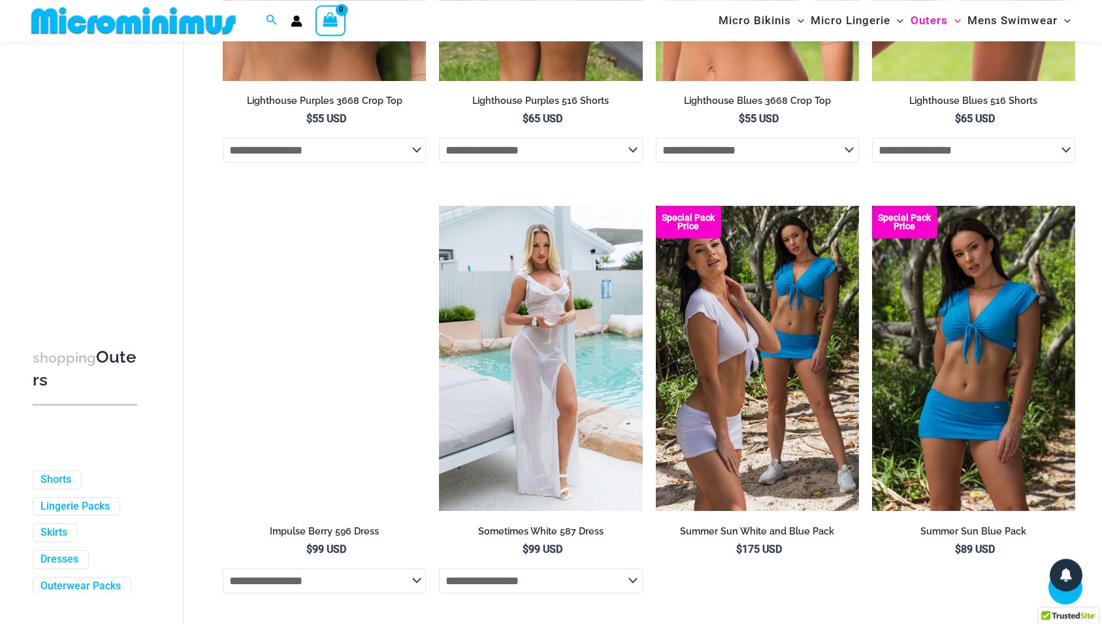
scroll to position [2590, 0]
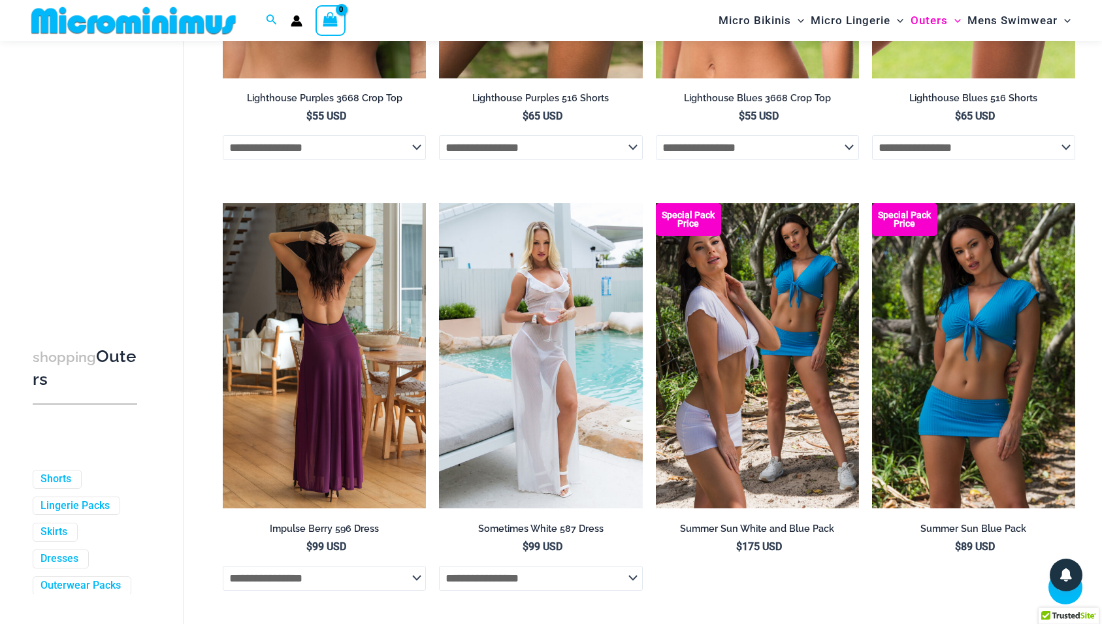
click at [348, 420] on img at bounding box center [324, 355] width 203 height 305
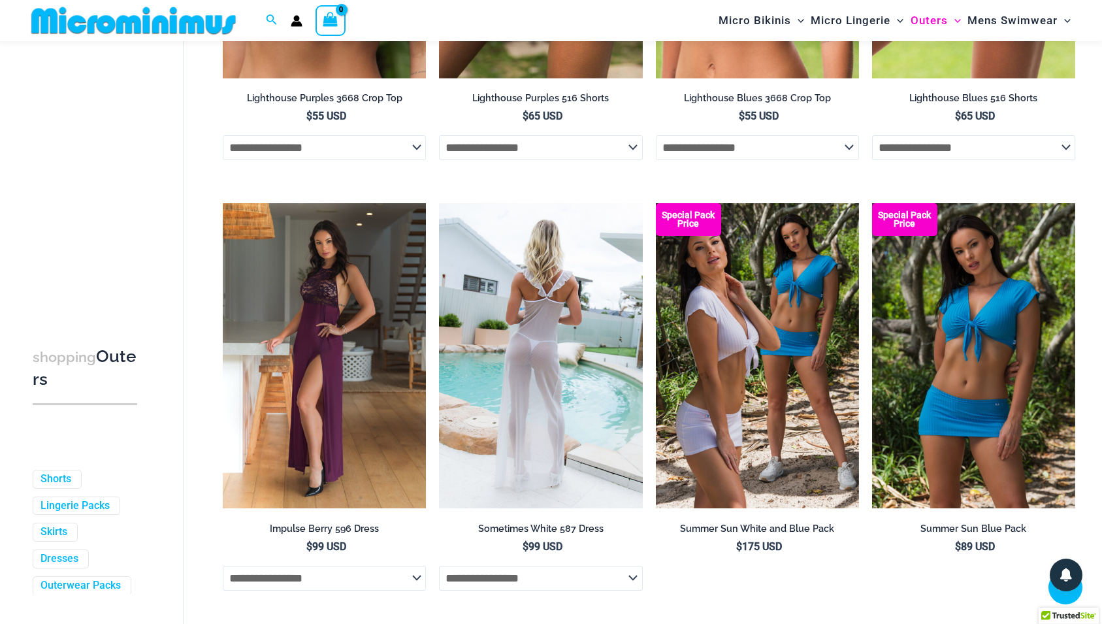
click at [596, 406] on img at bounding box center [540, 355] width 203 height 305
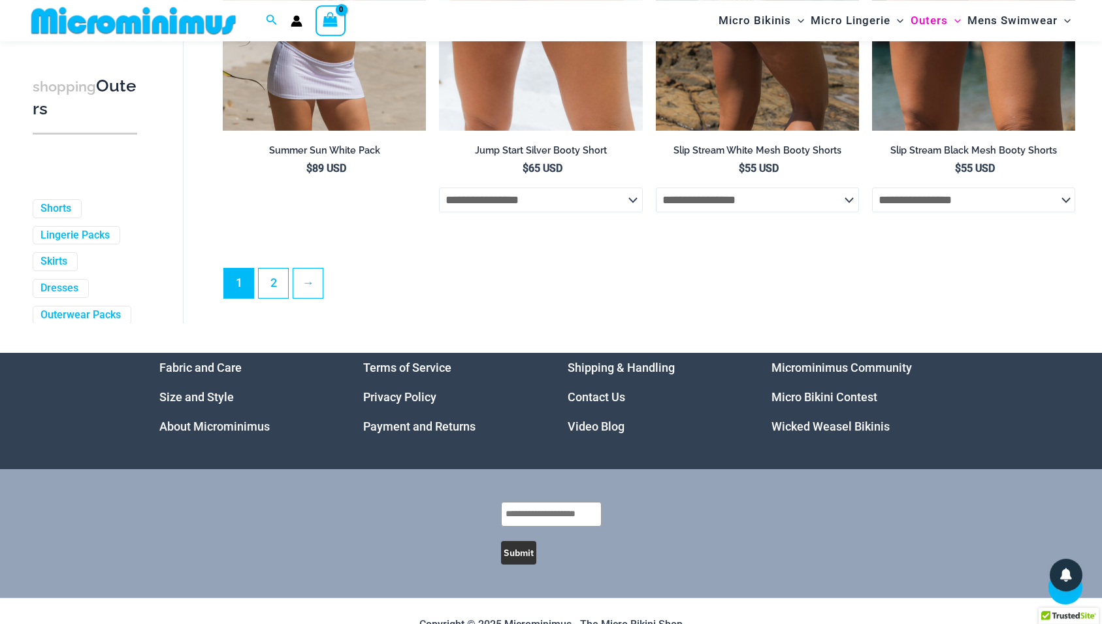
scroll to position [3435, 0]
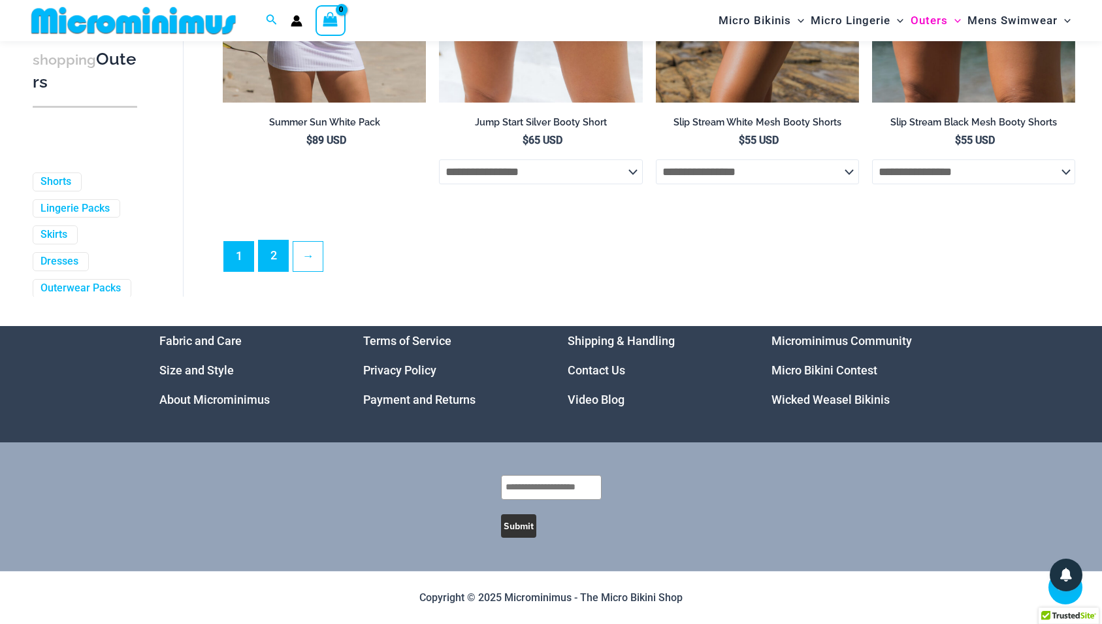
click at [272, 257] on link "2" at bounding box center [273, 255] width 29 height 31
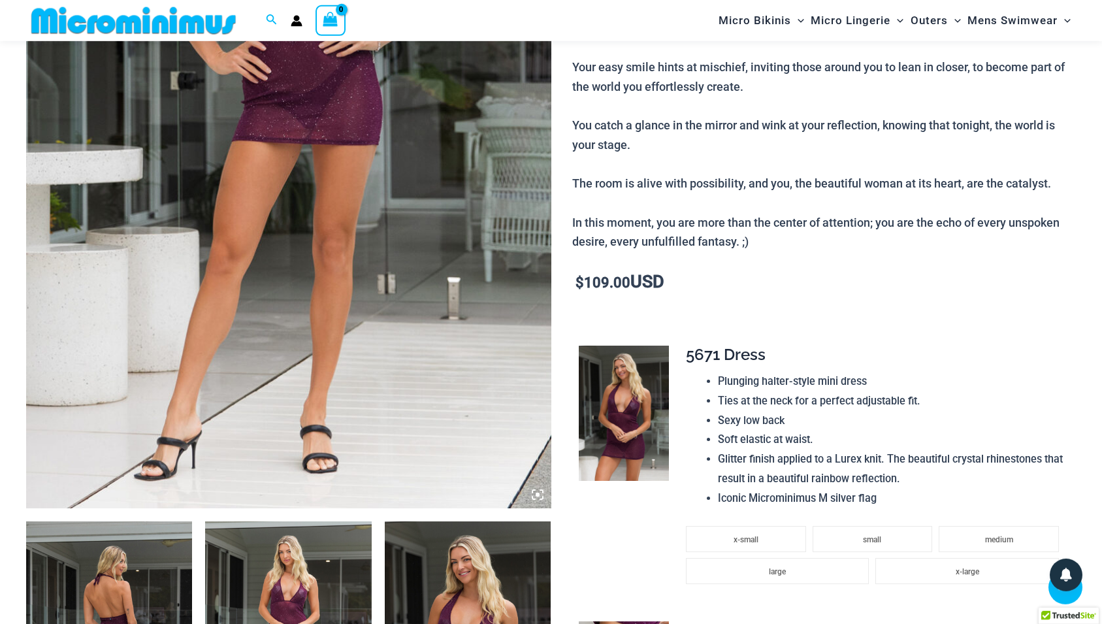
scroll to position [395, 0]
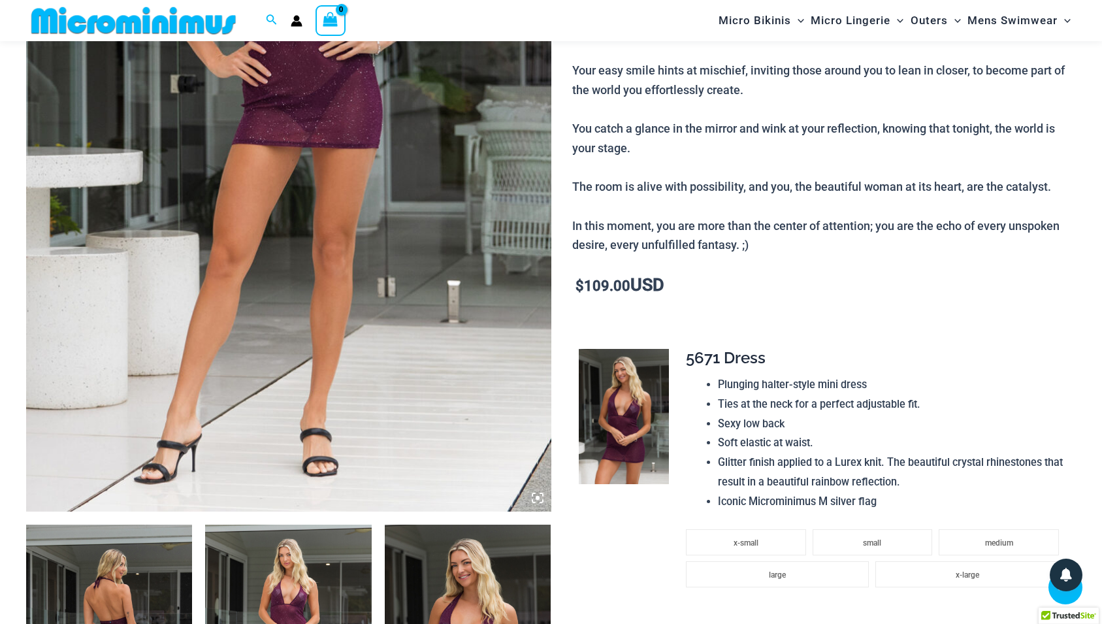
click at [510, 293] on img at bounding box center [288, 117] width 525 height 787
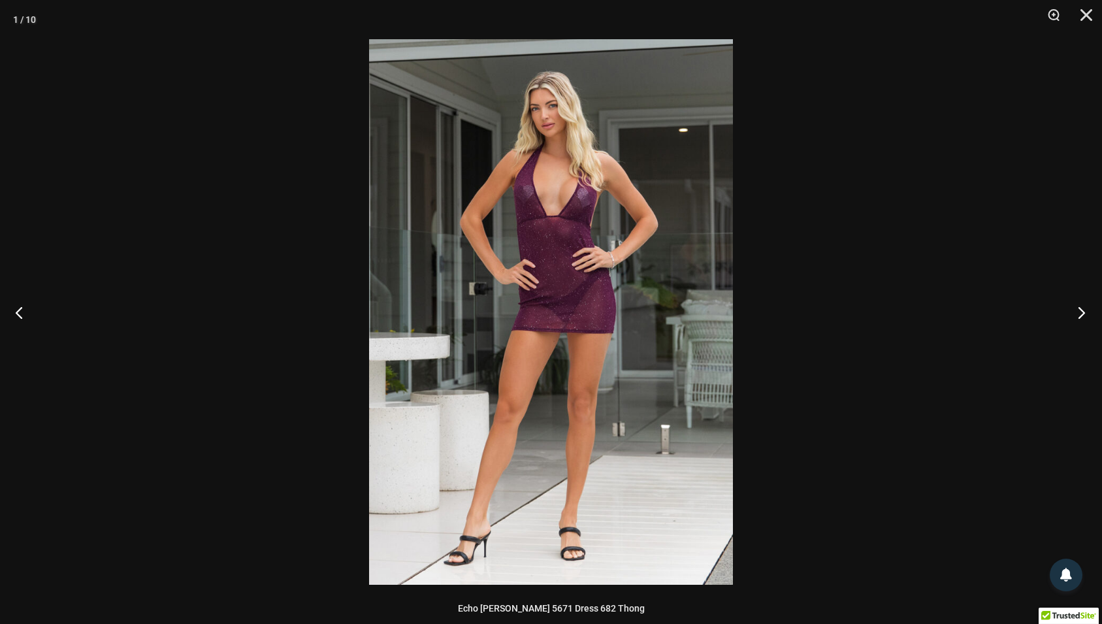
click at [1081, 310] on button "Next" at bounding box center [1077, 312] width 49 height 65
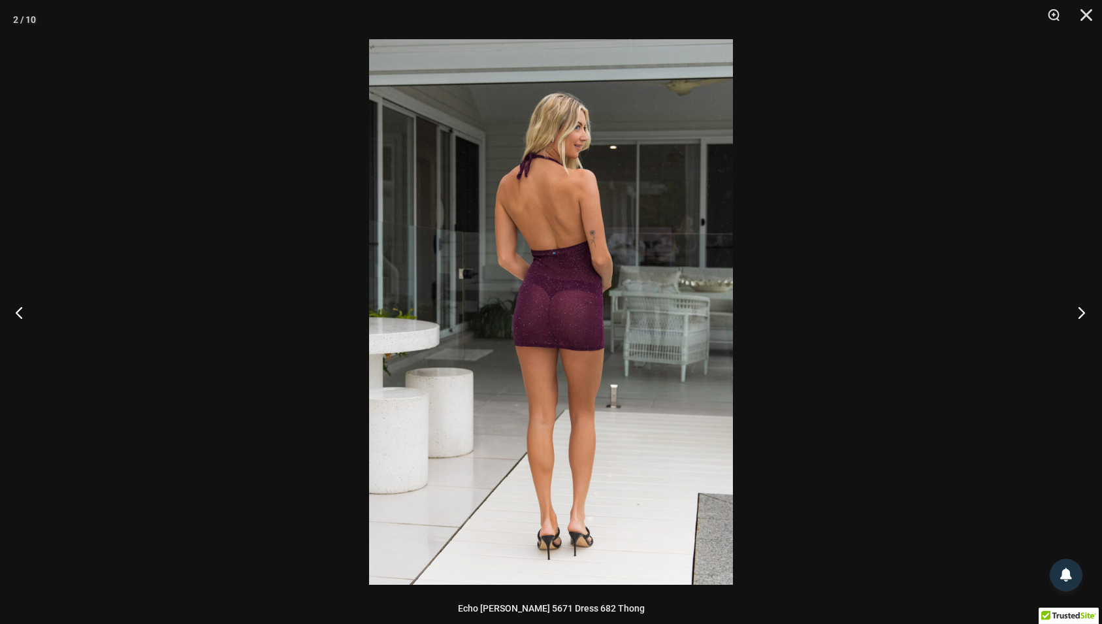
click at [1081, 310] on button "Next" at bounding box center [1077, 312] width 49 height 65
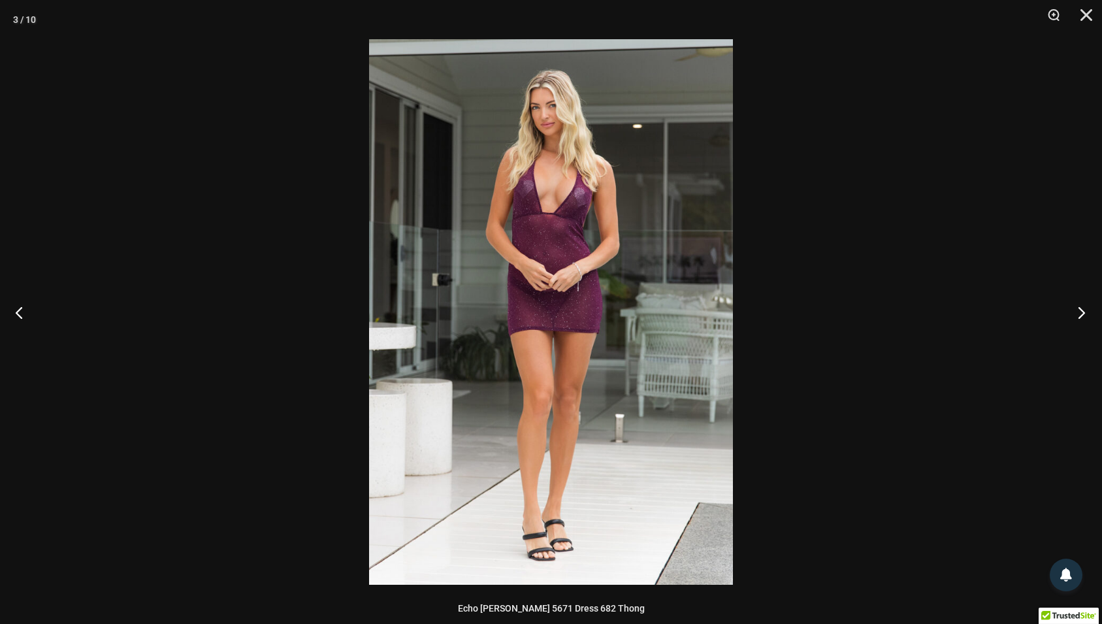
click at [1081, 310] on button "Next" at bounding box center [1077, 312] width 49 height 65
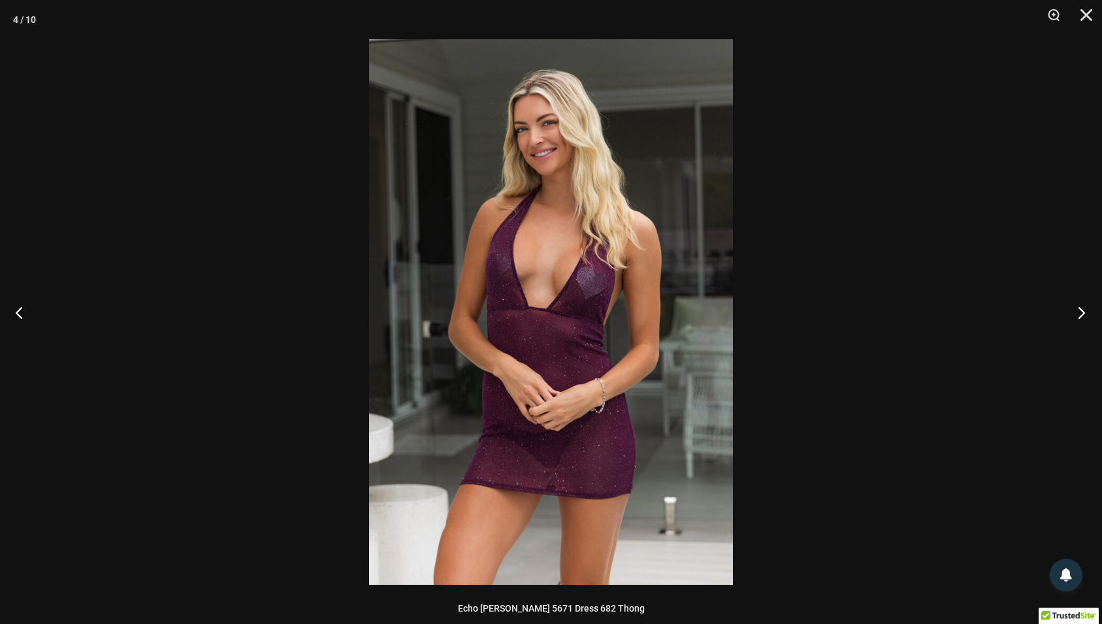
click at [1081, 310] on button "Next" at bounding box center [1077, 312] width 49 height 65
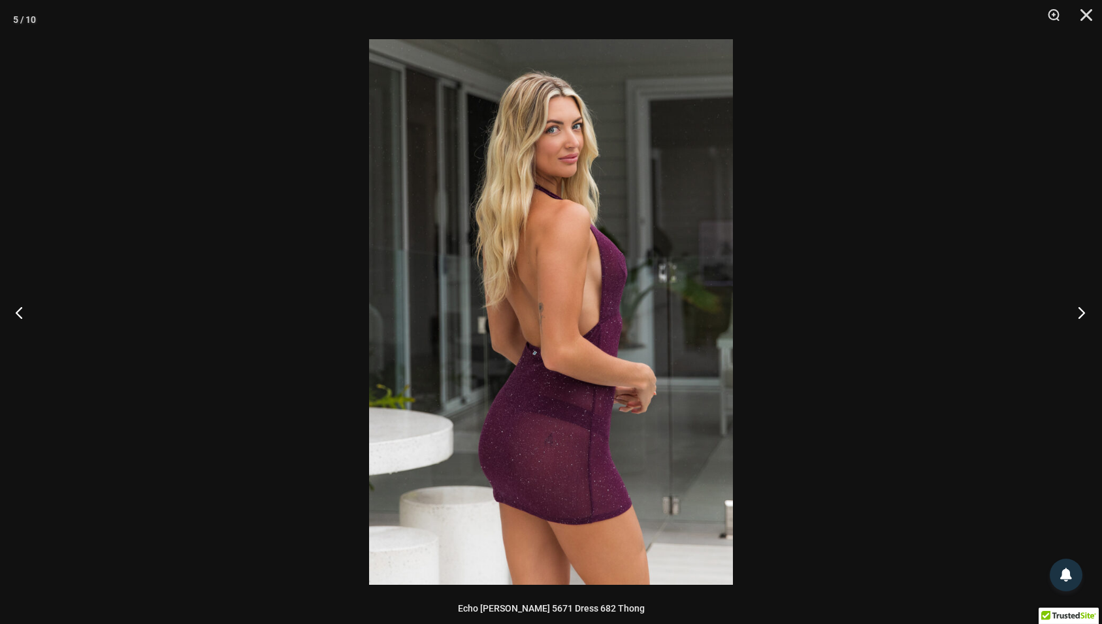
click at [1081, 310] on button "Next" at bounding box center [1077, 312] width 49 height 65
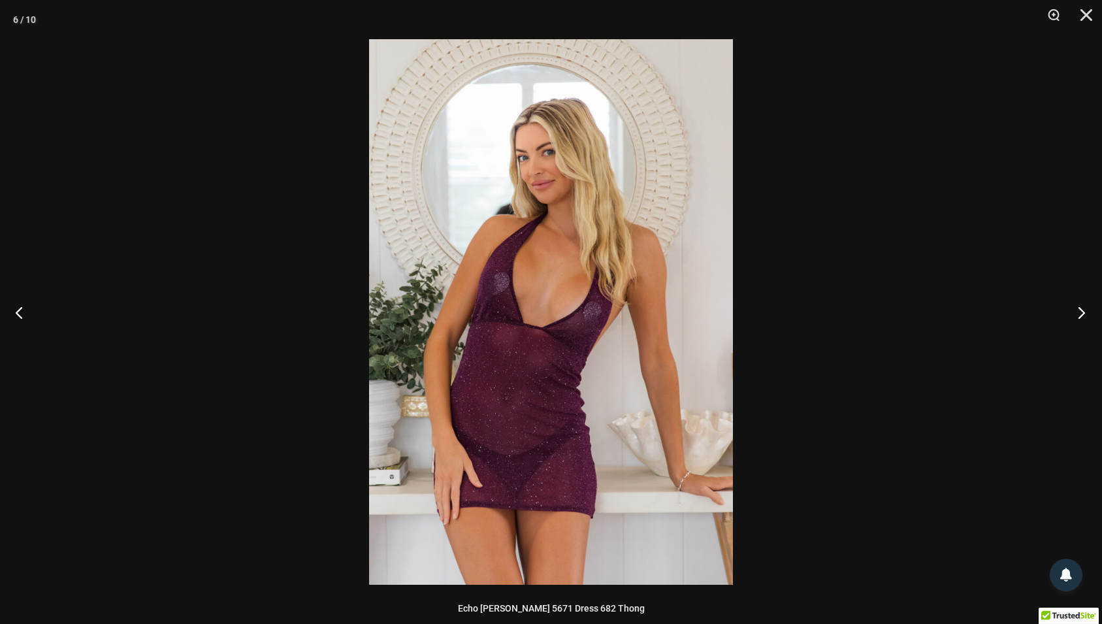
click at [1081, 310] on button "Next" at bounding box center [1077, 312] width 49 height 65
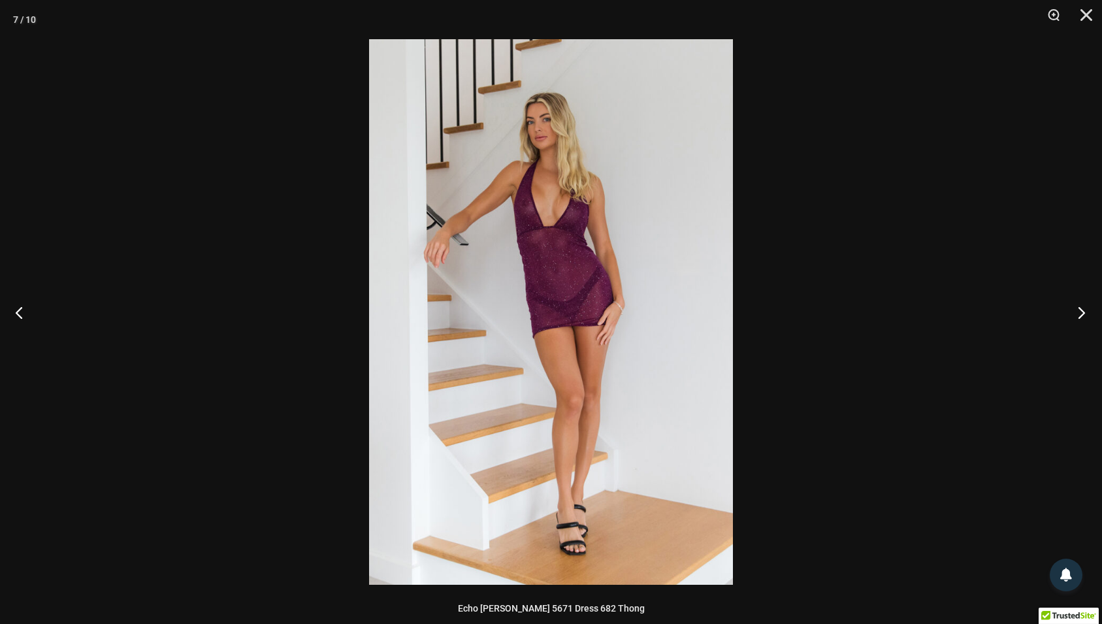
click at [1081, 310] on button "Next" at bounding box center [1077, 312] width 49 height 65
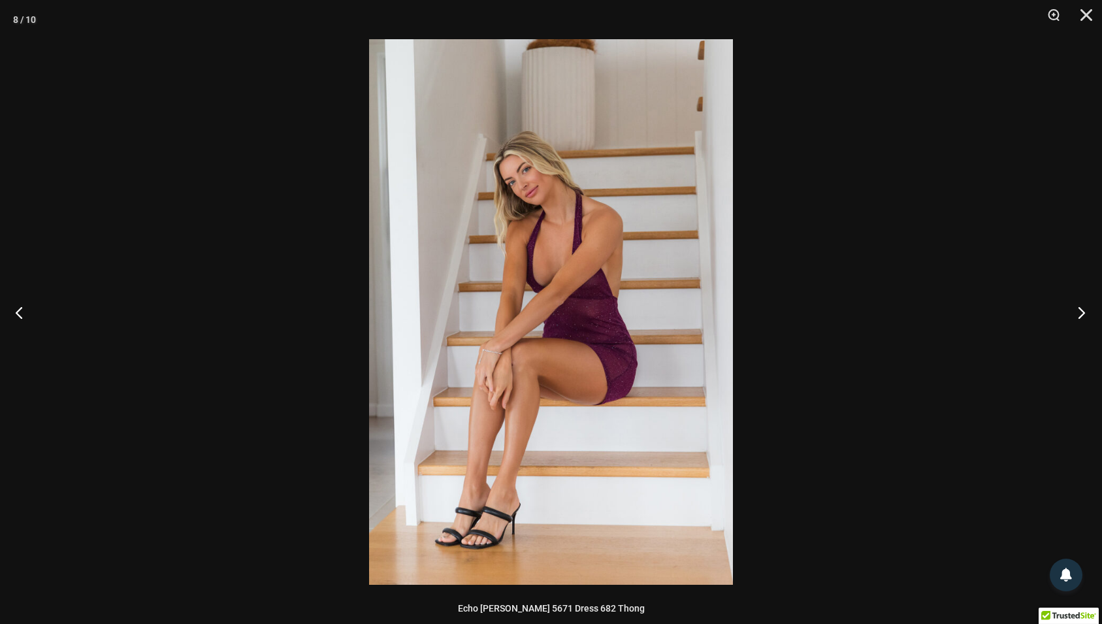
click at [1081, 310] on button "Next" at bounding box center [1077, 312] width 49 height 65
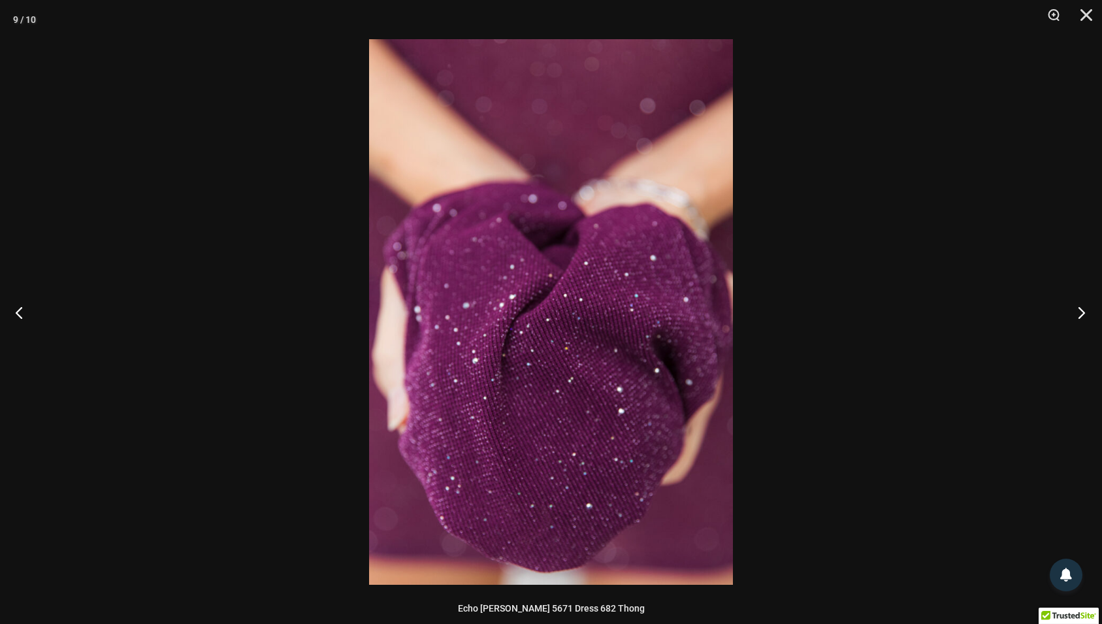
click at [1081, 310] on button "Next" at bounding box center [1077, 312] width 49 height 65
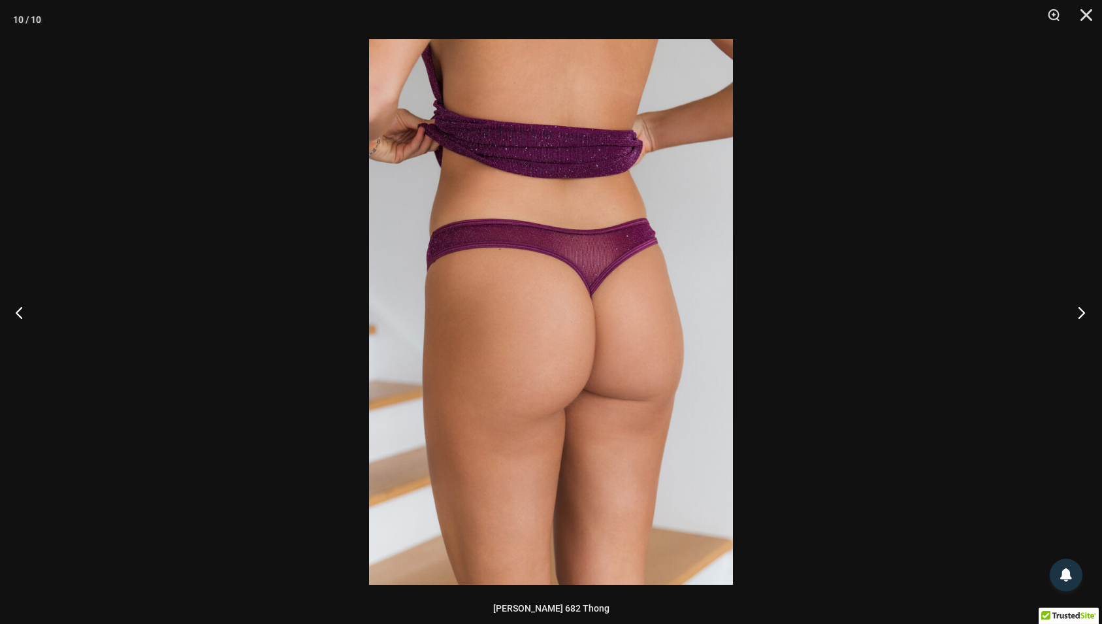
click at [1081, 310] on button "Next" at bounding box center [1077, 312] width 49 height 65
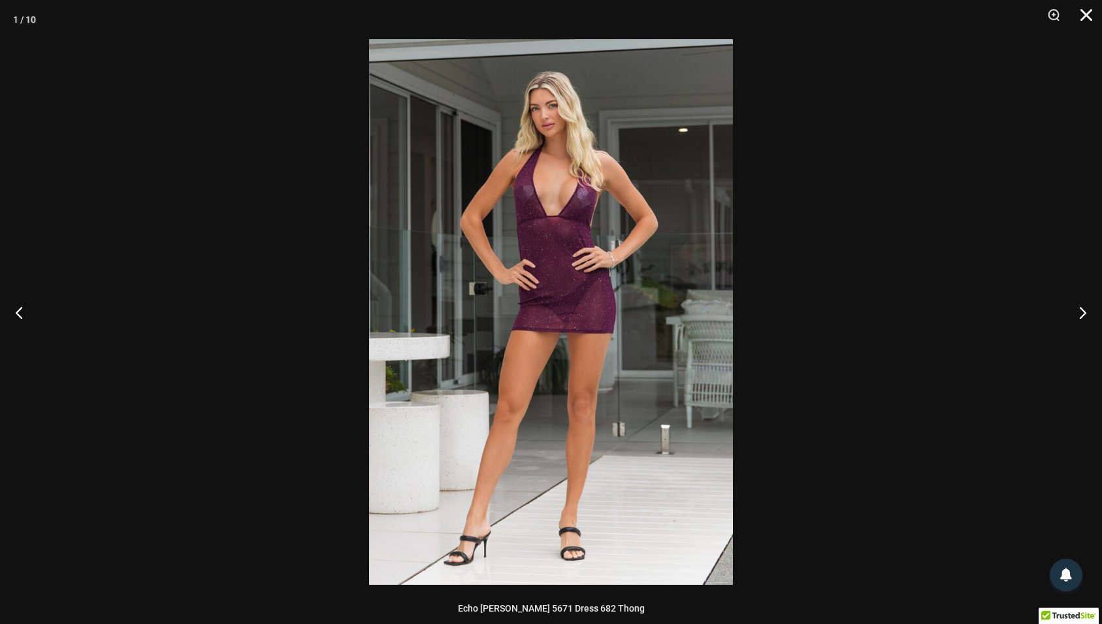
click at [1085, 8] on button "Close" at bounding box center [1082, 19] width 33 height 39
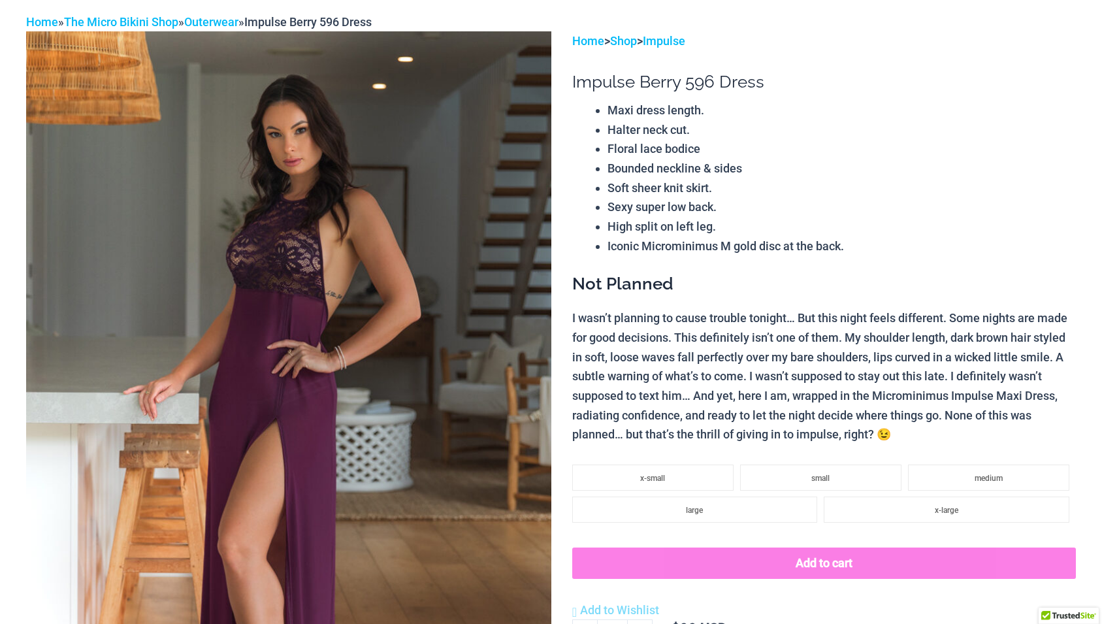
scroll to position [128, 0]
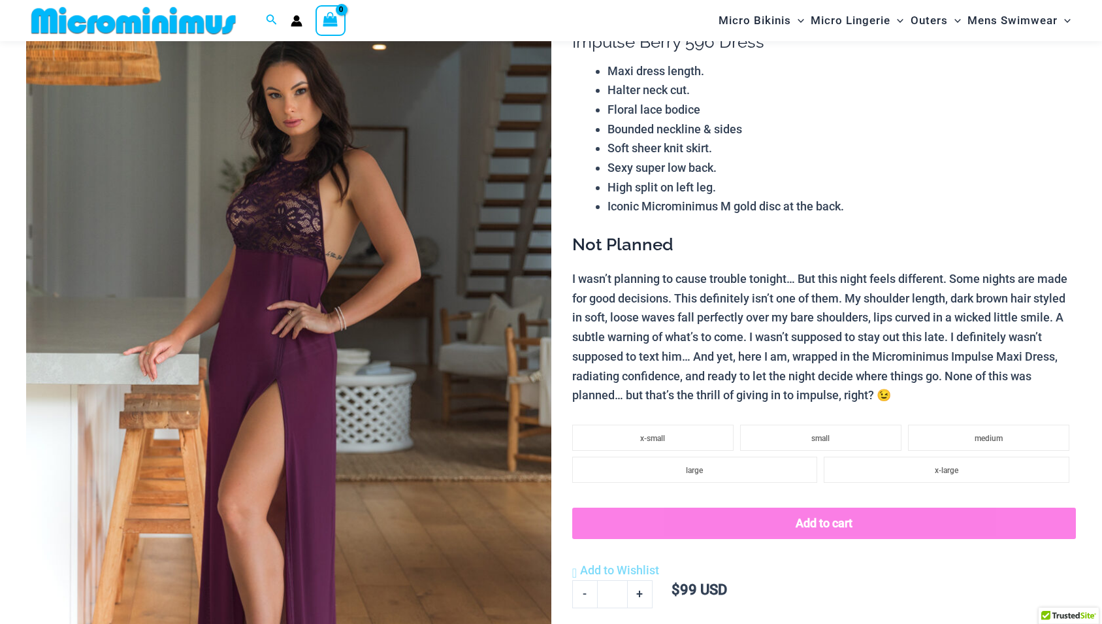
click at [452, 320] on img at bounding box center [288, 385] width 525 height 787
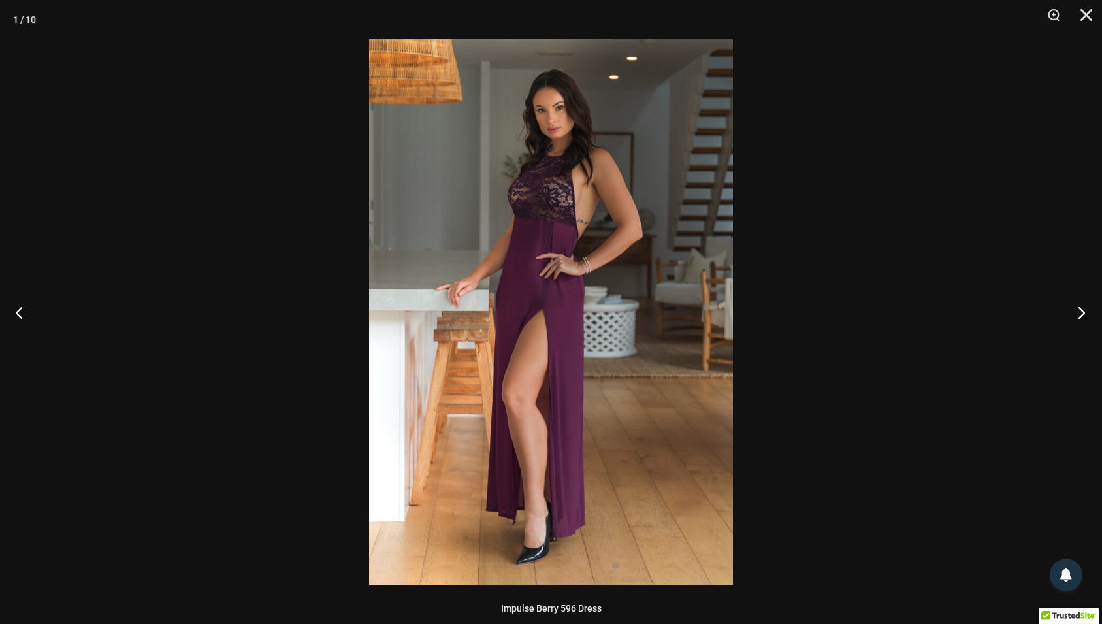
click at [1080, 307] on button "Next" at bounding box center [1077, 312] width 49 height 65
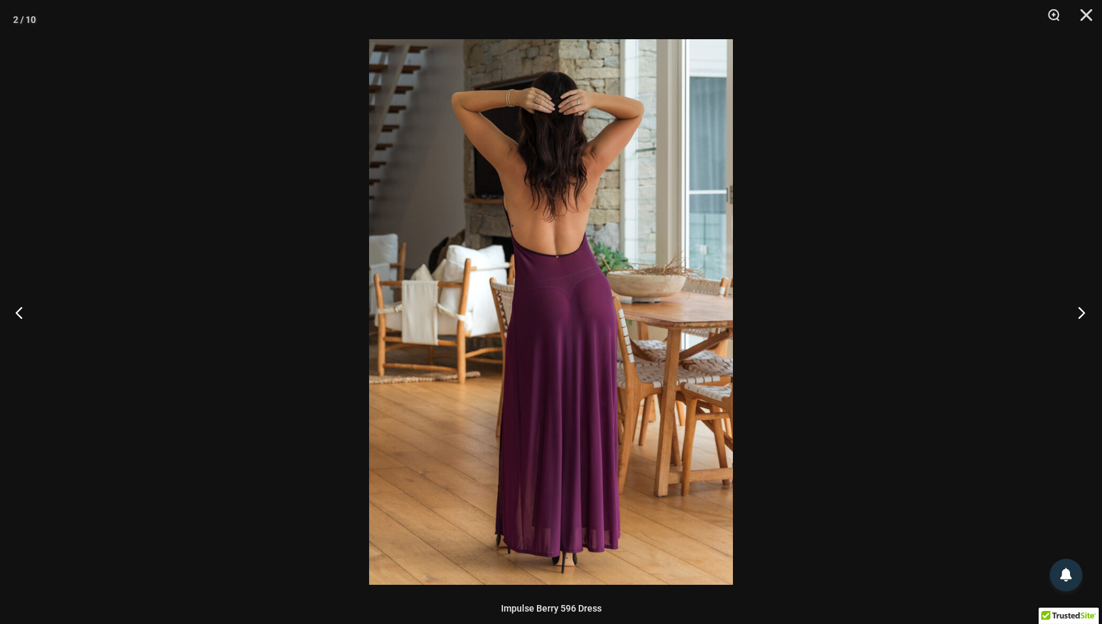
click at [1080, 307] on button "Next" at bounding box center [1077, 312] width 49 height 65
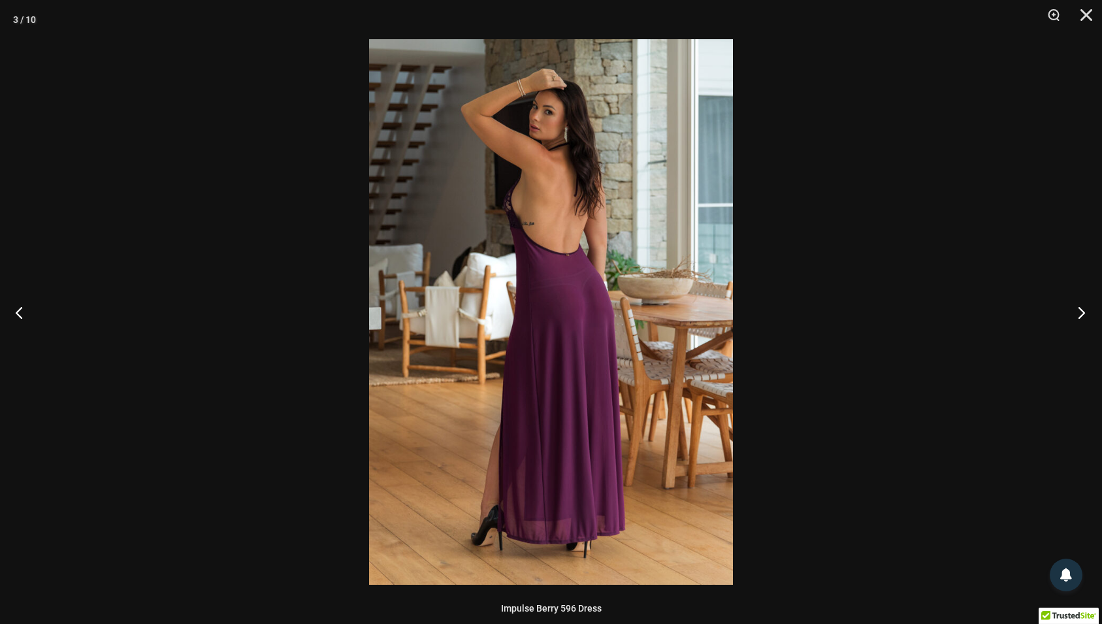
click at [1080, 307] on button "Next" at bounding box center [1077, 312] width 49 height 65
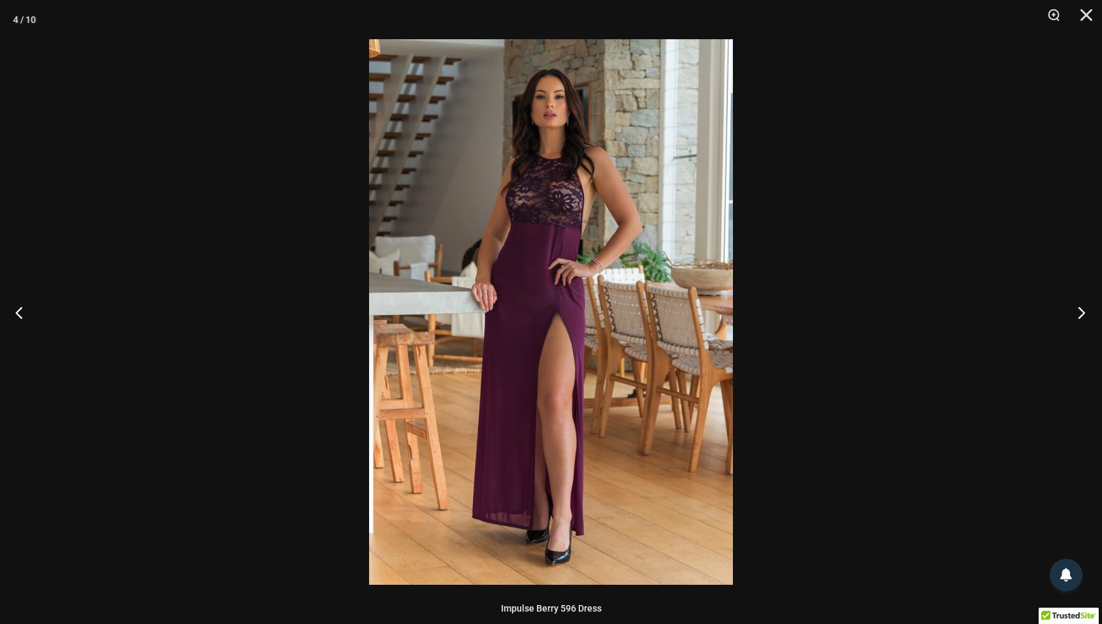
click at [1080, 307] on button "Next" at bounding box center [1077, 312] width 49 height 65
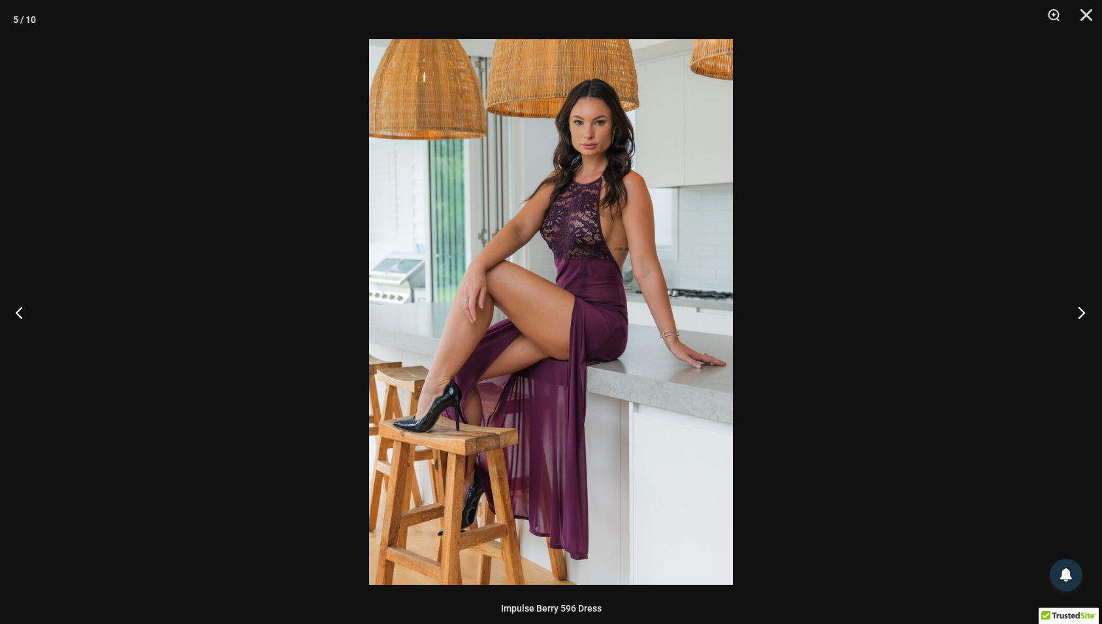
click at [1080, 307] on button "Next" at bounding box center [1077, 312] width 49 height 65
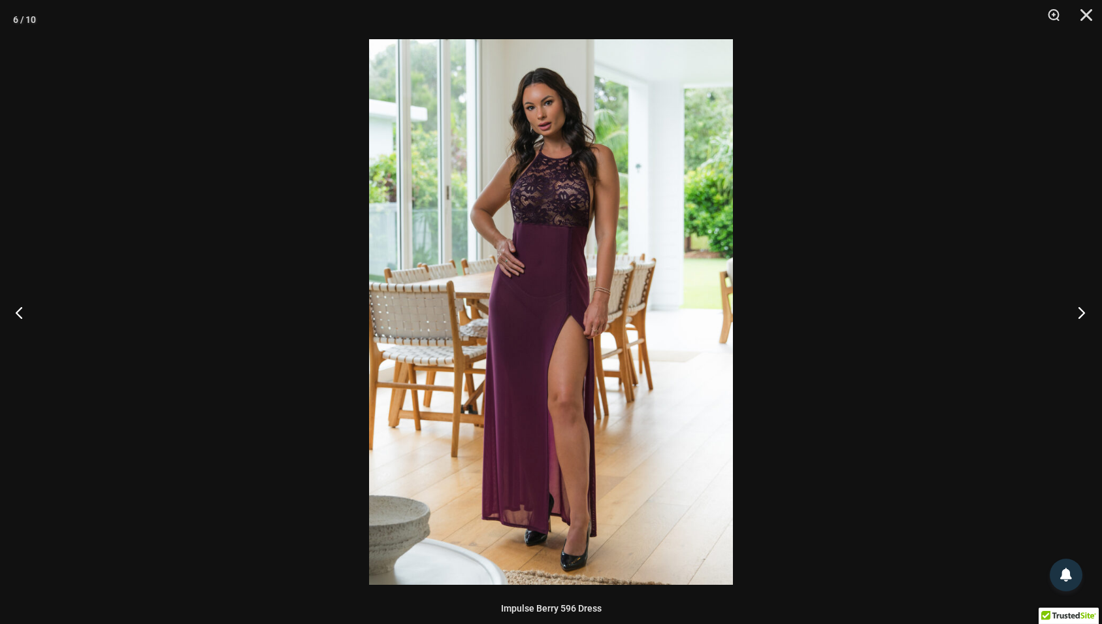
click at [1080, 307] on button "Next" at bounding box center [1077, 312] width 49 height 65
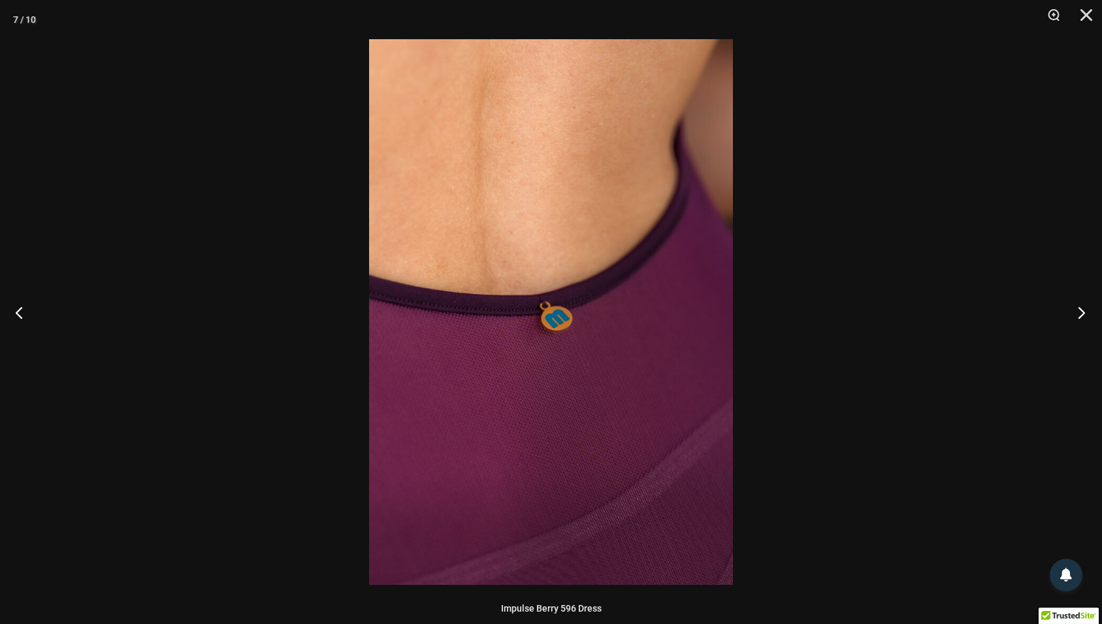
click at [1080, 308] on button "Next" at bounding box center [1077, 312] width 49 height 65
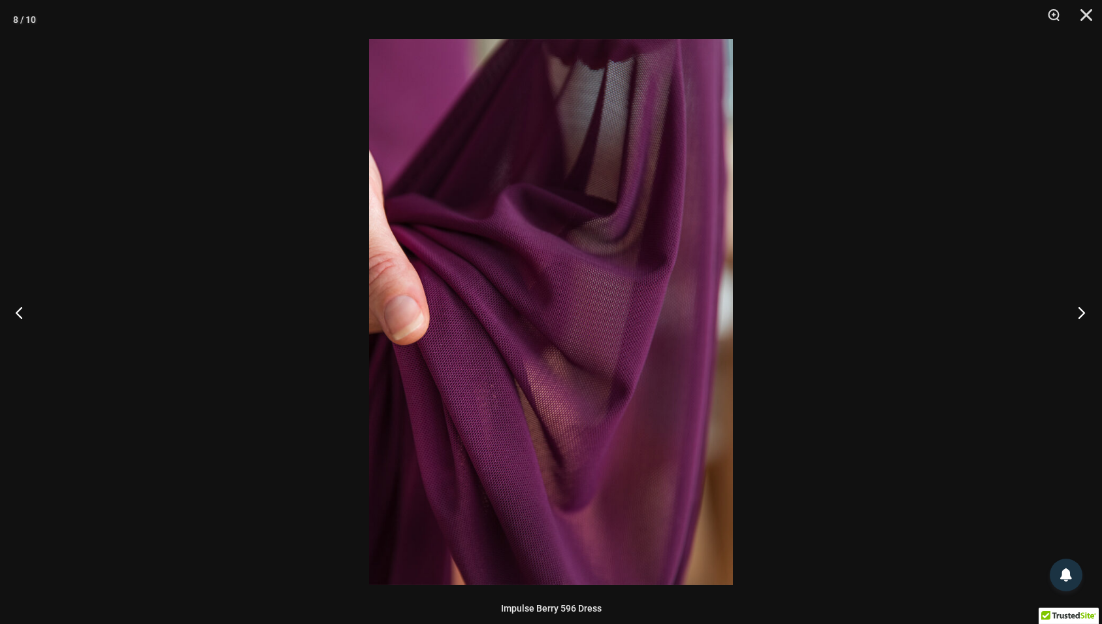
click at [1080, 308] on button "Next" at bounding box center [1077, 312] width 49 height 65
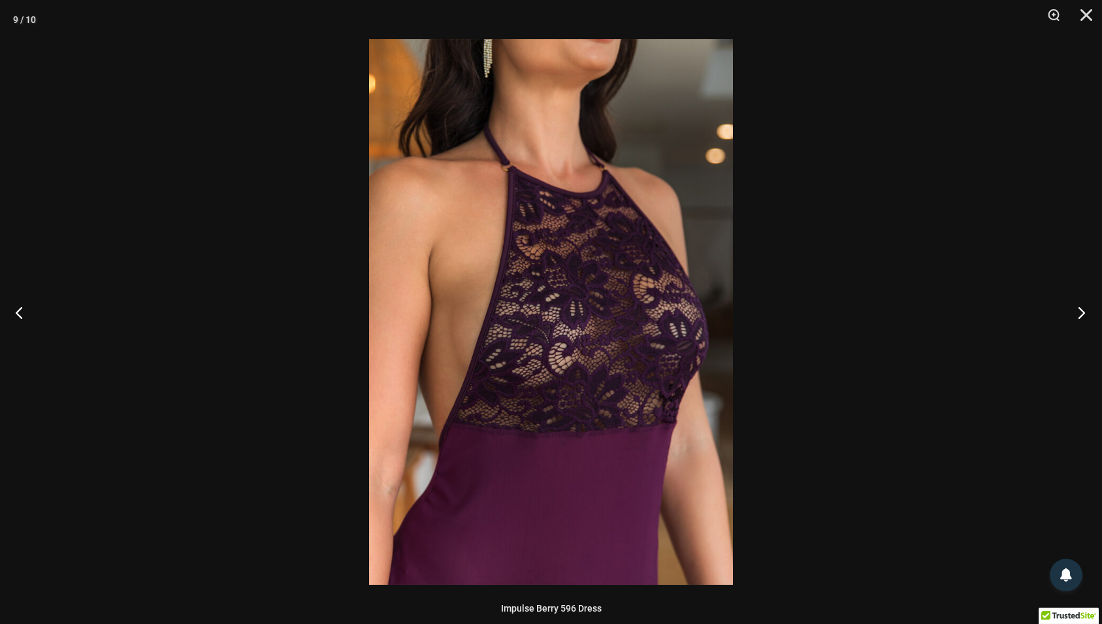
click at [1080, 308] on button "Next" at bounding box center [1077, 312] width 49 height 65
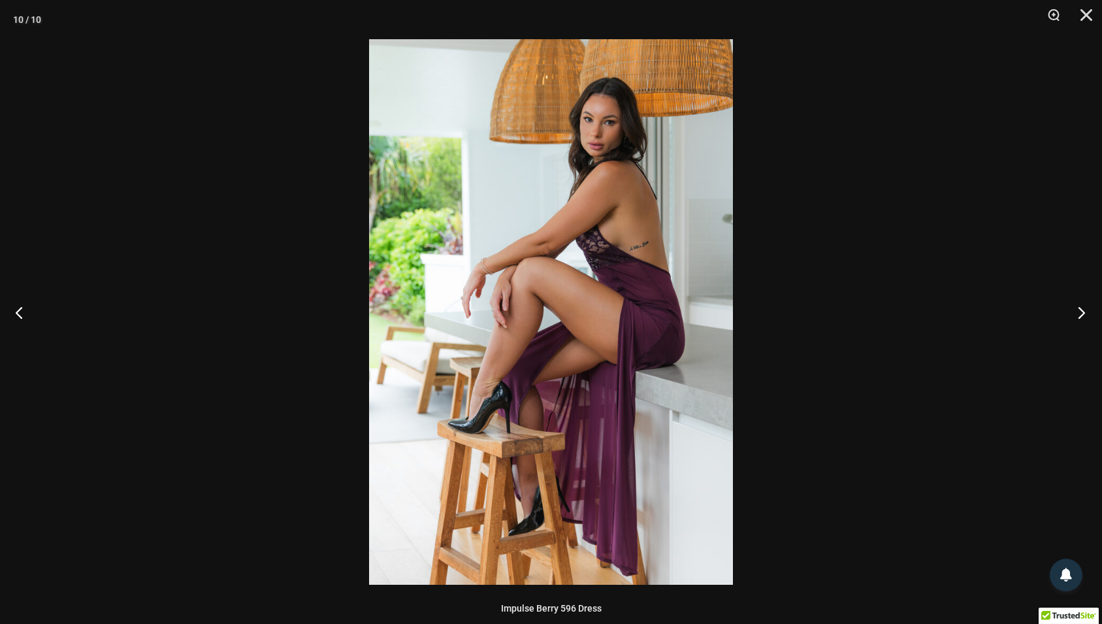
click at [1080, 308] on button "Next" at bounding box center [1077, 312] width 49 height 65
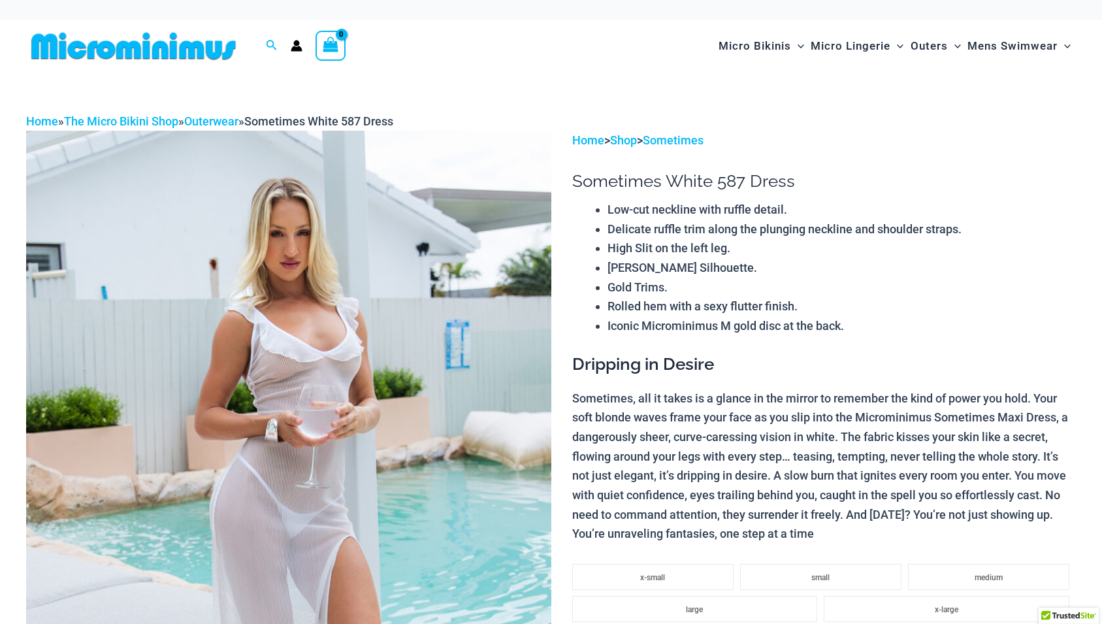
click at [498, 400] on img at bounding box center [288, 524] width 525 height 787
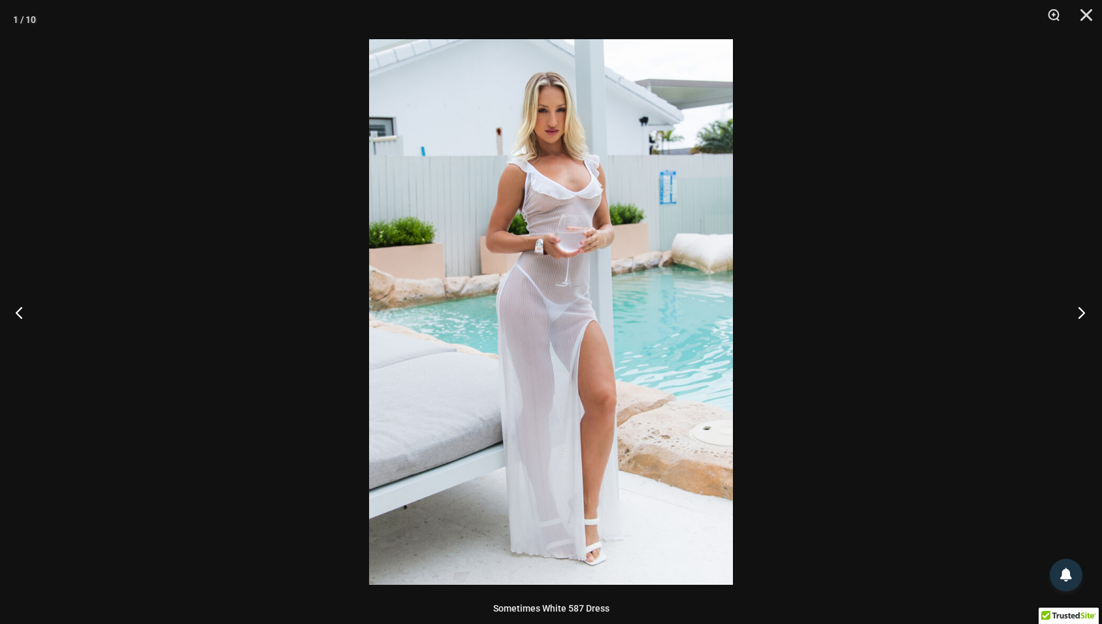
click at [1078, 310] on button "Next" at bounding box center [1077, 312] width 49 height 65
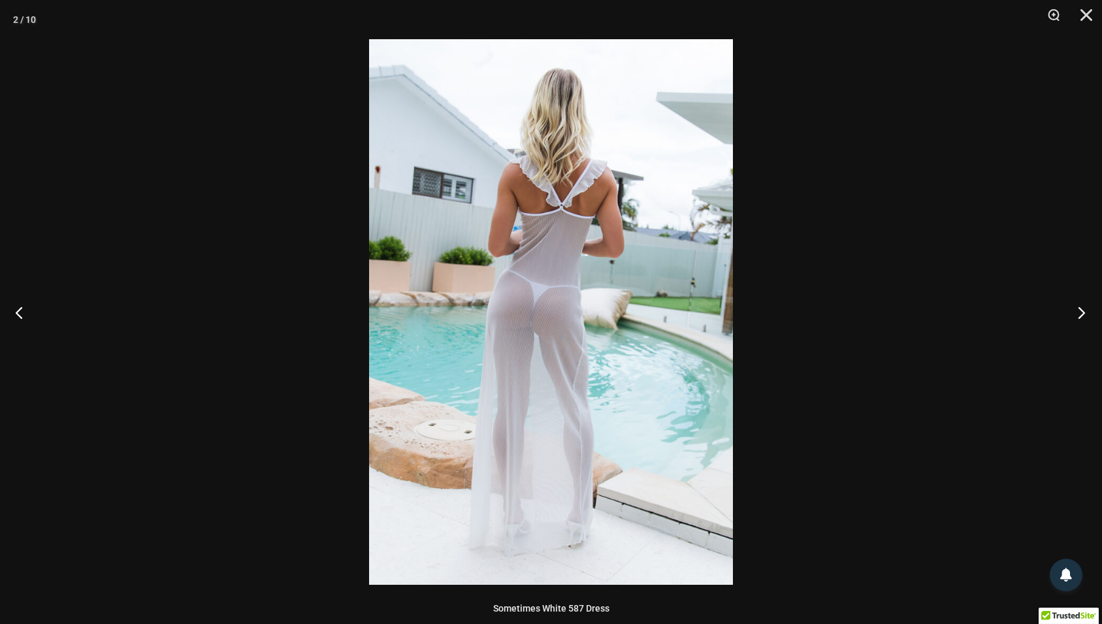
click at [1078, 310] on button "Next" at bounding box center [1077, 312] width 49 height 65
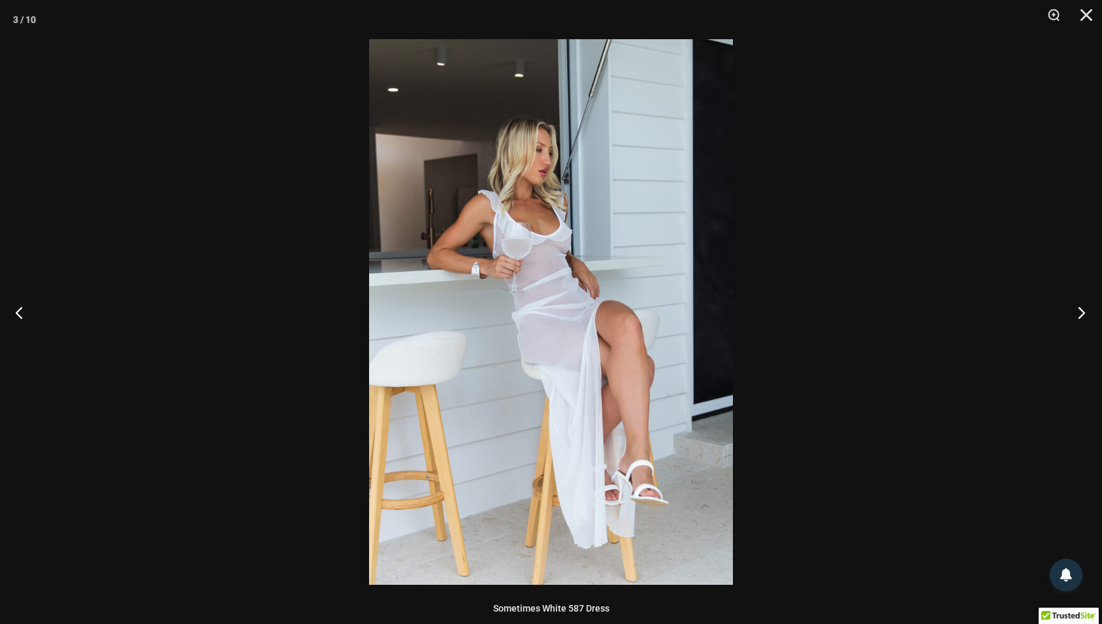
click at [1078, 310] on button "Next" at bounding box center [1077, 312] width 49 height 65
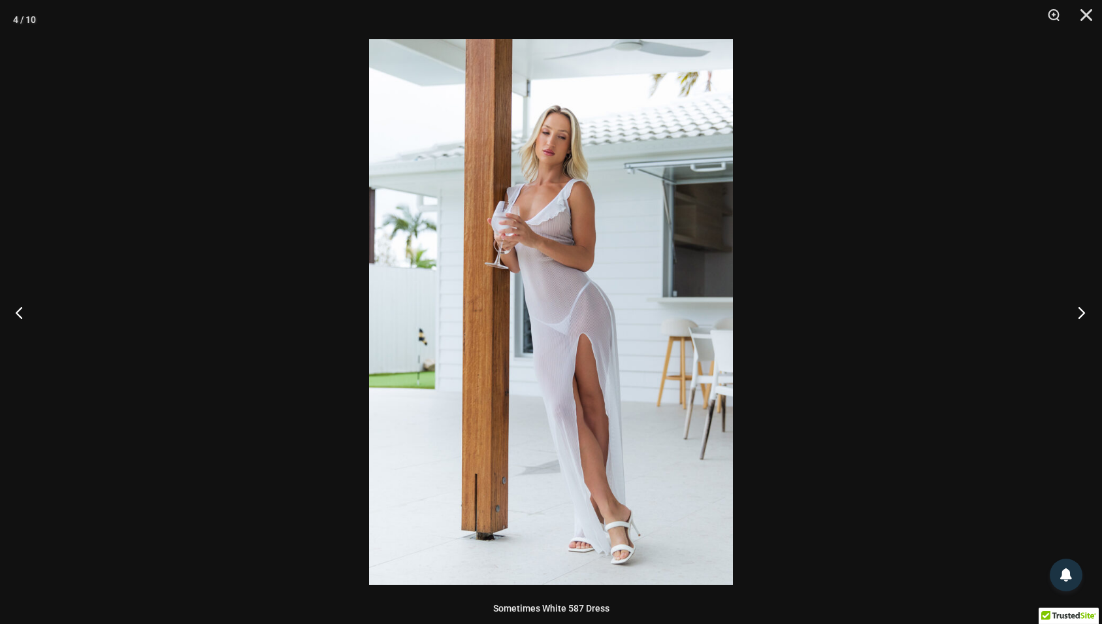
click at [1078, 310] on button "Next" at bounding box center [1077, 312] width 49 height 65
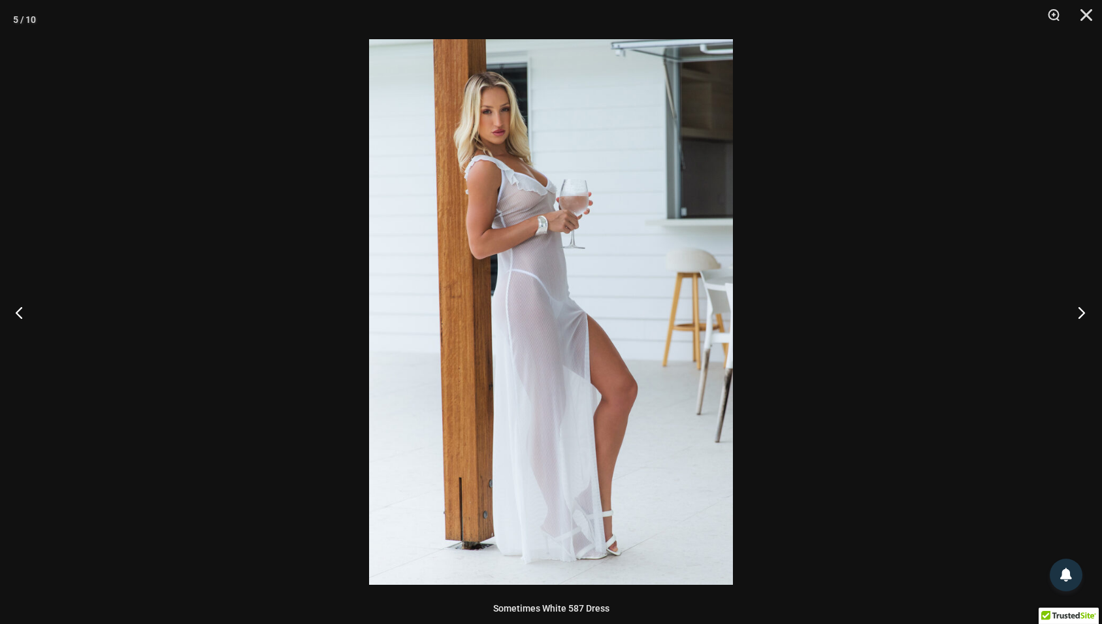
click at [1078, 310] on button "Next" at bounding box center [1077, 312] width 49 height 65
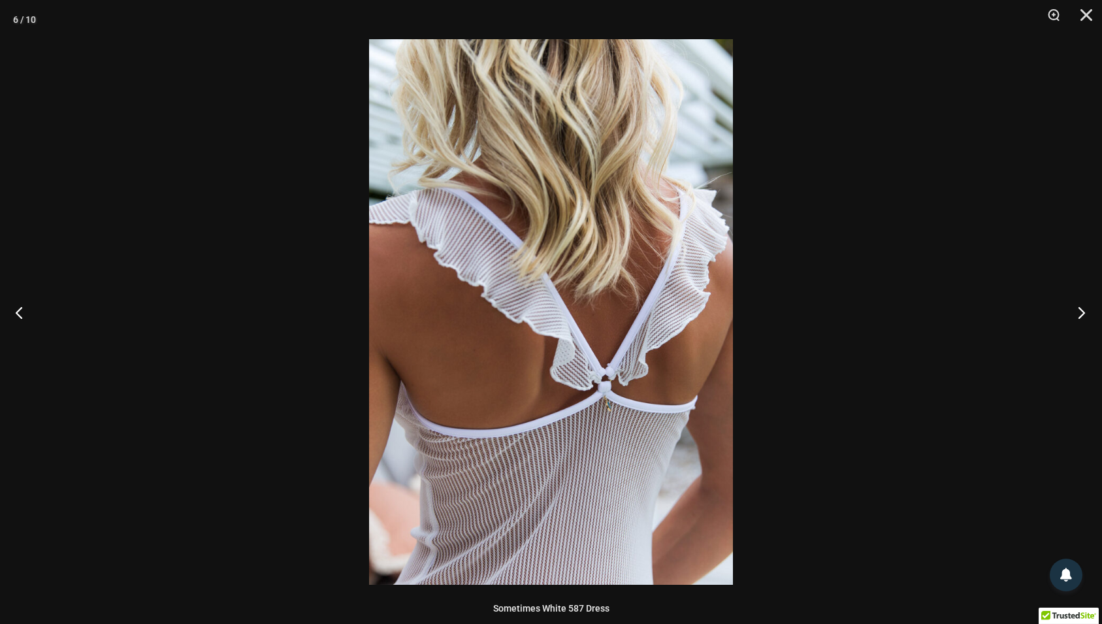
click at [1078, 310] on button "Next" at bounding box center [1077, 312] width 49 height 65
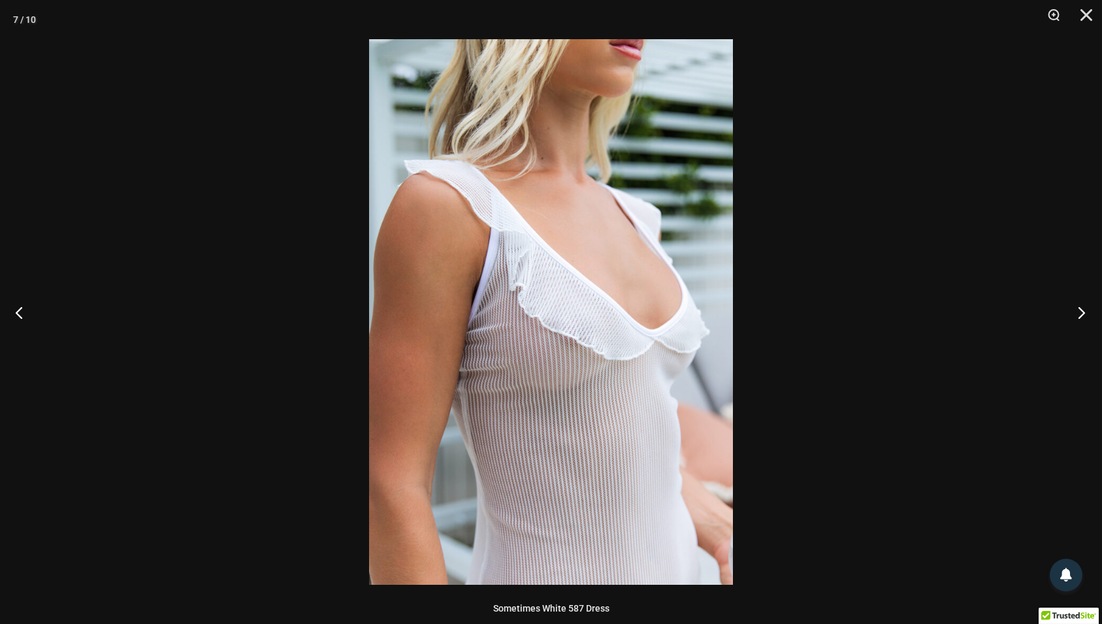
click at [1078, 310] on button "Next" at bounding box center [1077, 312] width 49 height 65
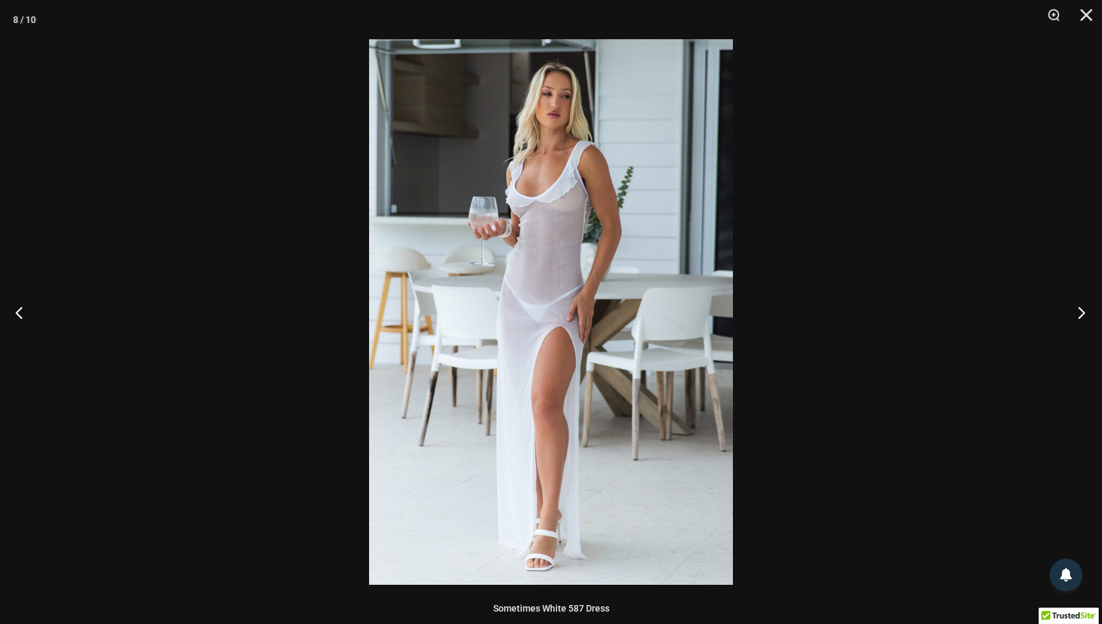
click at [1078, 310] on button "Next" at bounding box center [1077, 312] width 49 height 65
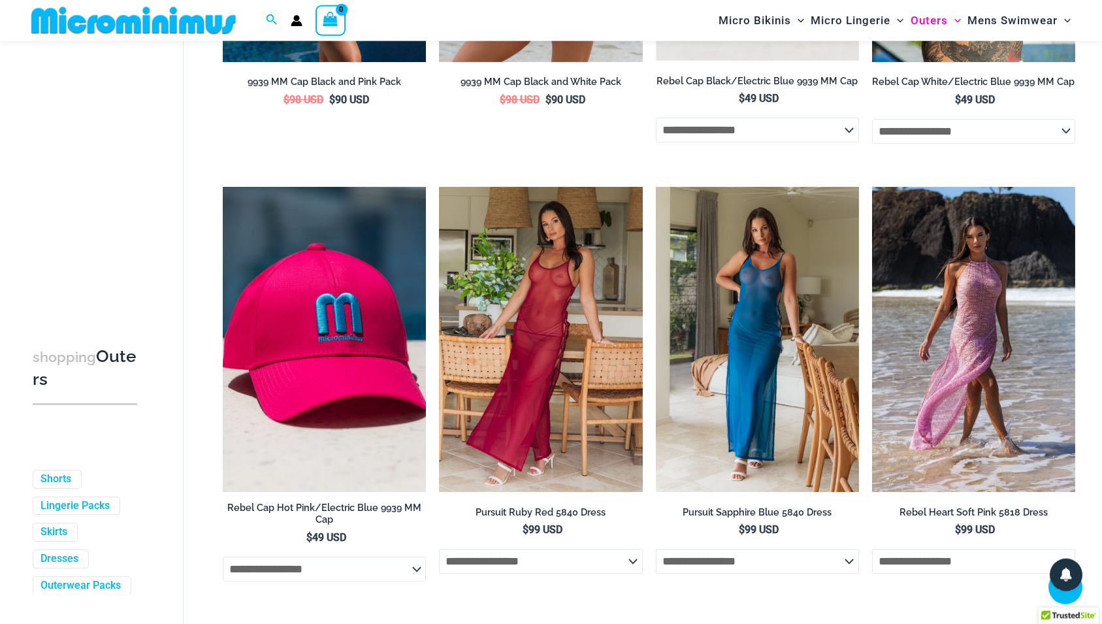
scroll to position [1260, 0]
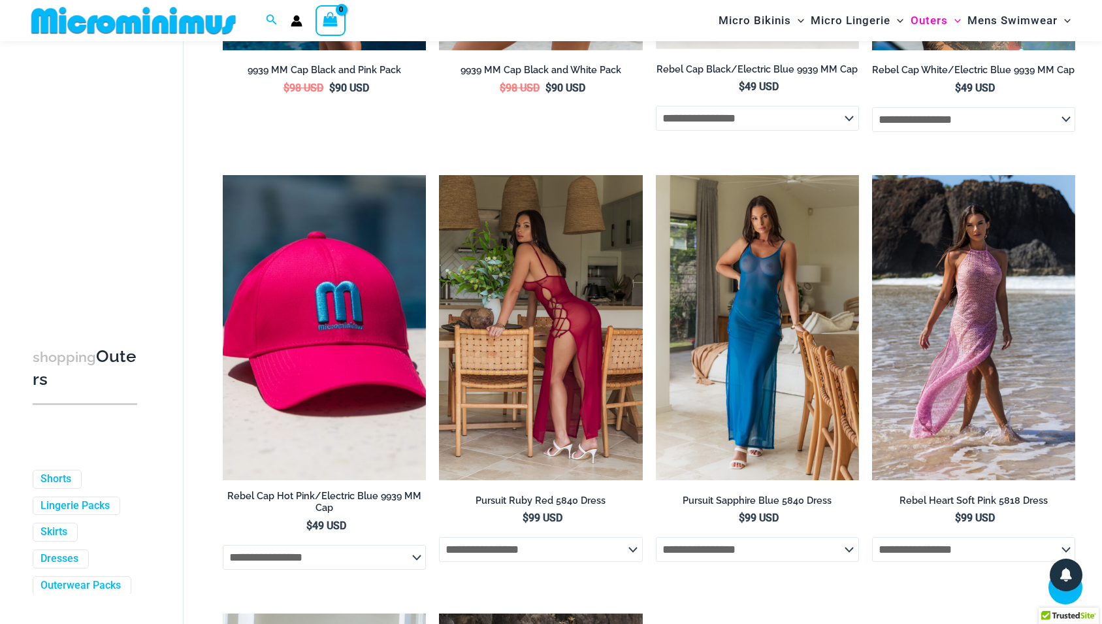
click at [555, 377] on img at bounding box center [540, 327] width 203 height 305
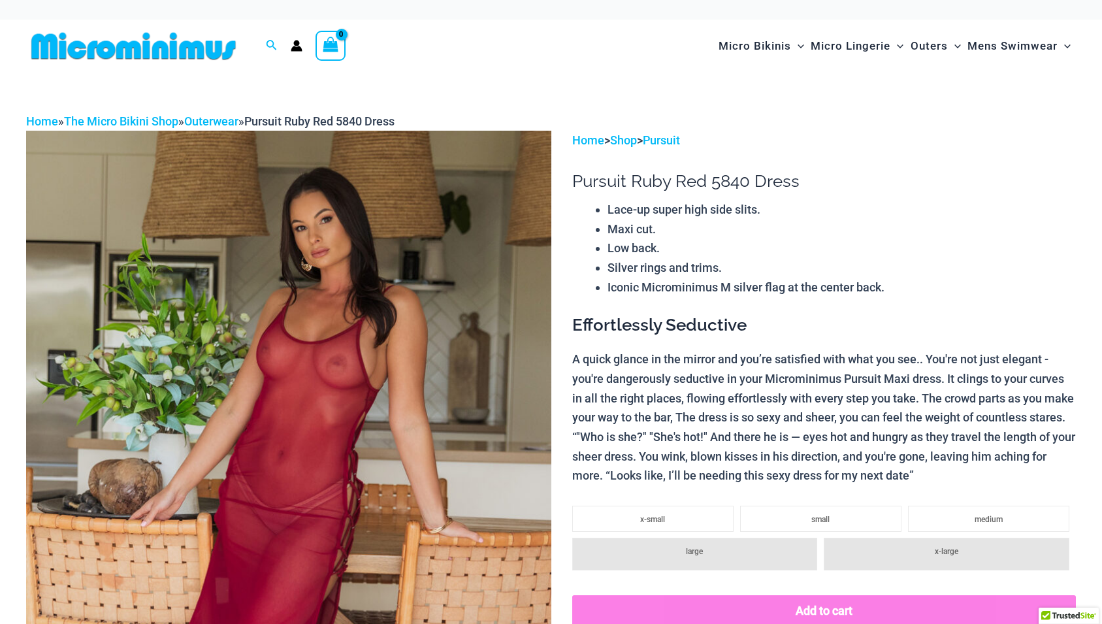
click at [485, 429] on img at bounding box center [288, 524] width 525 height 787
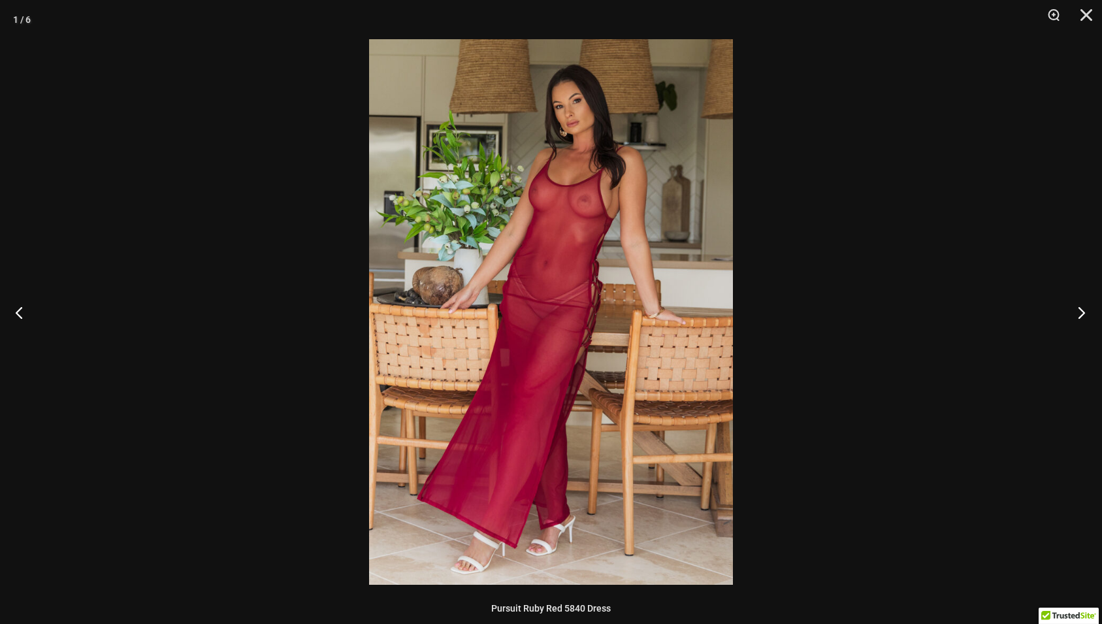
click at [1079, 310] on button "Next" at bounding box center [1077, 312] width 49 height 65
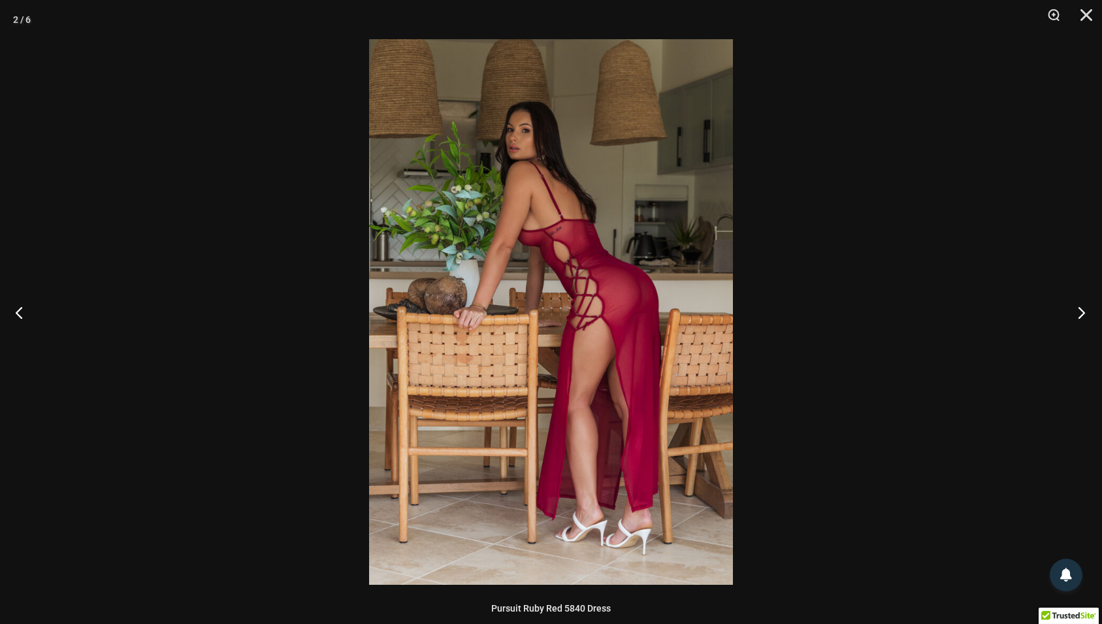
click at [1079, 310] on button "Next" at bounding box center [1077, 312] width 49 height 65
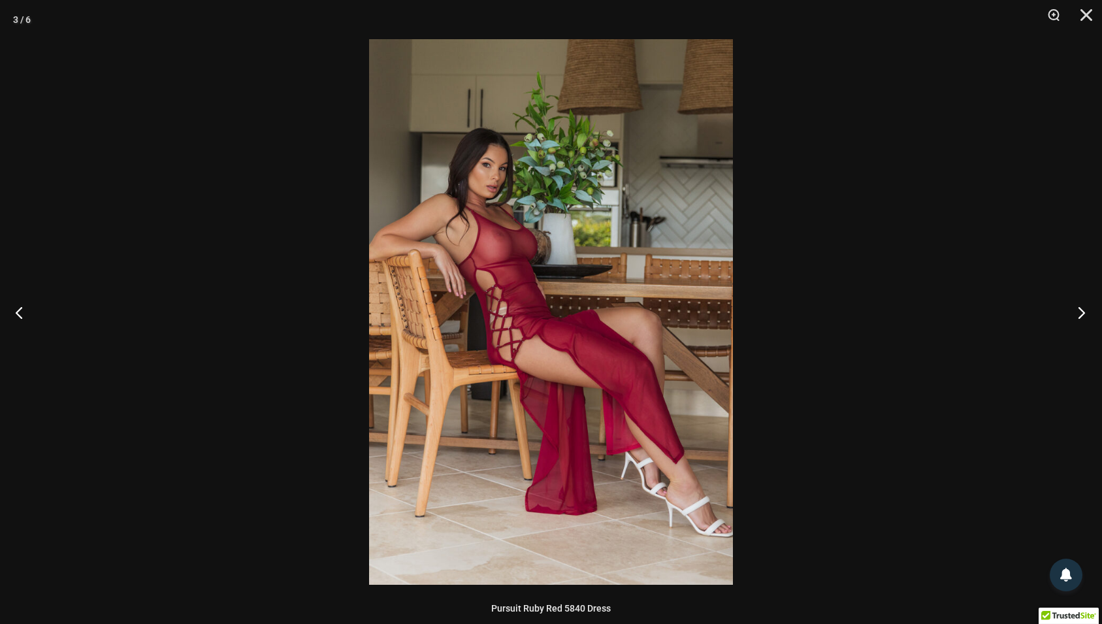
click at [1079, 310] on button "Next" at bounding box center [1077, 312] width 49 height 65
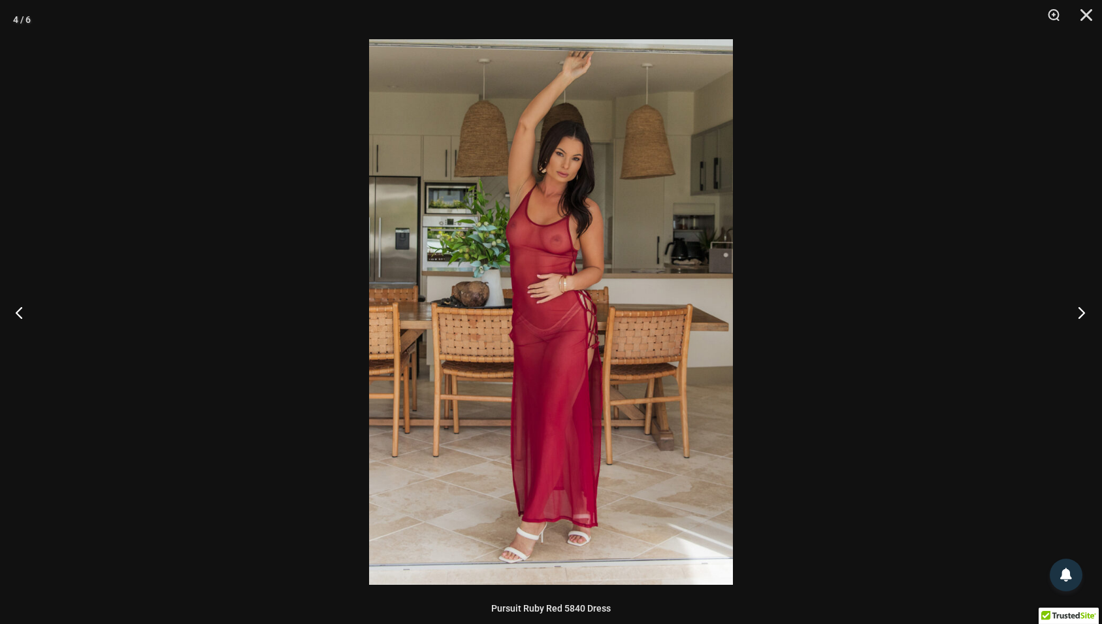
click at [1079, 310] on button "Next" at bounding box center [1077, 312] width 49 height 65
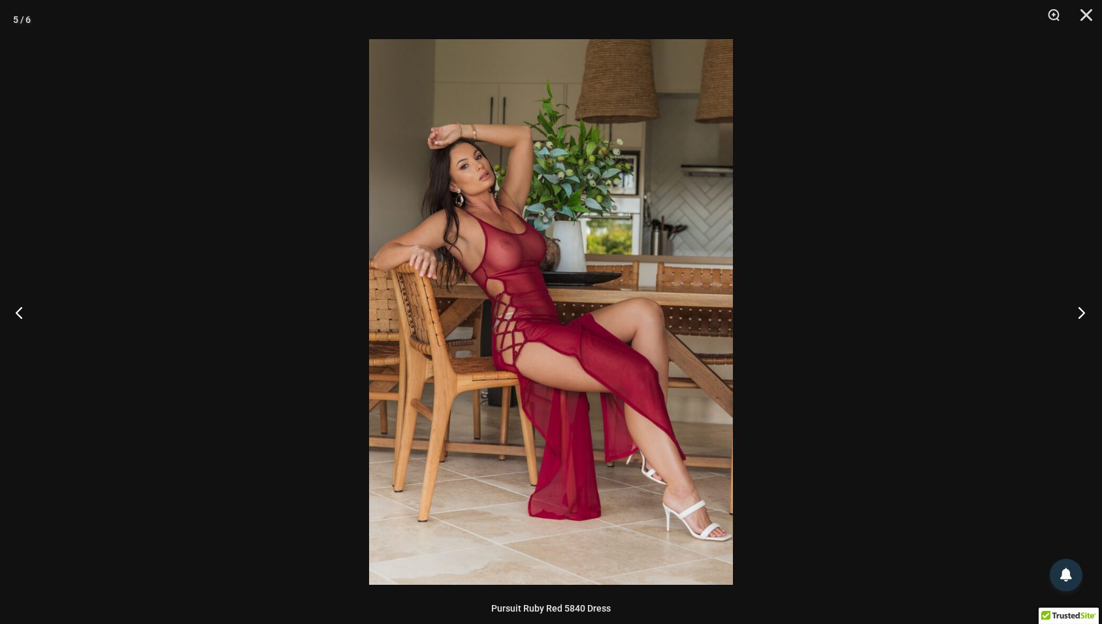
click at [1079, 310] on button "Next" at bounding box center [1077, 312] width 49 height 65
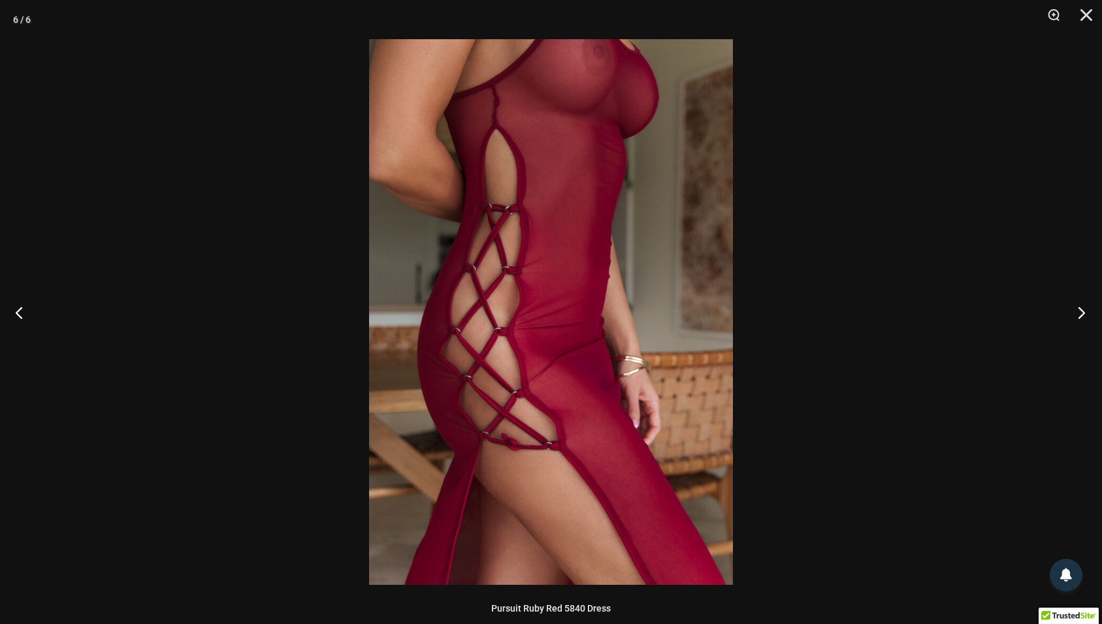
click at [1079, 310] on button "Next" at bounding box center [1077, 312] width 49 height 65
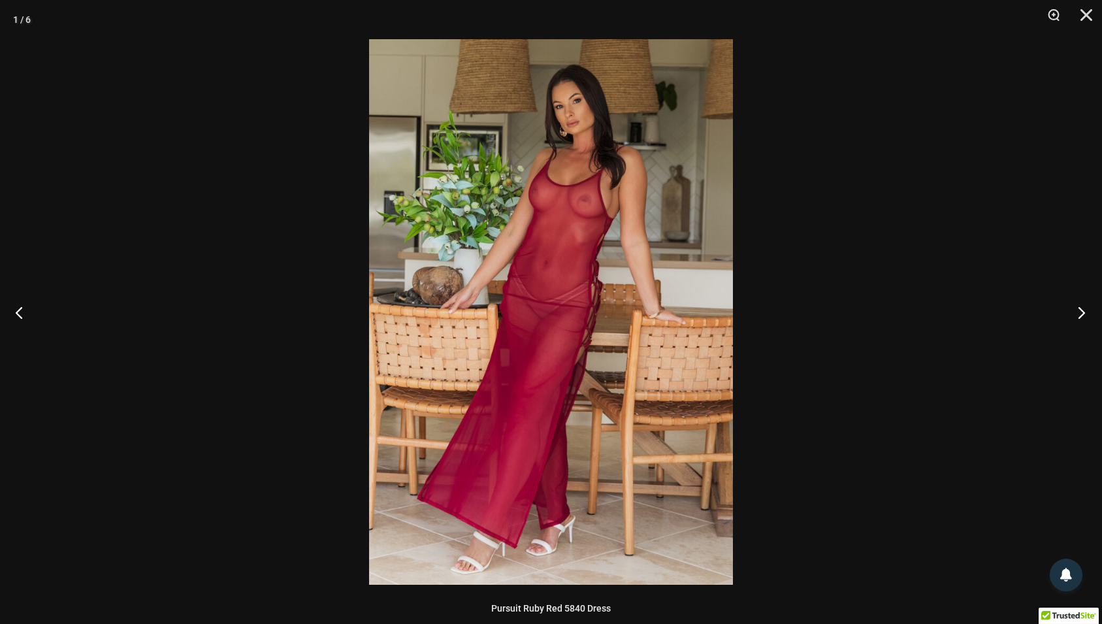
click at [1079, 310] on button "Next" at bounding box center [1077, 312] width 49 height 65
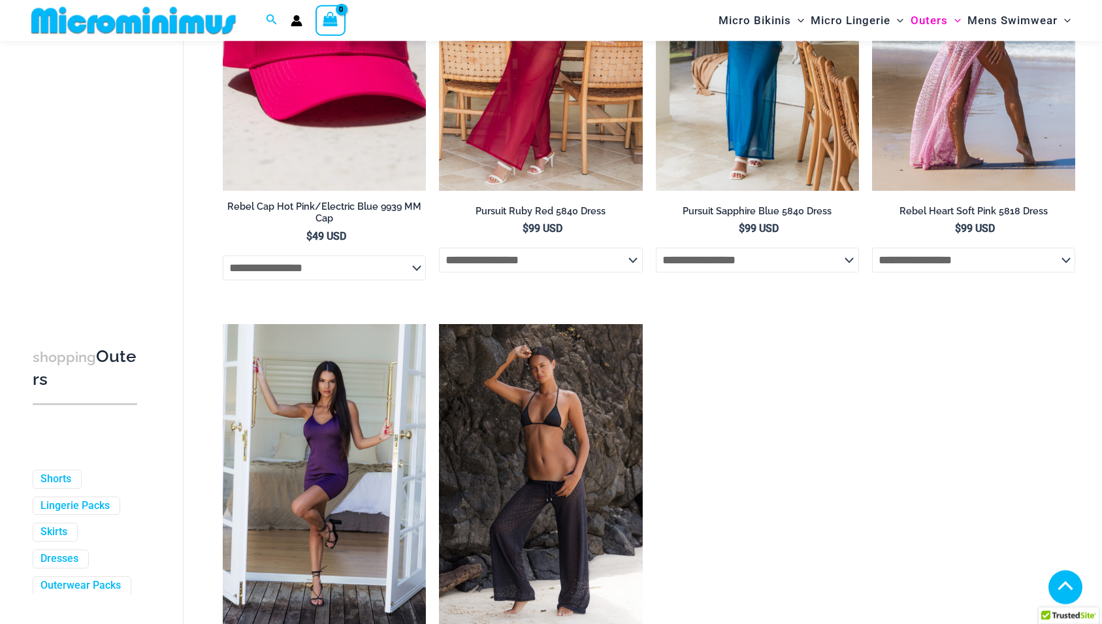
scroll to position [1594, 0]
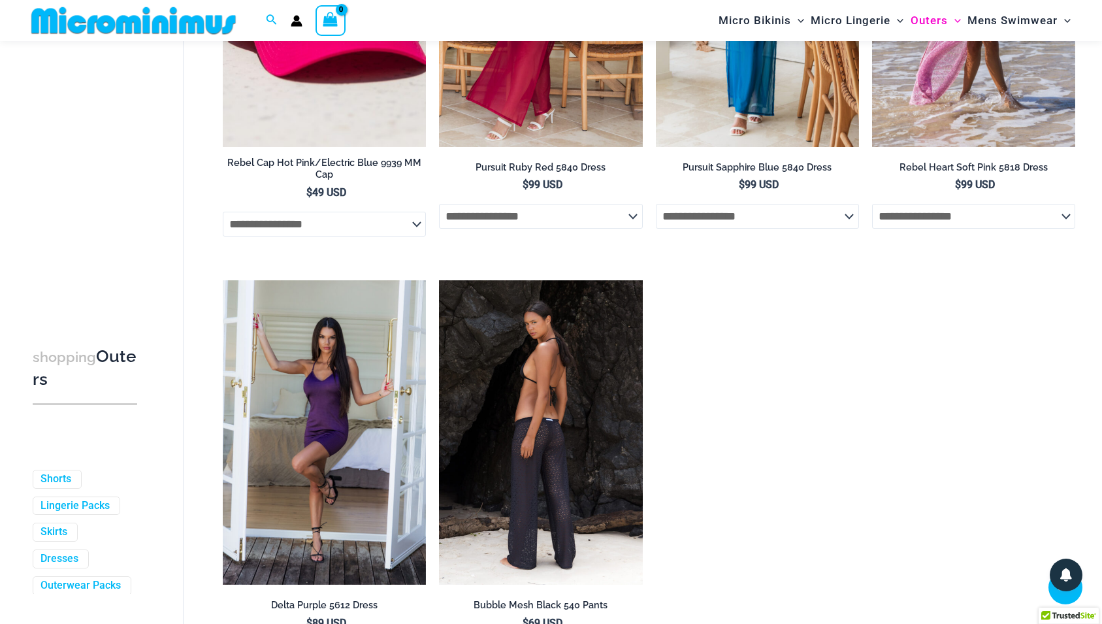
click at [588, 459] on img at bounding box center [540, 432] width 203 height 305
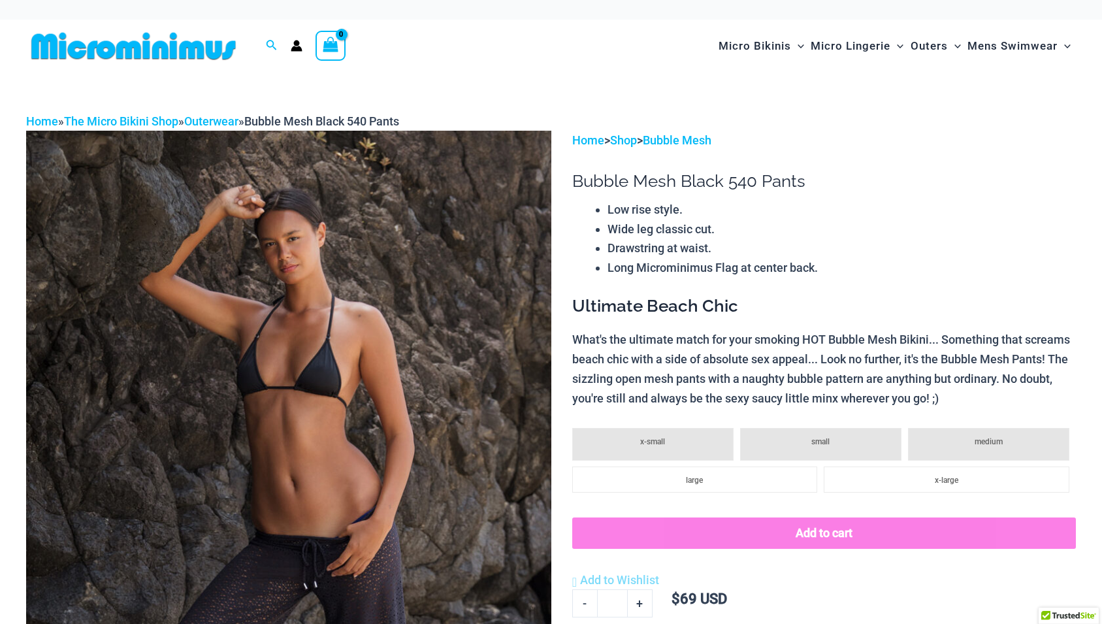
click at [457, 411] on img at bounding box center [288, 524] width 525 height 787
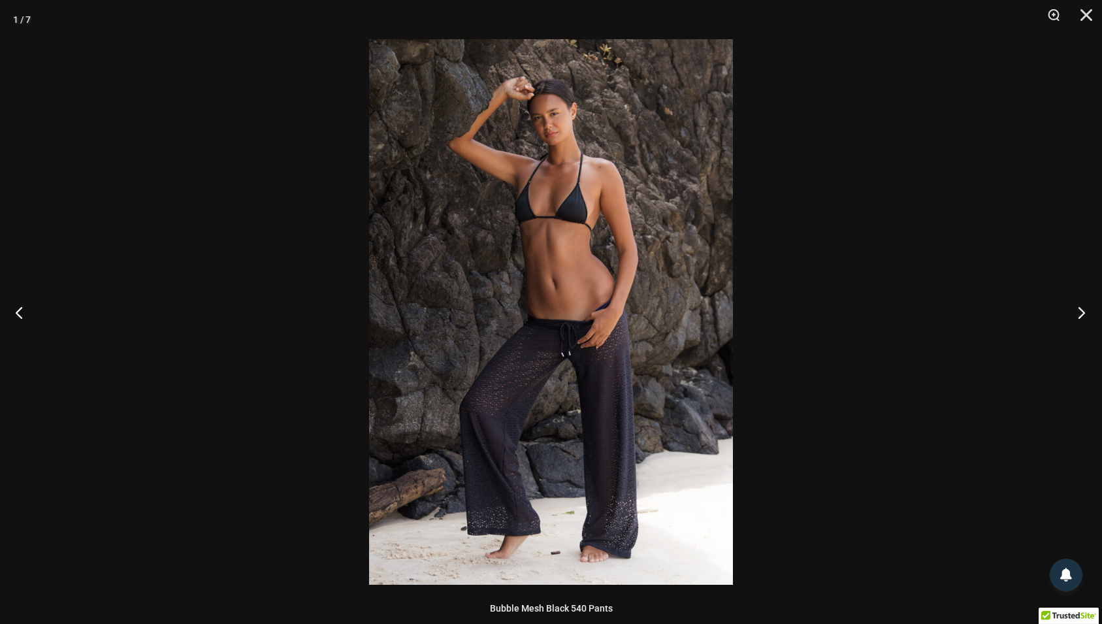
click at [1081, 312] on button "Next" at bounding box center [1077, 312] width 49 height 65
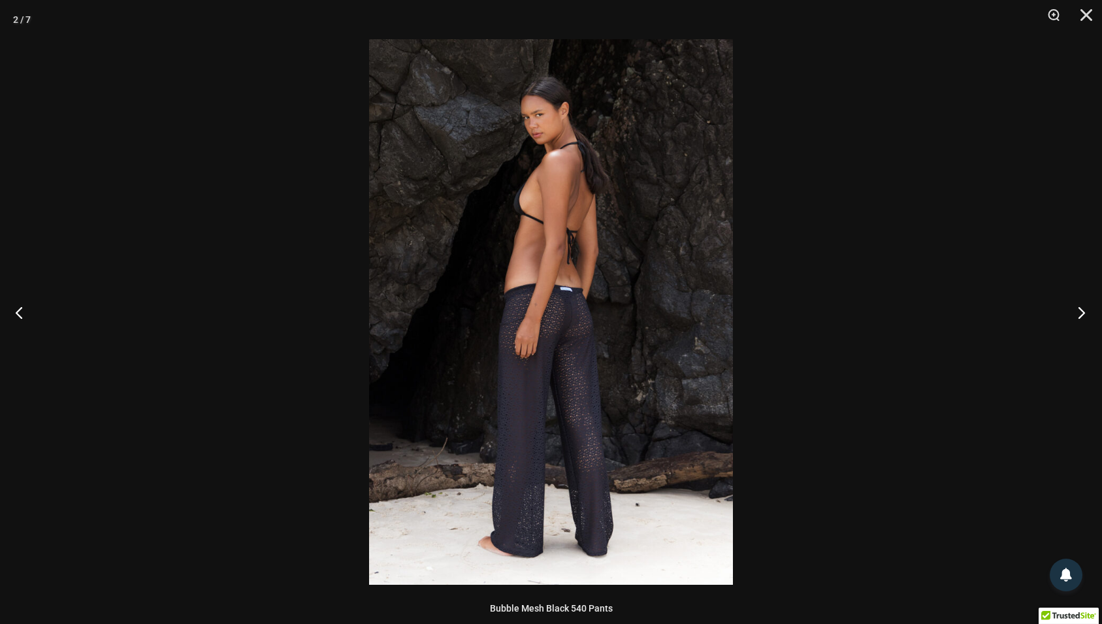
click at [1081, 312] on button "Next" at bounding box center [1077, 312] width 49 height 65
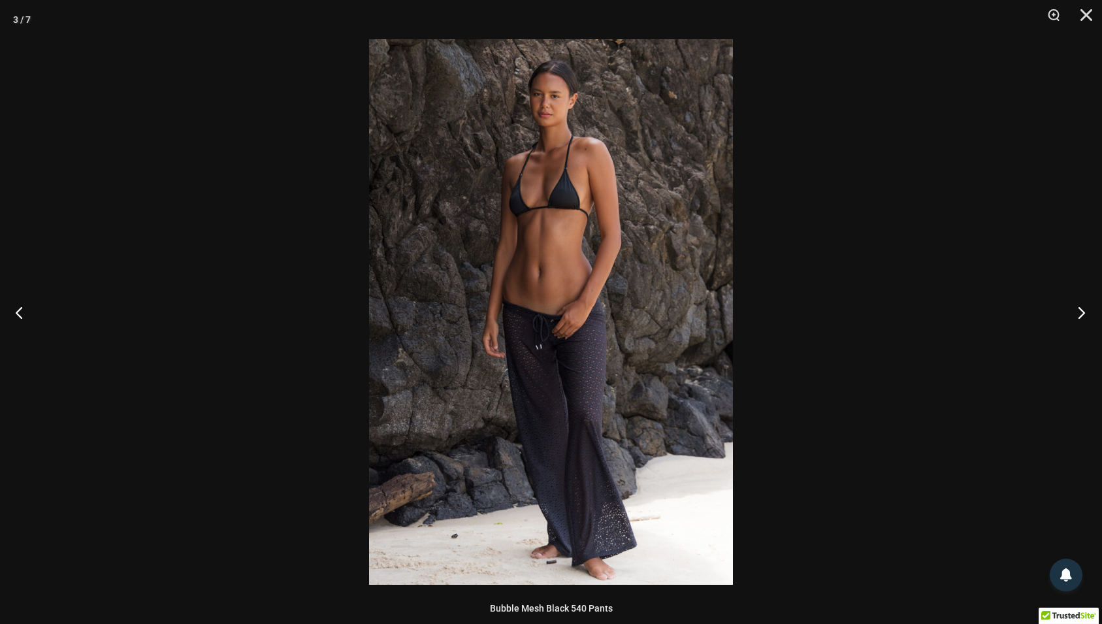
click at [1081, 312] on button "Next" at bounding box center [1077, 312] width 49 height 65
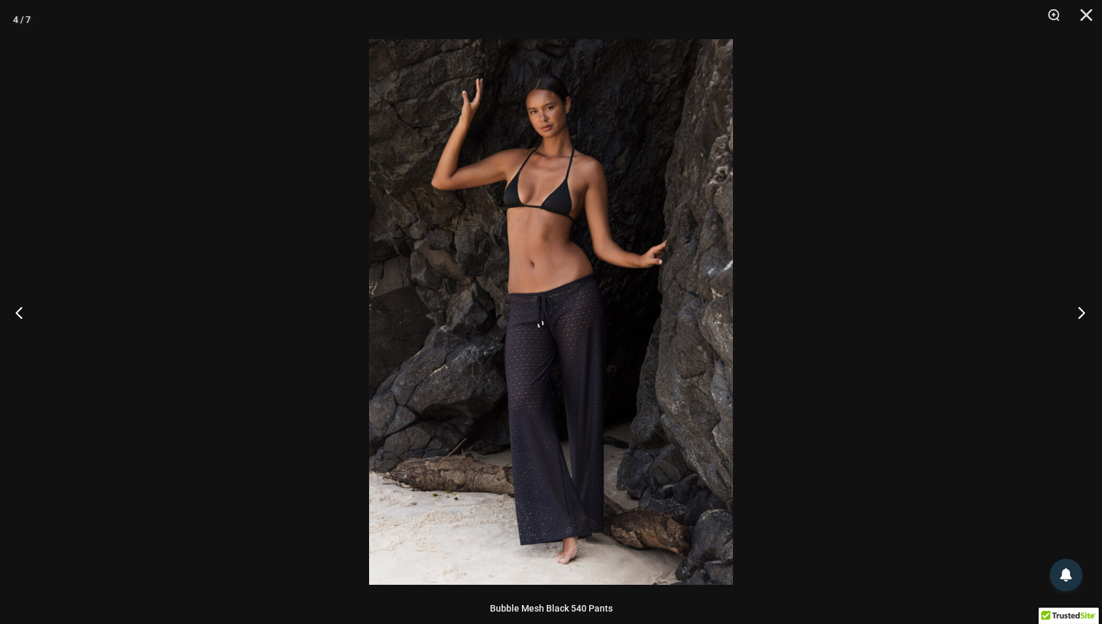
click at [1081, 312] on button "Next" at bounding box center [1077, 312] width 49 height 65
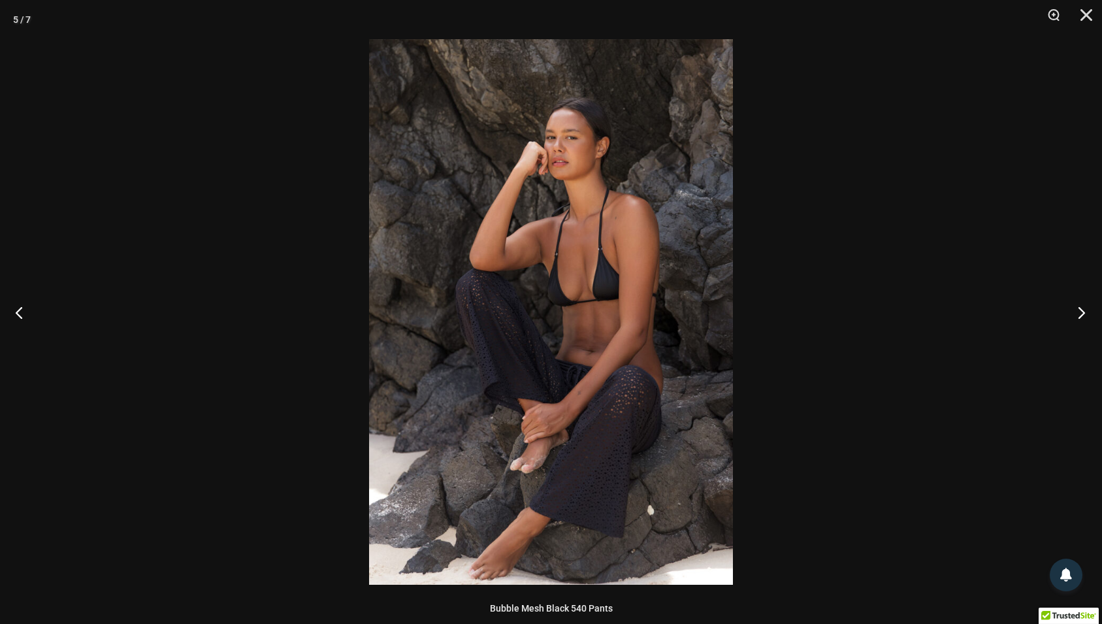
click at [1081, 312] on button "Next" at bounding box center [1077, 312] width 49 height 65
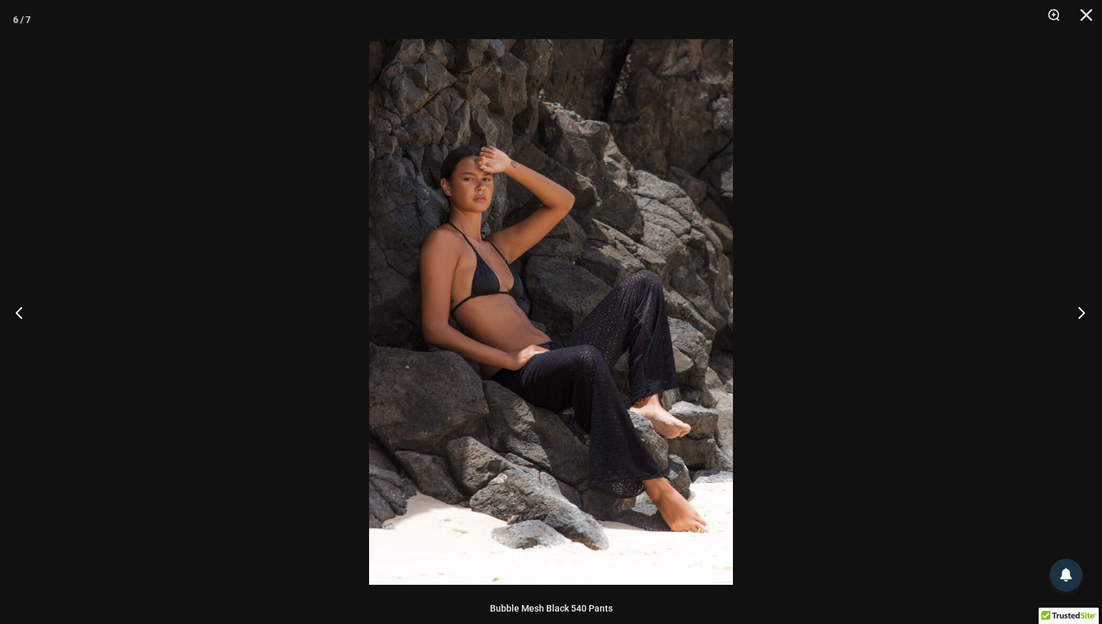
click at [1081, 312] on button "Next" at bounding box center [1077, 312] width 49 height 65
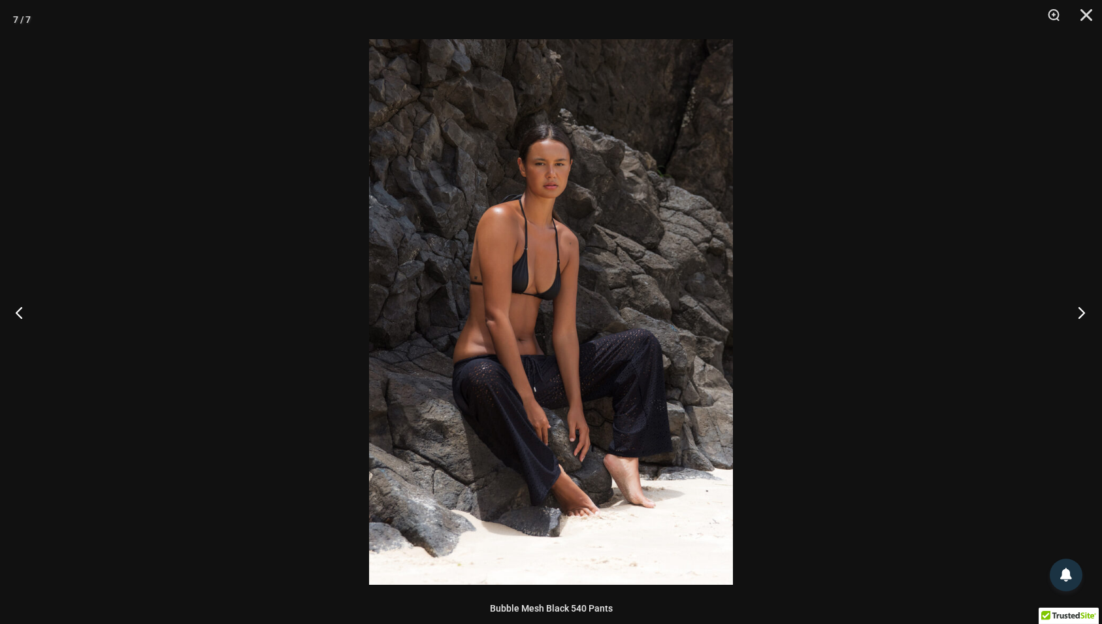
click at [1081, 312] on button "Next" at bounding box center [1077, 312] width 49 height 65
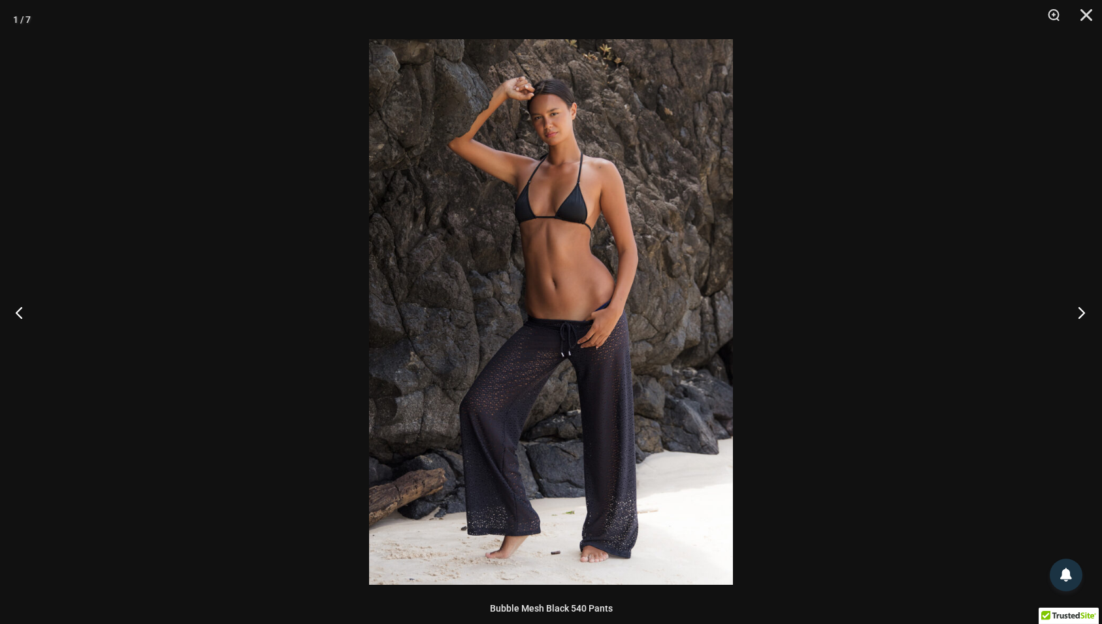
click at [1081, 312] on button "Next" at bounding box center [1077, 312] width 49 height 65
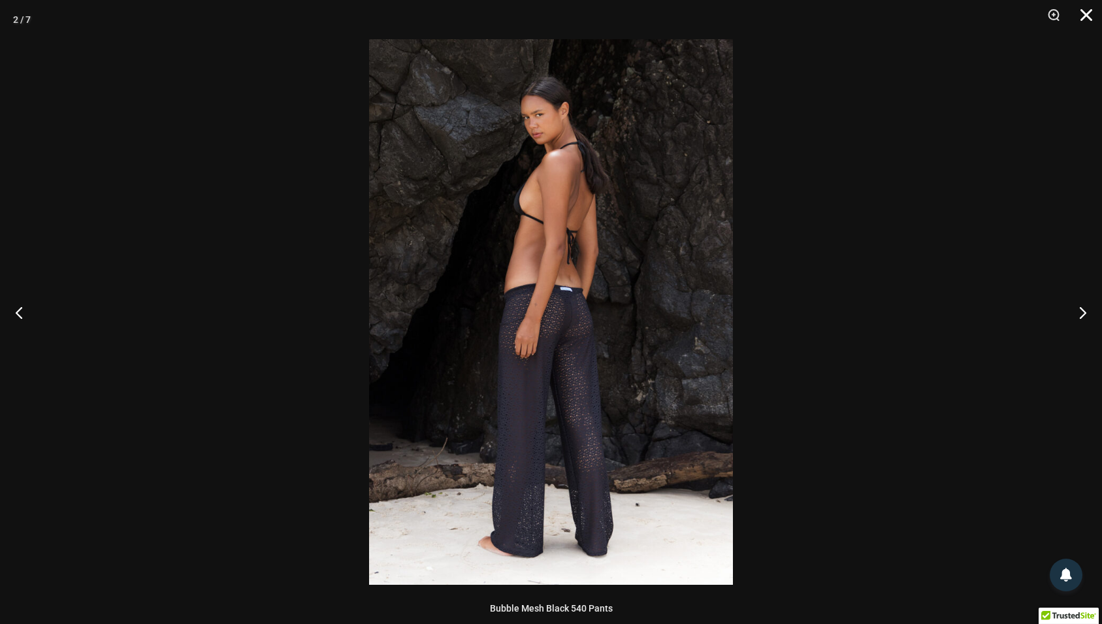
click at [1086, 15] on button "Close" at bounding box center [1082, 19] width 33 height 39
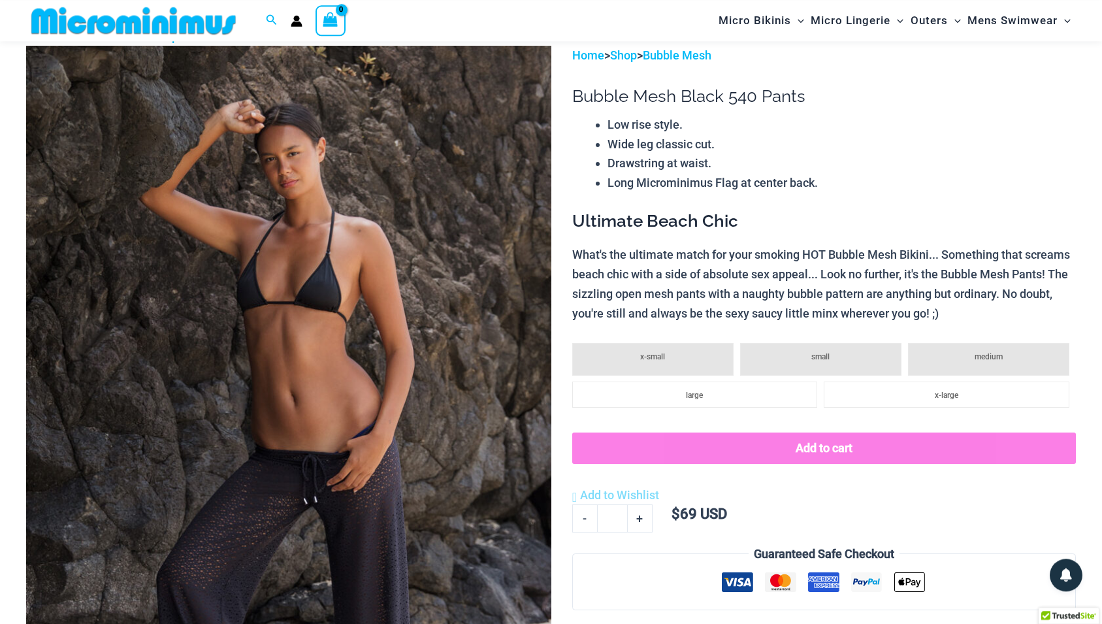
scroll to position [62, 0]
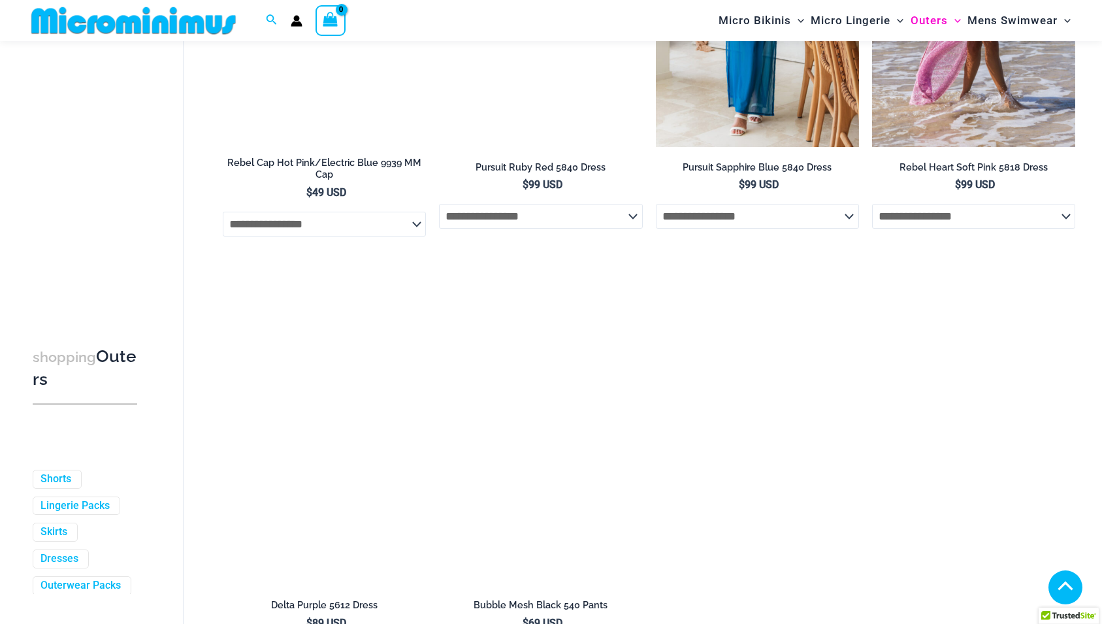
scroll to position [1794, 0]
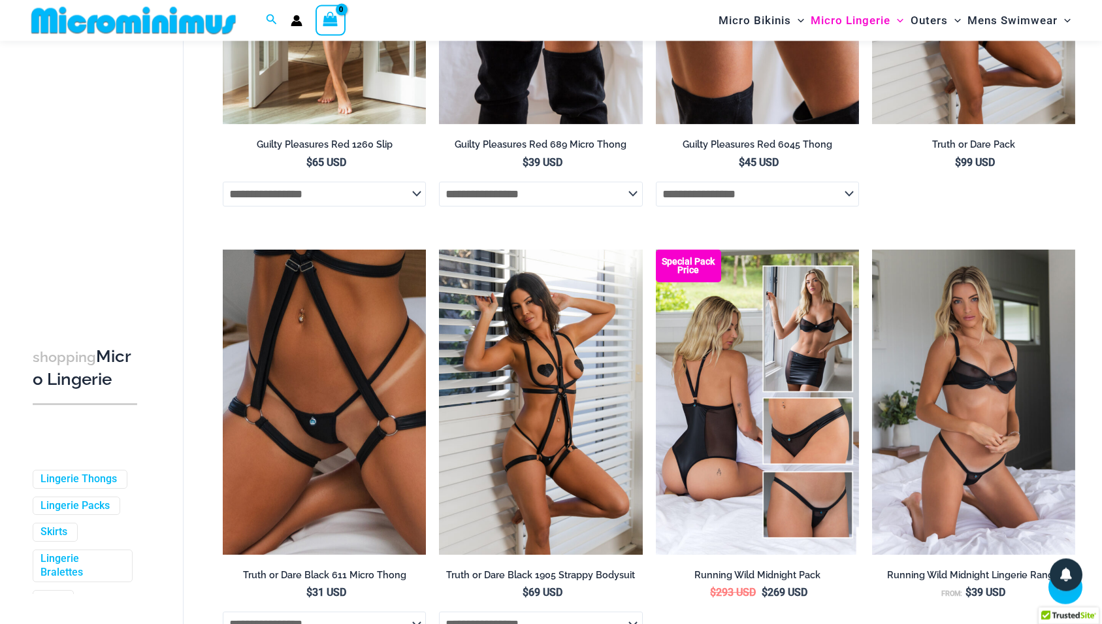
scroll to position [862, 0]
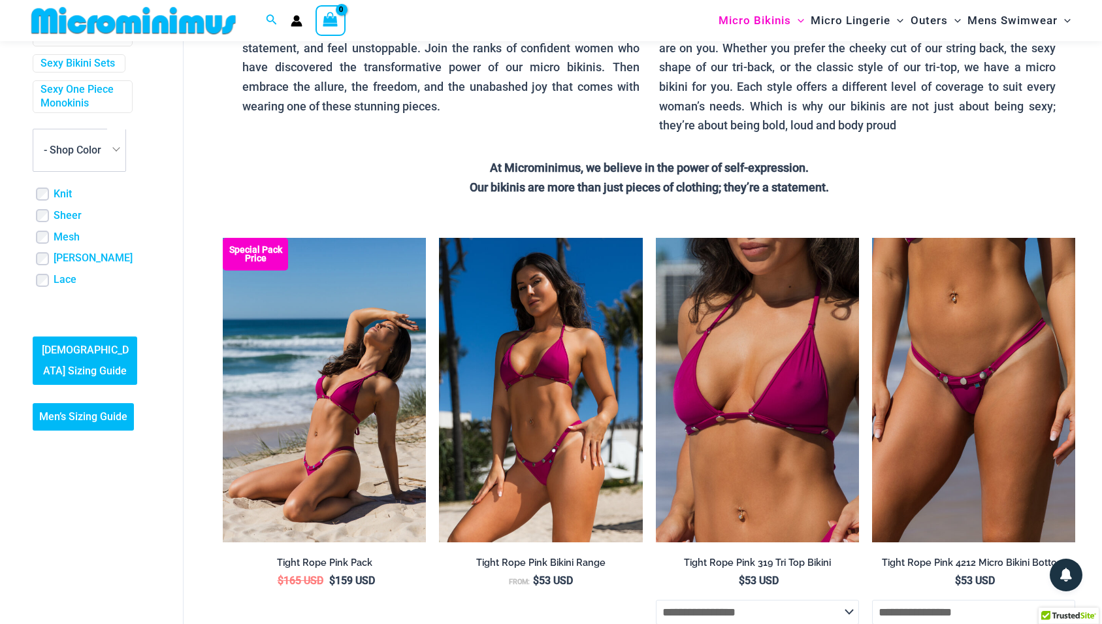
scroll to position [200, 0]
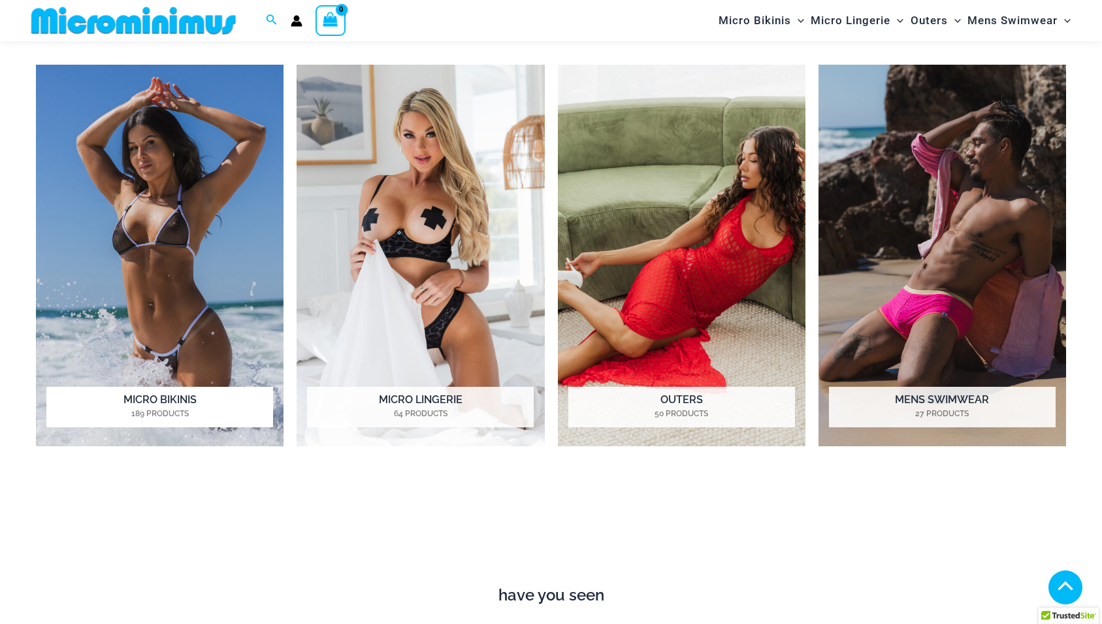
scroll to position [662, 0]
